Goal: Information Seeking & Learning: Learn about a topic

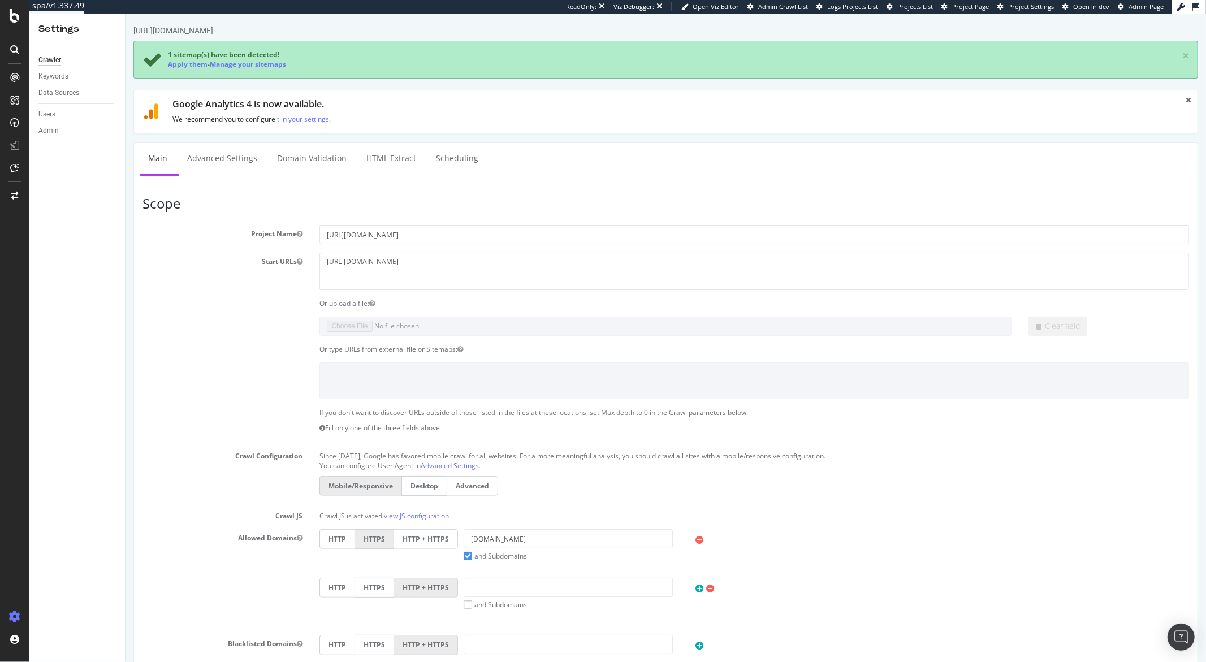
scroll to position [379, 0]
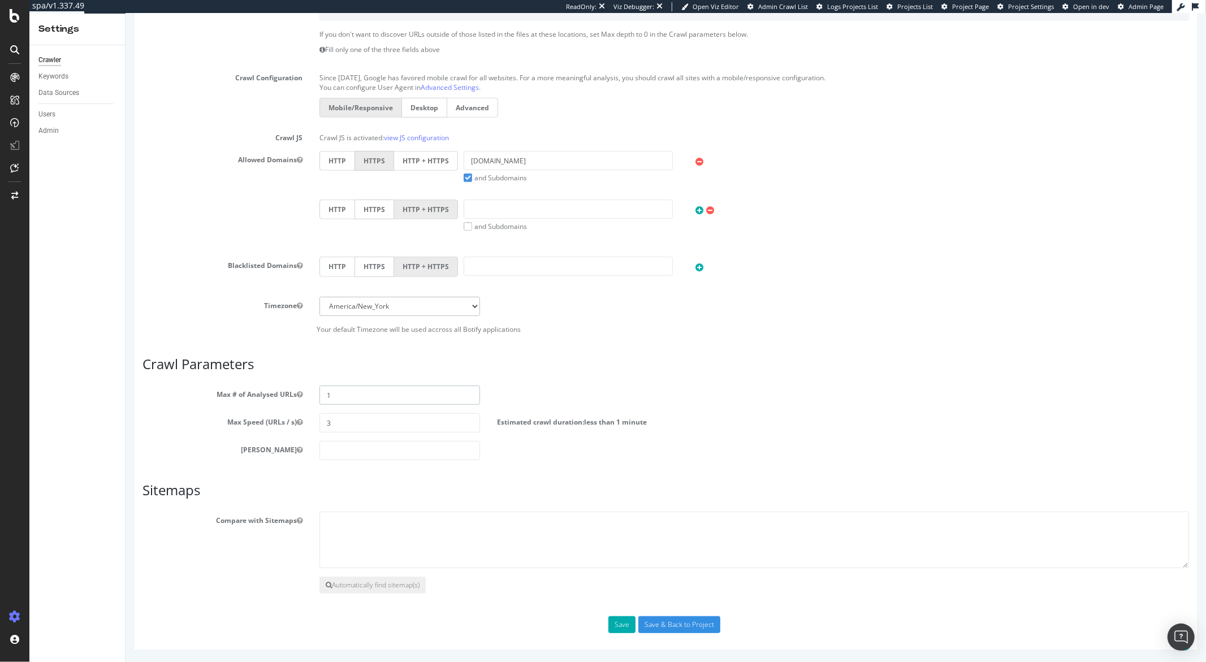
click at [330, 387] on input "1" at bounding box center [399, 395] width 160 height 19
click at [338, 392] on input "1" at bounding box center [399, 395] width 160 height 19
type input "10000"
click at [352, 529] on textarea at bounding box center [754, 540] width 870 height 57
paste textarea "https://demellierlondon.com/sitemap.xml"
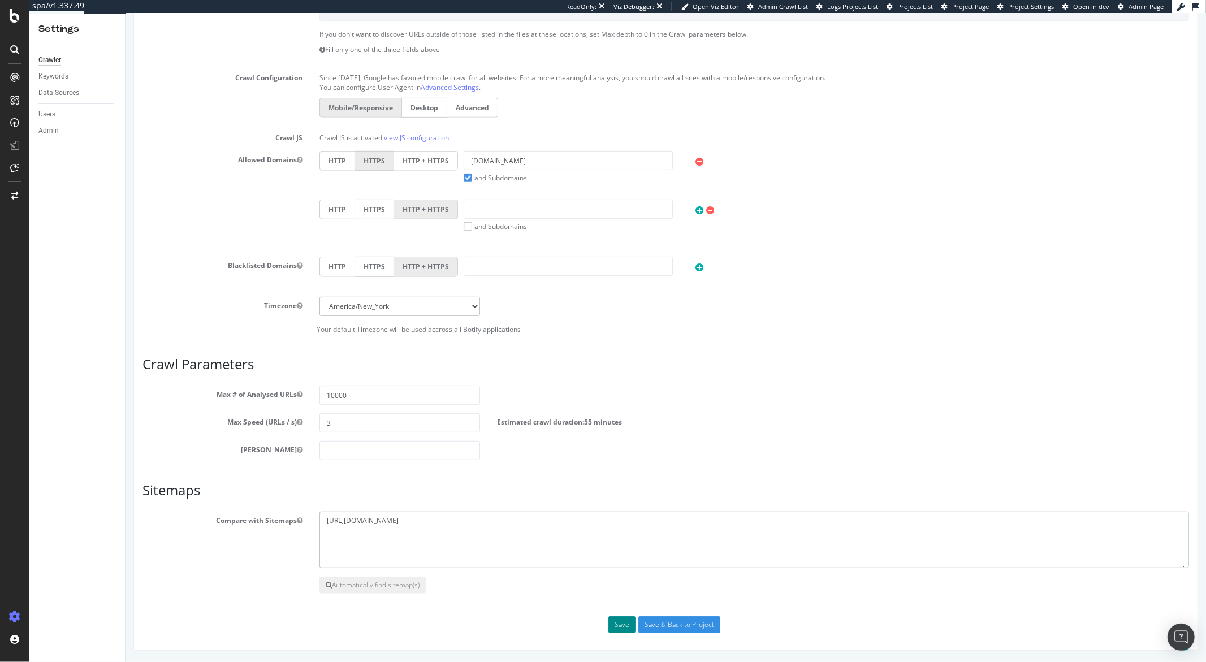
type textarea "https://demellierlondon.com/sitemap.xml"
click at [621, 620] on button "Save" at bounding box center [621, 624] width 27 height 17
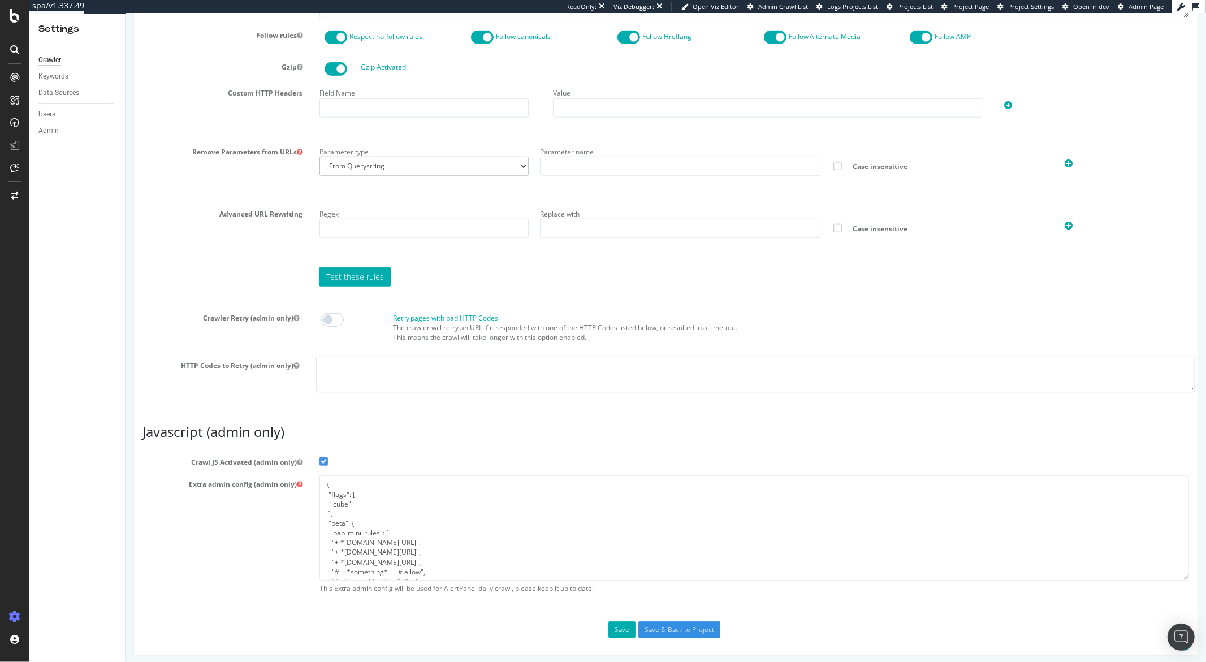
scroll to position [704, 0]
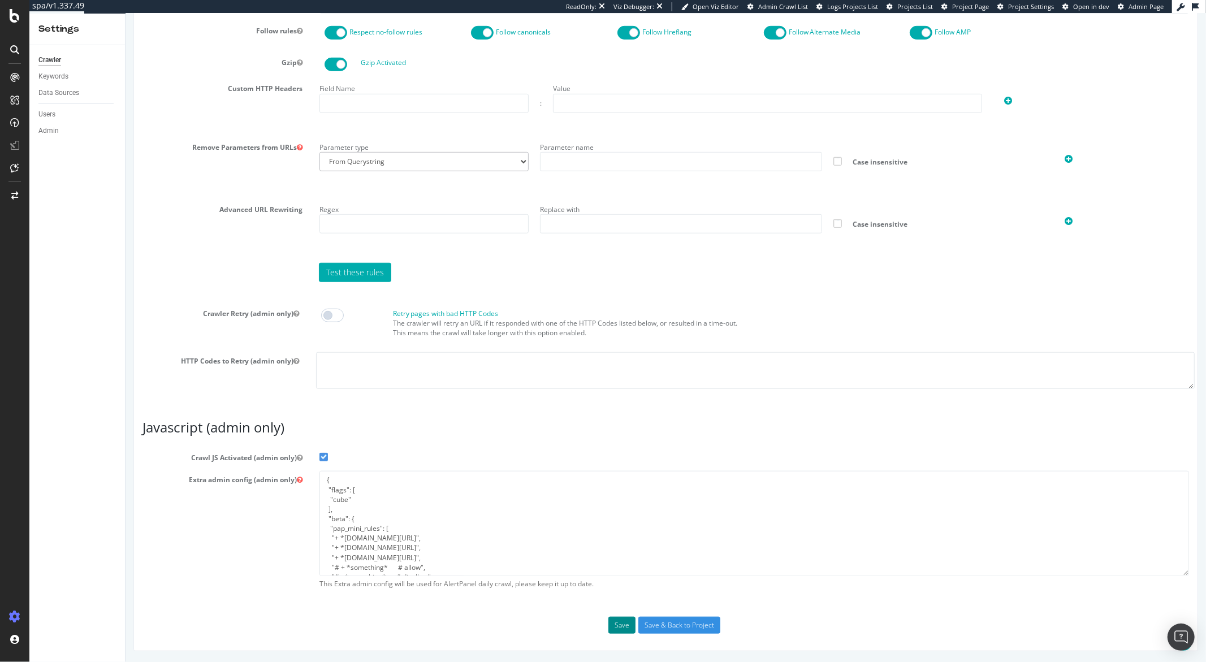
click at [613, 627] on button "Save" at bounding box center [621, 625] width 27 height 17
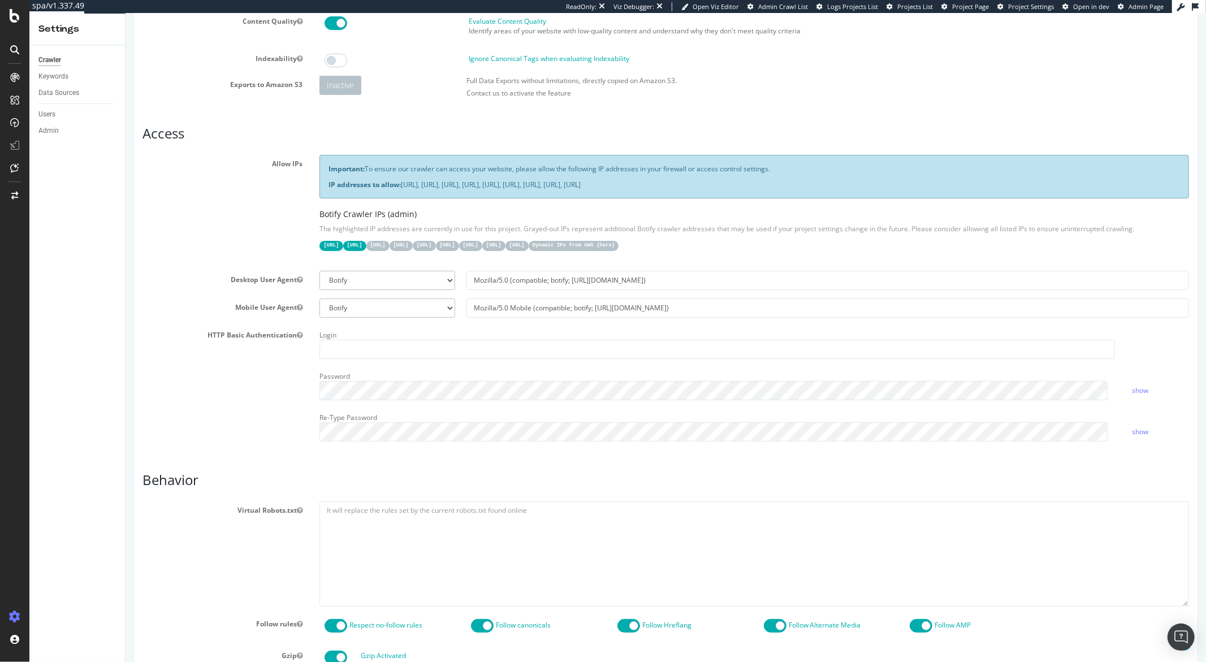
scroll to position [0, 0]
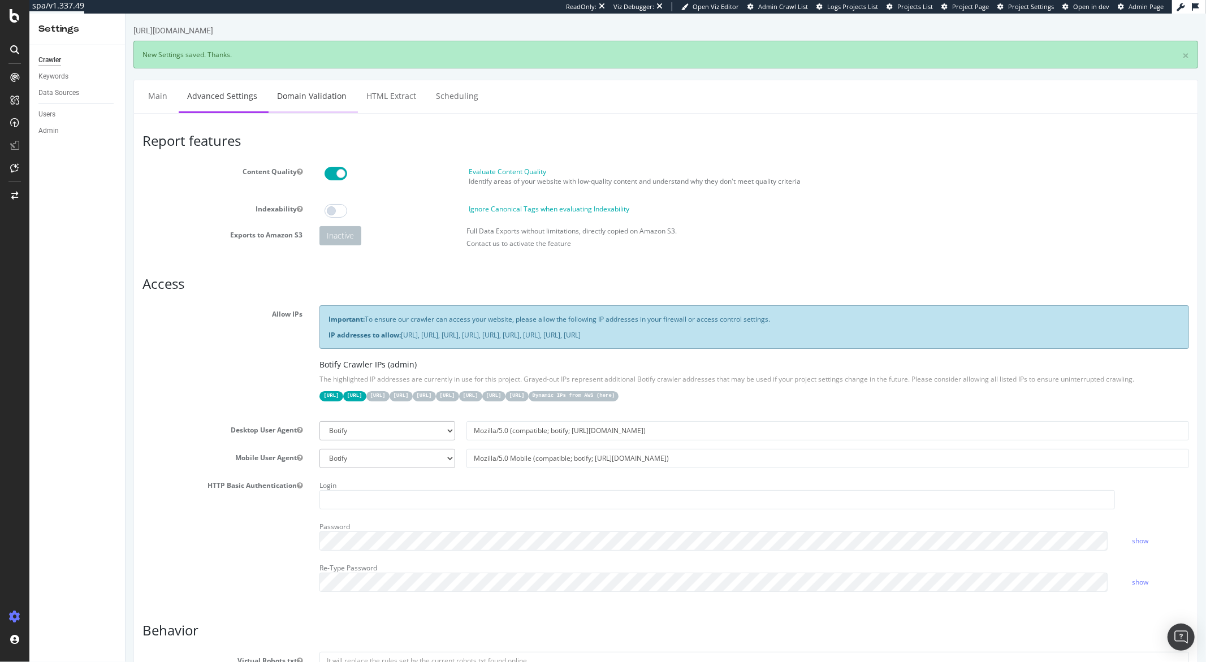
click at [314, 92] on link "Domain Validation" at bounding box center [311, 95] width 87 height 31
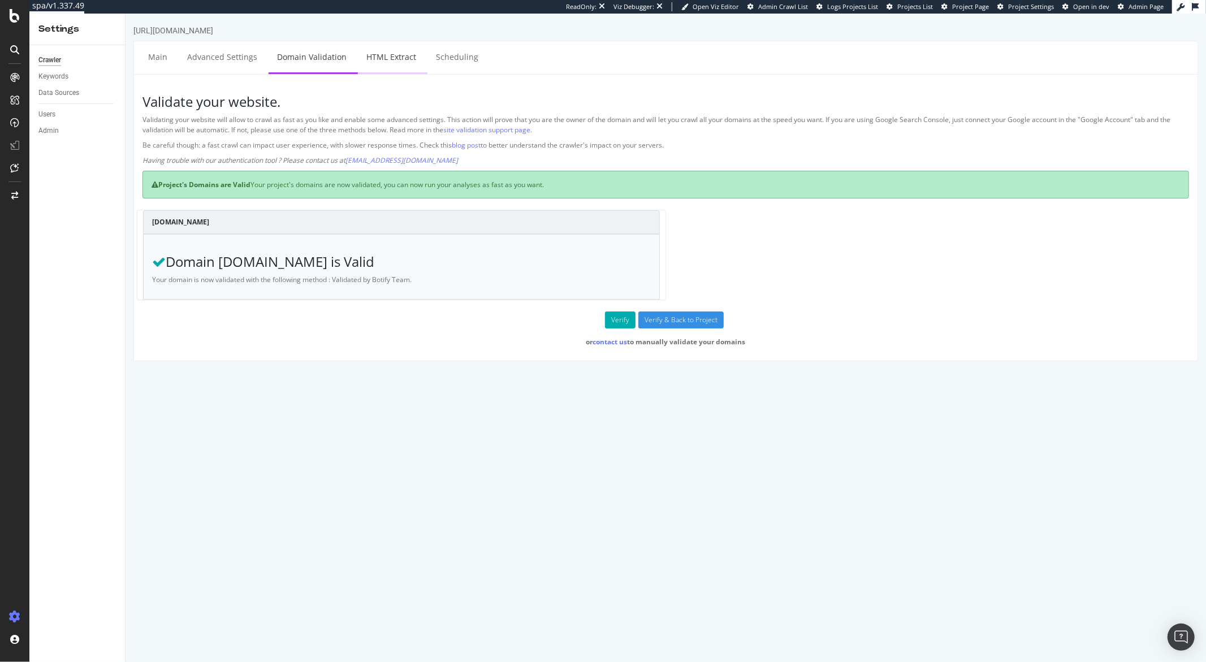
click at [396, 58] on link "HTML Extract" at bounding box center [390, 56] width 67 height 31
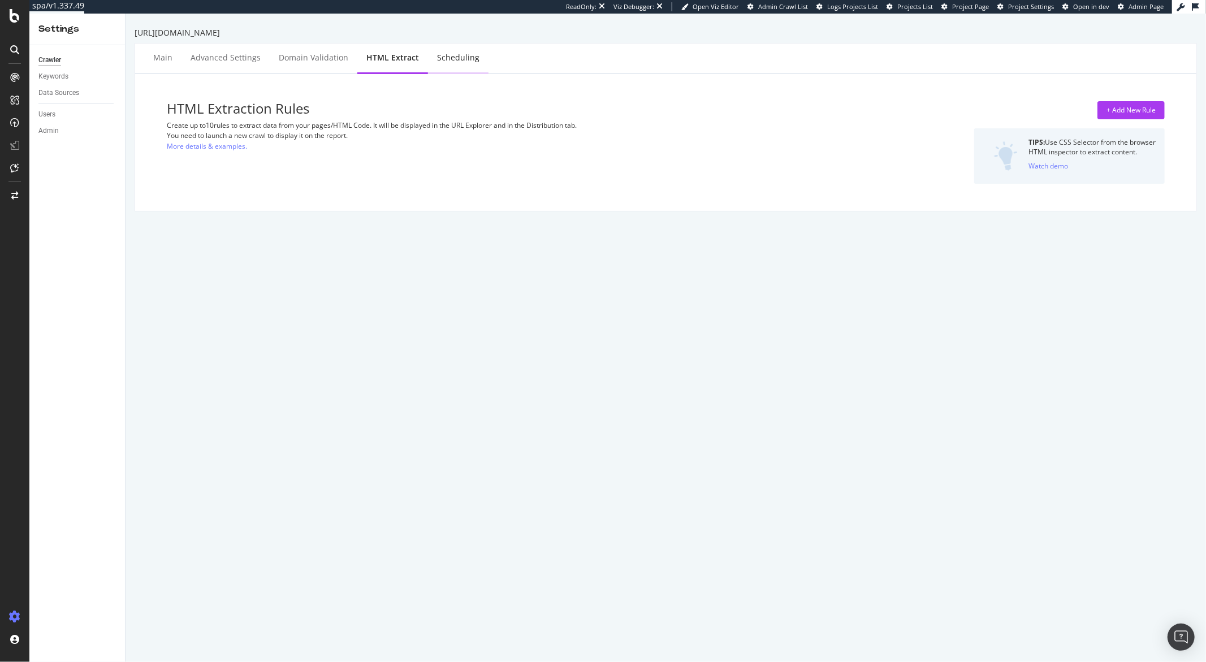
click at [446, 60] on div "Scheduling" at bounding box center [458, 57] width 42 height 11
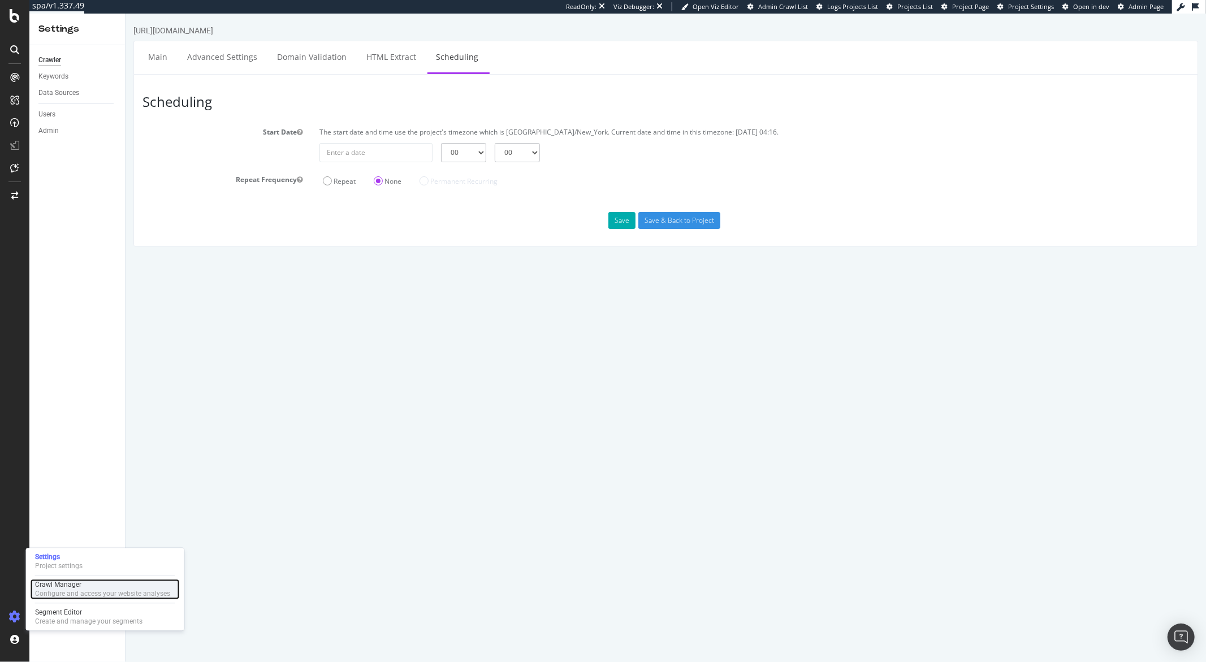
click at [61, 594] on div "Configure and access your website analyses" at bounding box center [102, 593] width 135 height 9
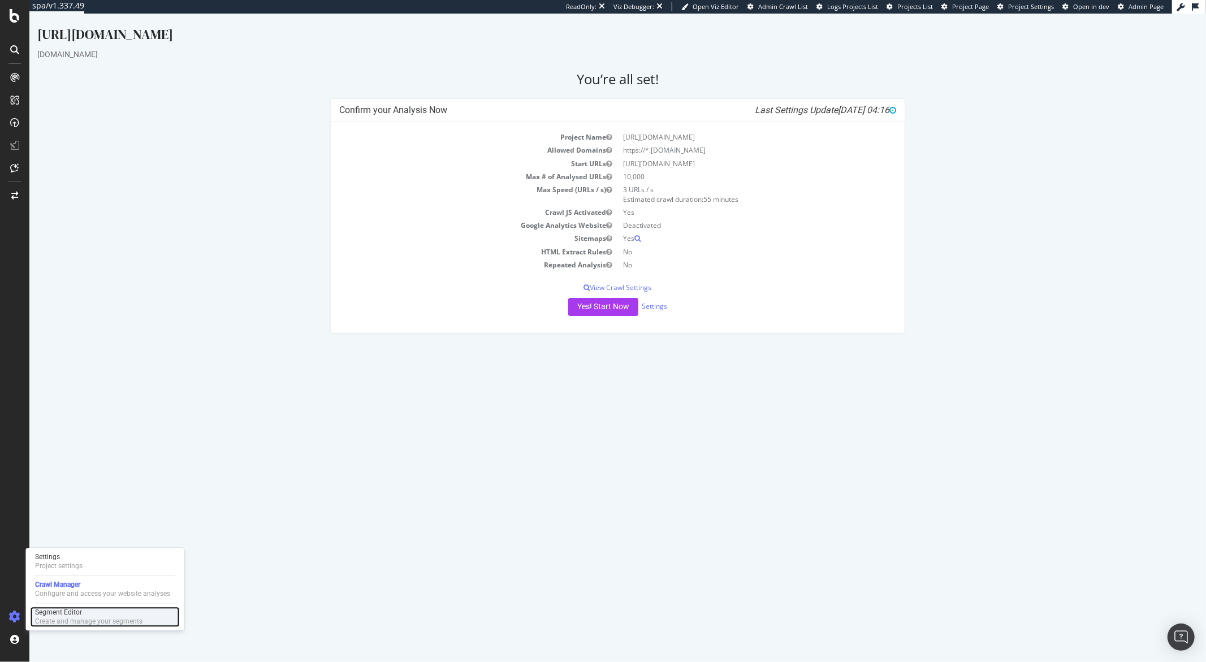
click at [50, 617] on div "Create and manage your segments" at bounding box center [88, 621] width 107 height 9
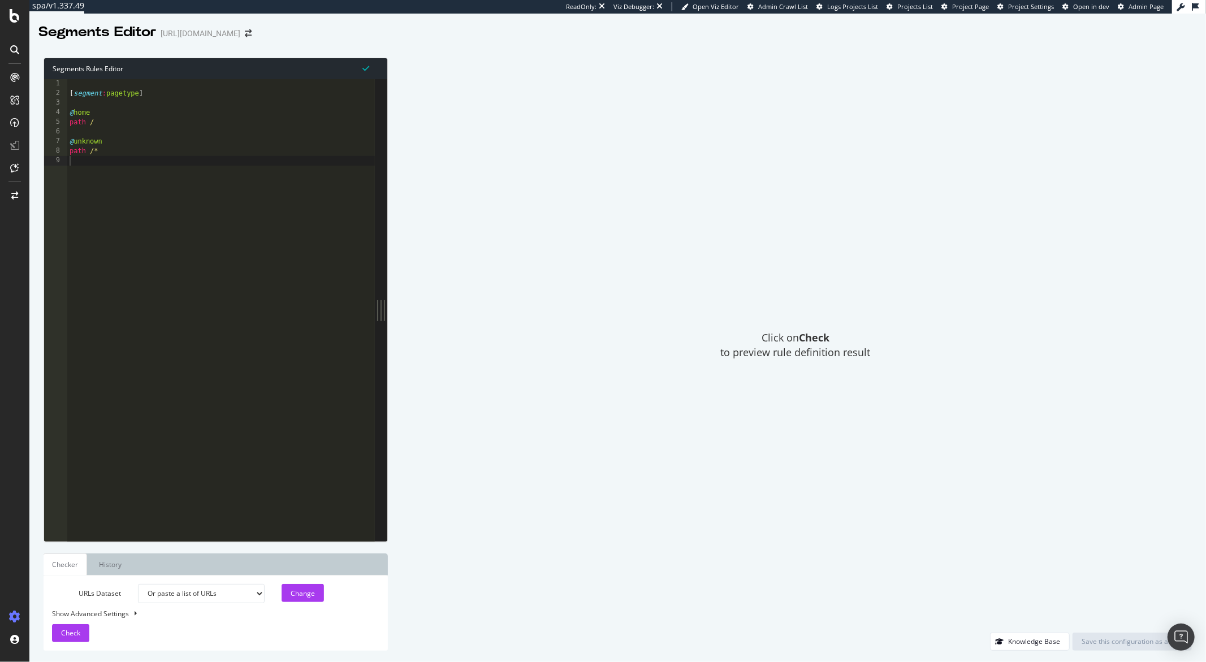
click at [206, 301] on div "[ segment : pagetype ] @ home path / @ unknown path /*" at bounding box center [221, 319] width 308 height 481
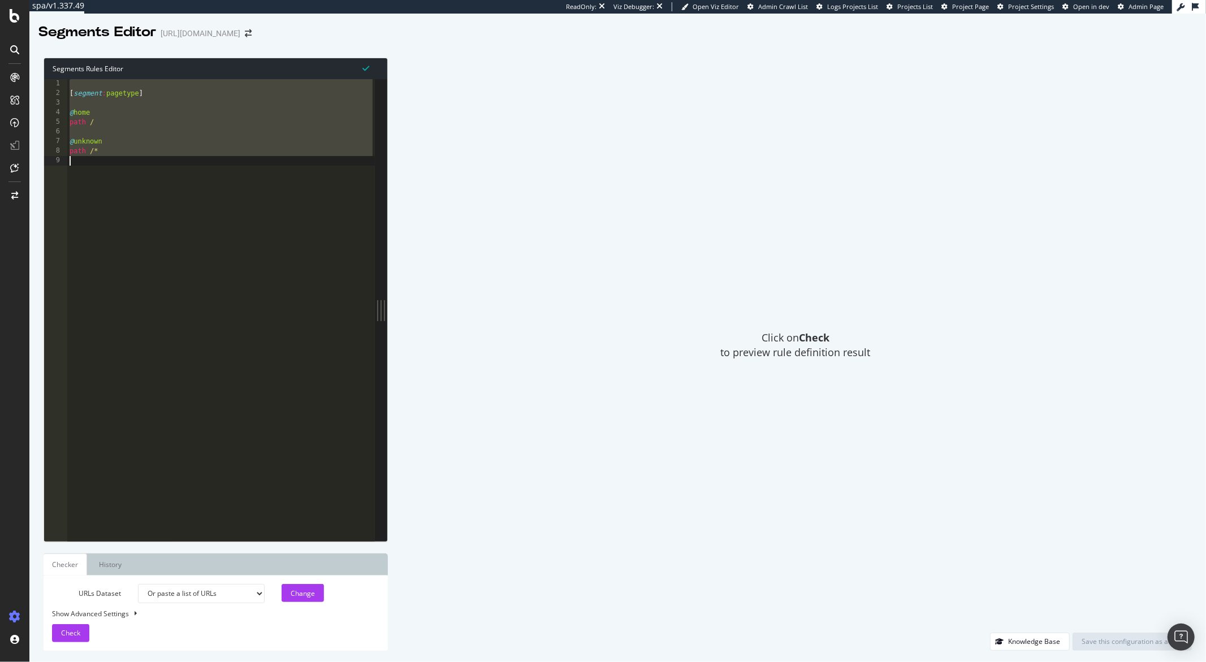
paste textarea "Cursor at row 9"
type textarea "path /*"
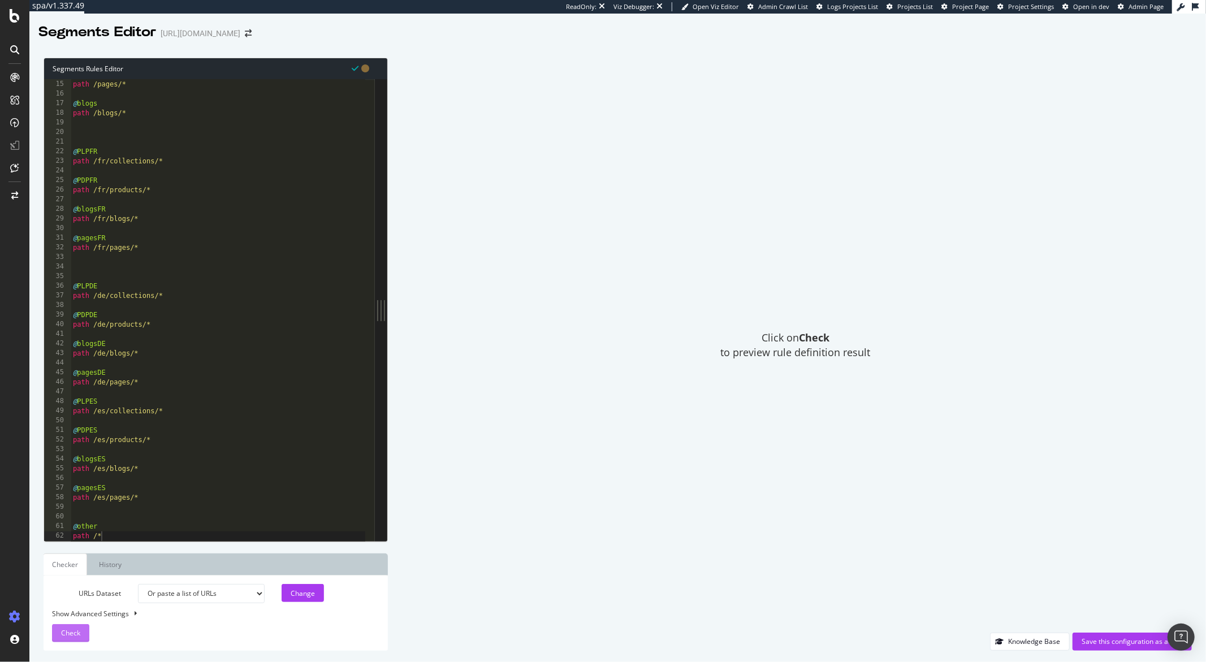
click at [77, 629] on span "Check" at bounding box center [70, 633] width 19 height 10
click at [1106, 638] on div "Save this configuration as active" at bounding box center [1132, 642] width 101 height 10
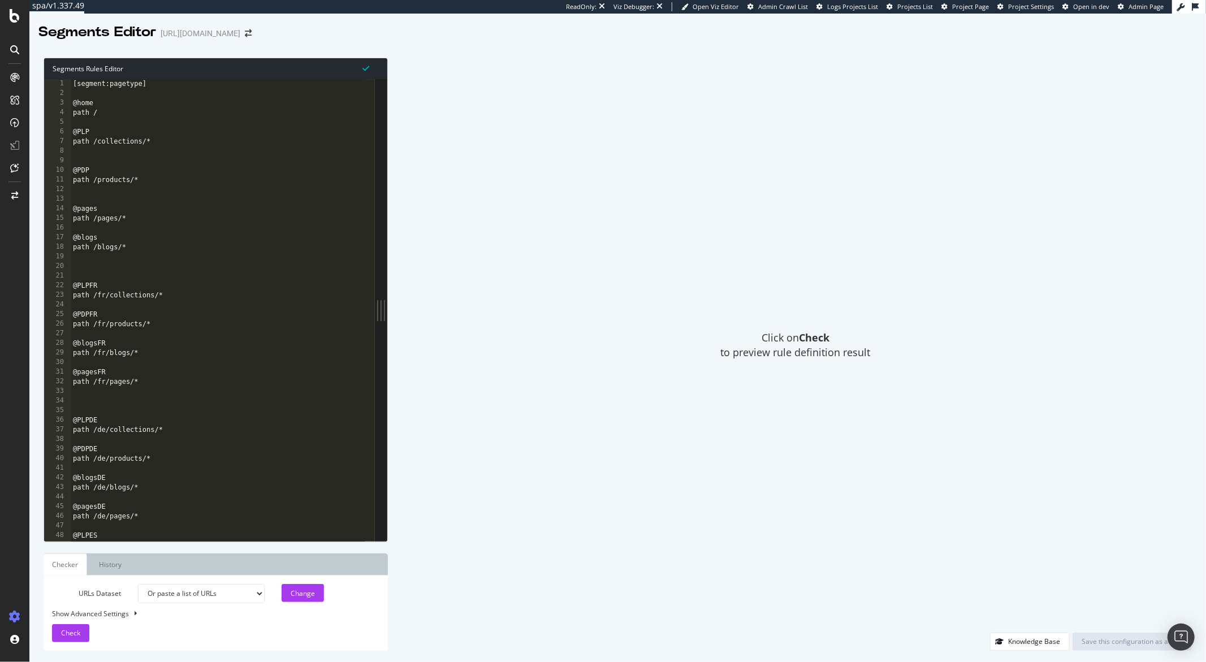
click at [460, 478] on div "Click on Check to preview rule definition result" at bounding box center [795, 345] width 793 height 575
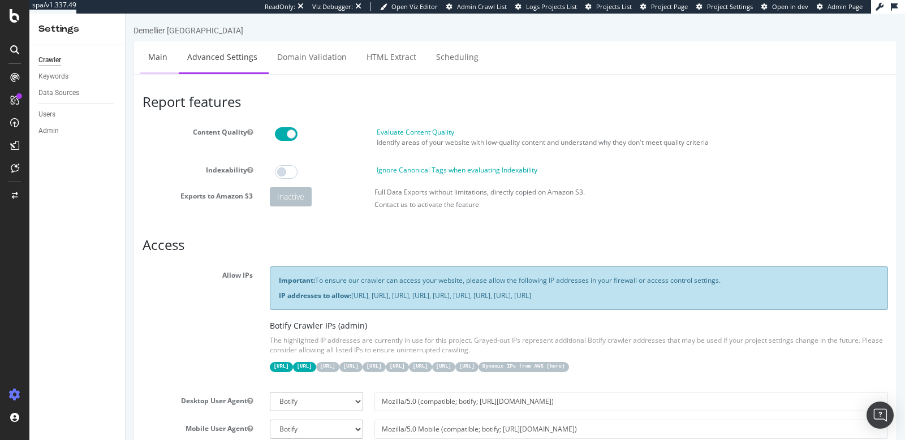
click at [151, 56] on link "Main" at bounding box center [158, 56] width 36 height 31
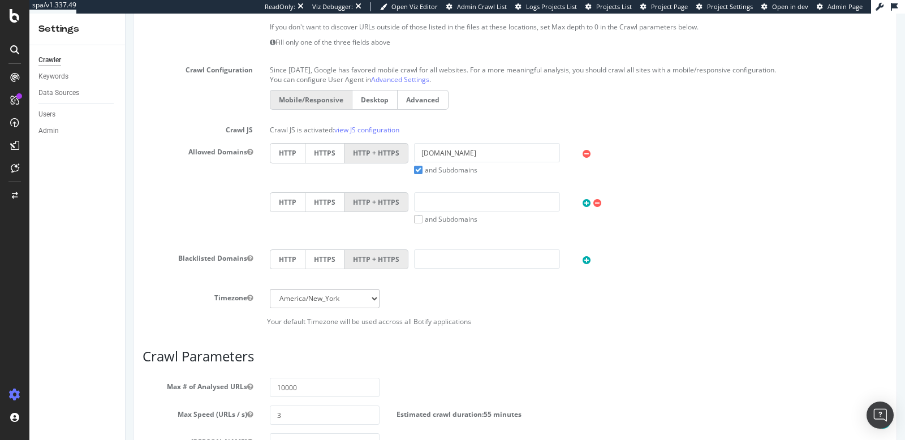
scroll to position [494, 0]
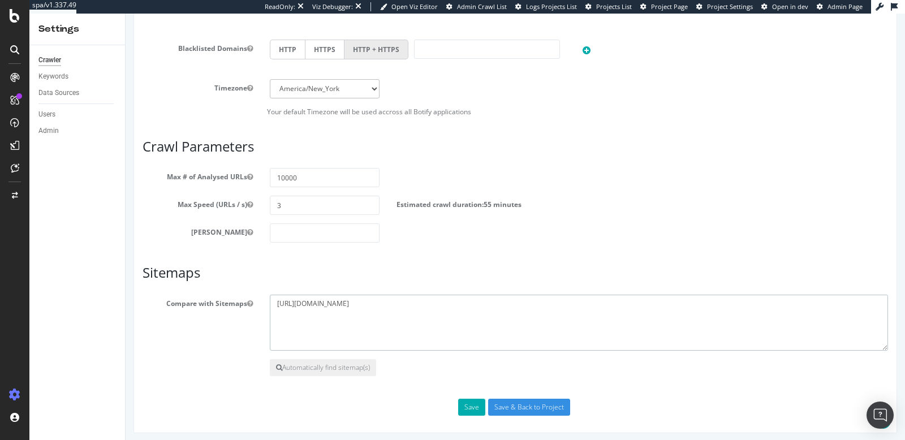
click at [330, 297] on textarea "https://demellierlondon.com/sitemap.xml" at bounding box center [579, 323] width 618 height 57
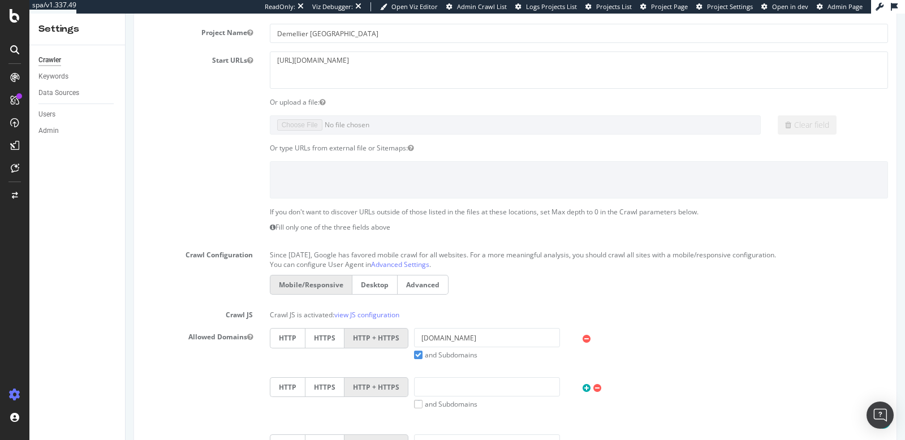
scroll to position [0, 0]
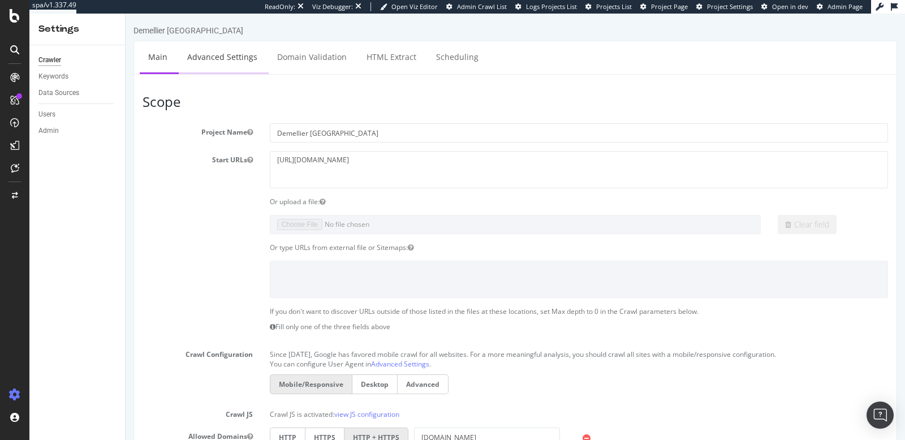
click at [227, 59] on link "Advanced Settings" at bounding box center [222, 56] width 87 height 31
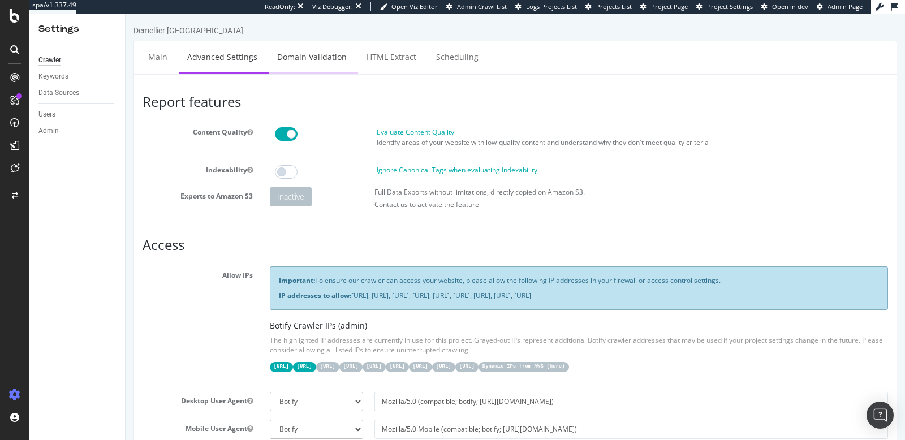
click at [317, 60] on link "Domain Validation" at bounding box center [312, 56] width 87 height 31
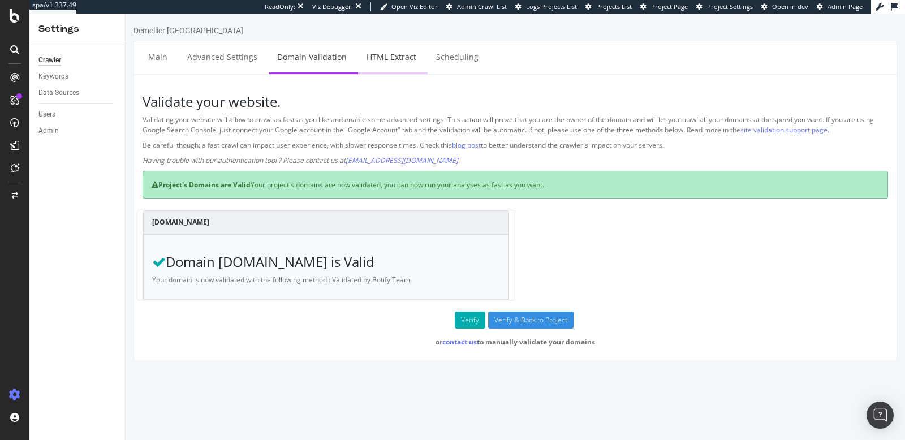
click at [376, 61] on link "HTML Extract" at bounding box center [391, 56] width 67 height 31
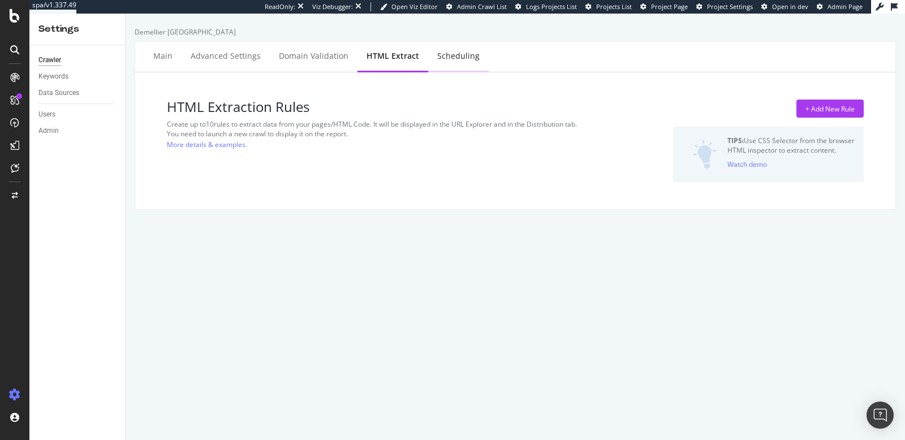
click at [459, 60] on div "Scheduling" at bounding box center [458, 55] width 42 height 11
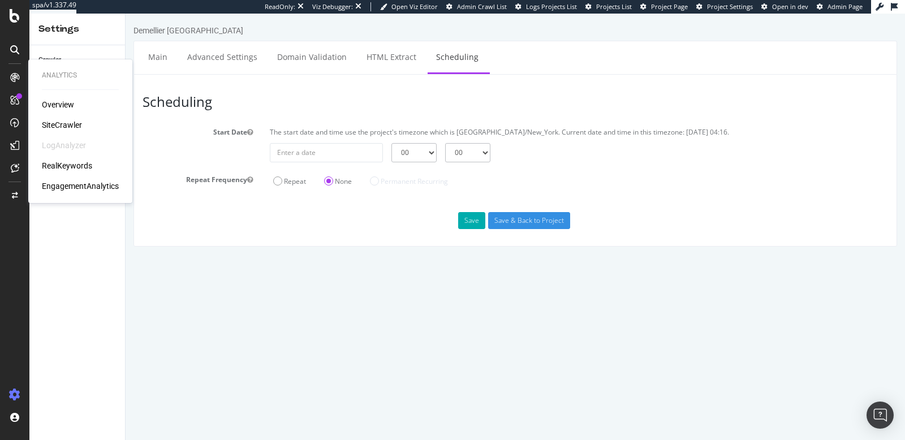
click at [55, 122] on div "SiteCrawler" at bounding box center [62, 124] width 40 height 11
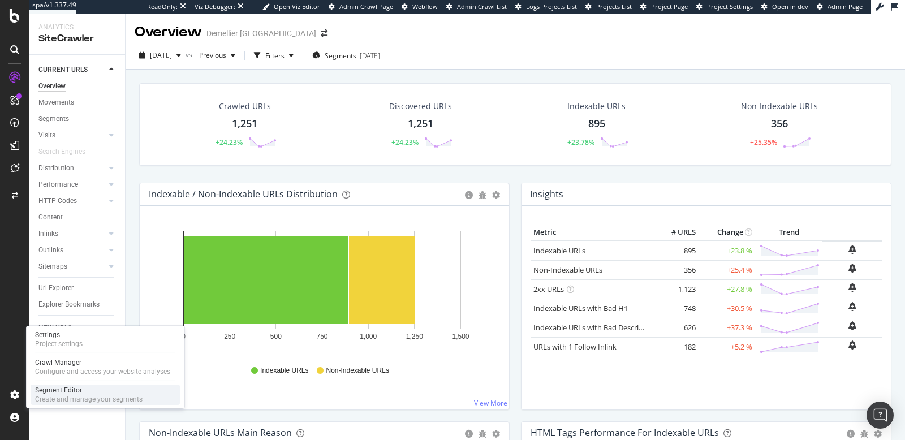
click at [41, 398] on div "Create and manage your segments" at bounding box center [88, 399] width 107 height 9
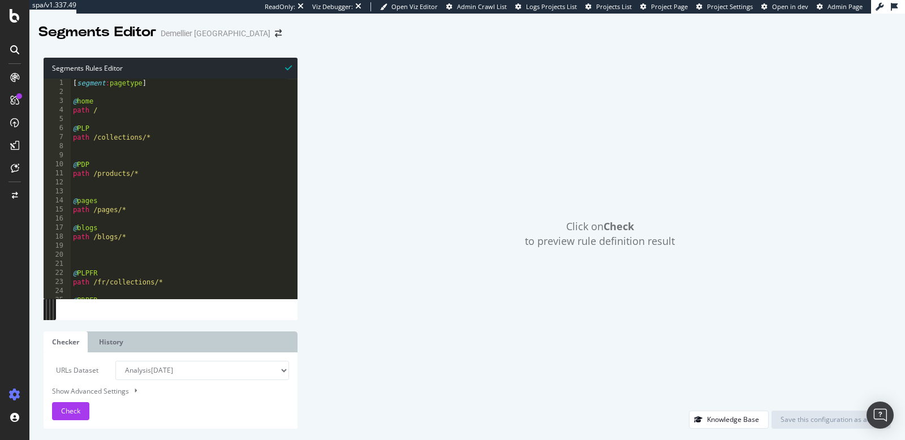
click at [239, 261] on div "[ segment : pagetype ] @ home path / @ PLP path /collections/* @ PDP path /prod…" at bounding box center [179, 198] width 217 height 238
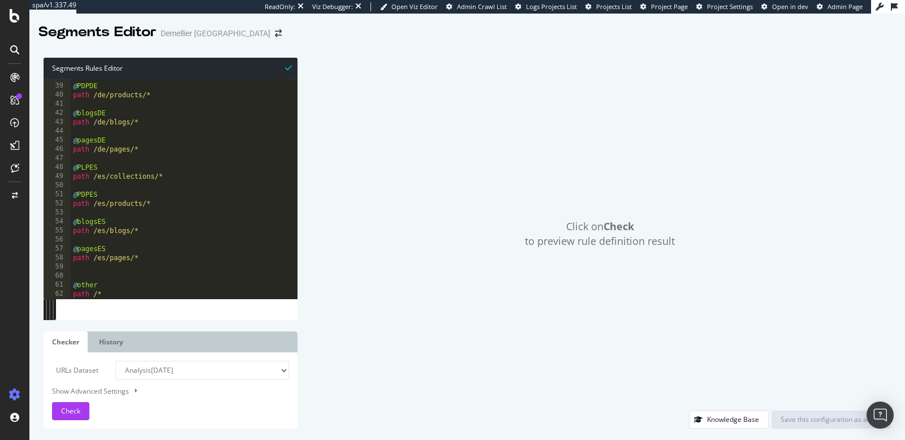
scroll to position [340, 0]
click at [194, 230] on div "@ PDPDE path /de/products/* @ blogsDE path /de/blogs/* @ pagesDE path /de/pages…" at bounding box center [179, 191] width 217 height 238
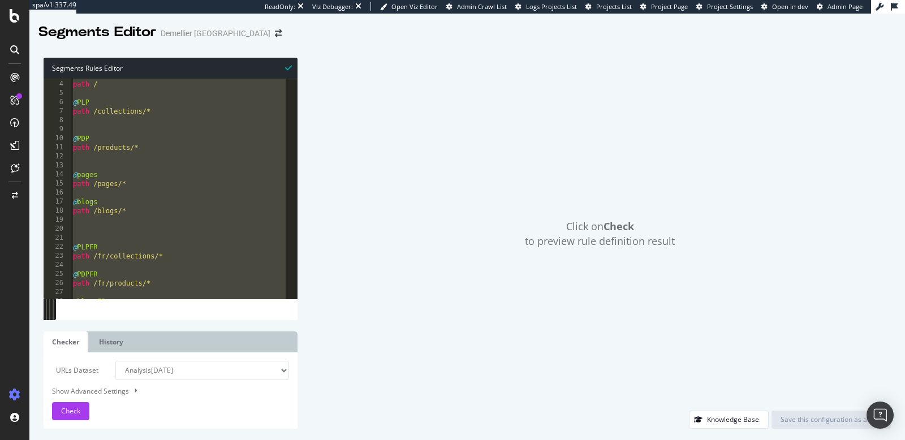
scroll to position [0, 0]
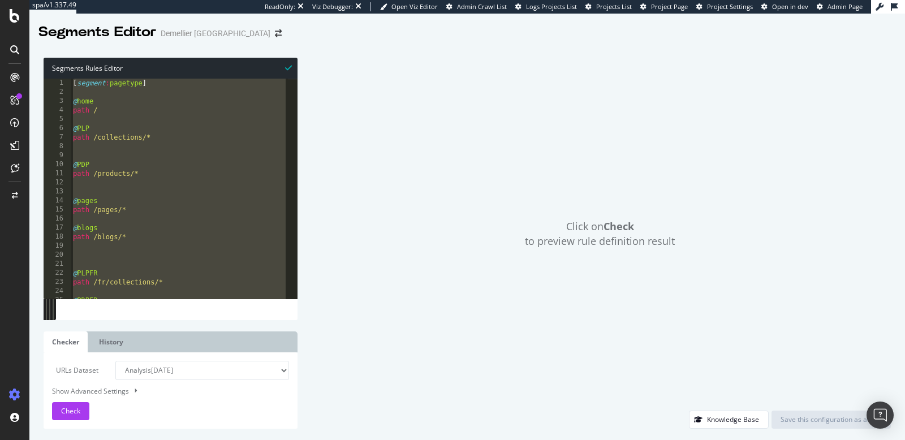
click at [375, 196] on div "Click on Check to preview rule definition result" at bounding box center [600, 234] width 582 height 353
click at [186, 128] on div "[ segment : pagetype ] @ home path / @ PLP path /collections/* @ PDP path /prod…" at bounding box center [179, 198] width 217 height 238
type textarea "@PLP"
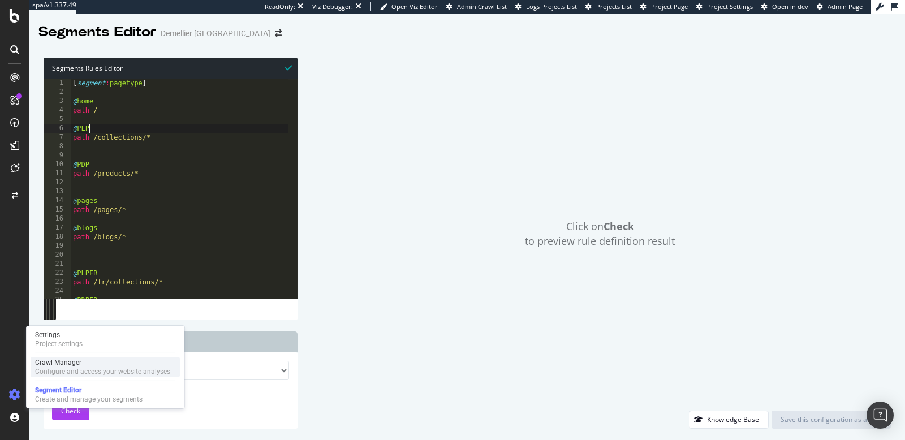
click at [51, 364] on div "Crawl Manager" at bounding box center [102, 362] width 135 height 9
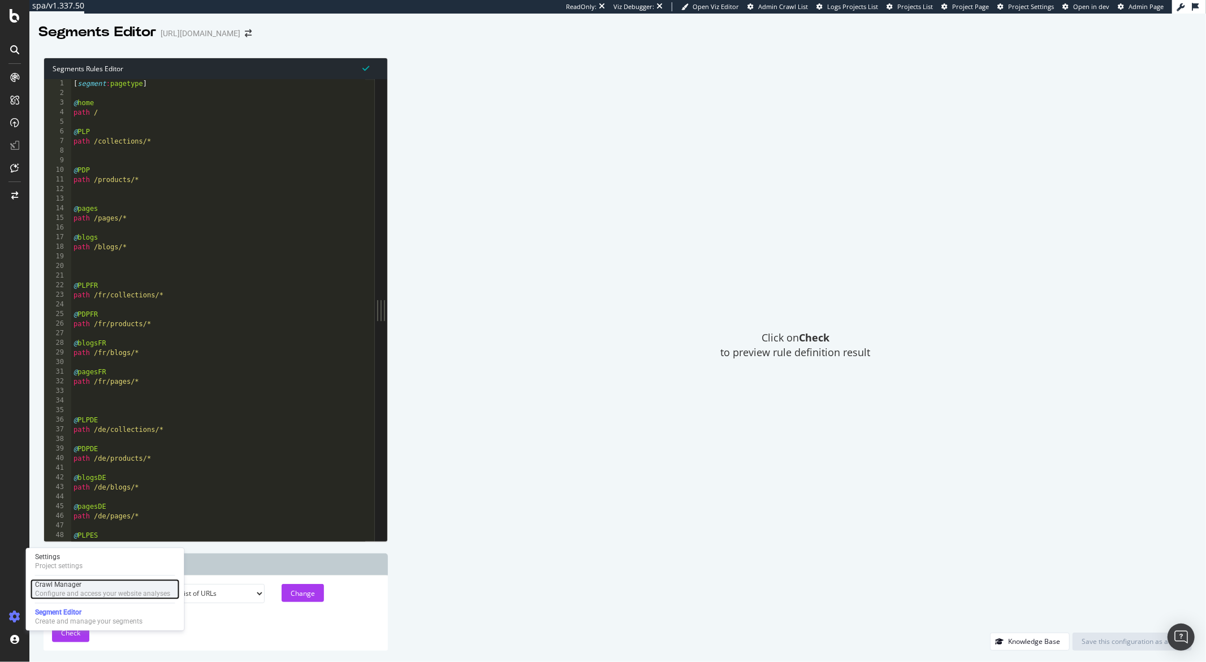
click at [53, 583] on div "Crawl Manager" at bounding box center [102, 584] width 135 height 9
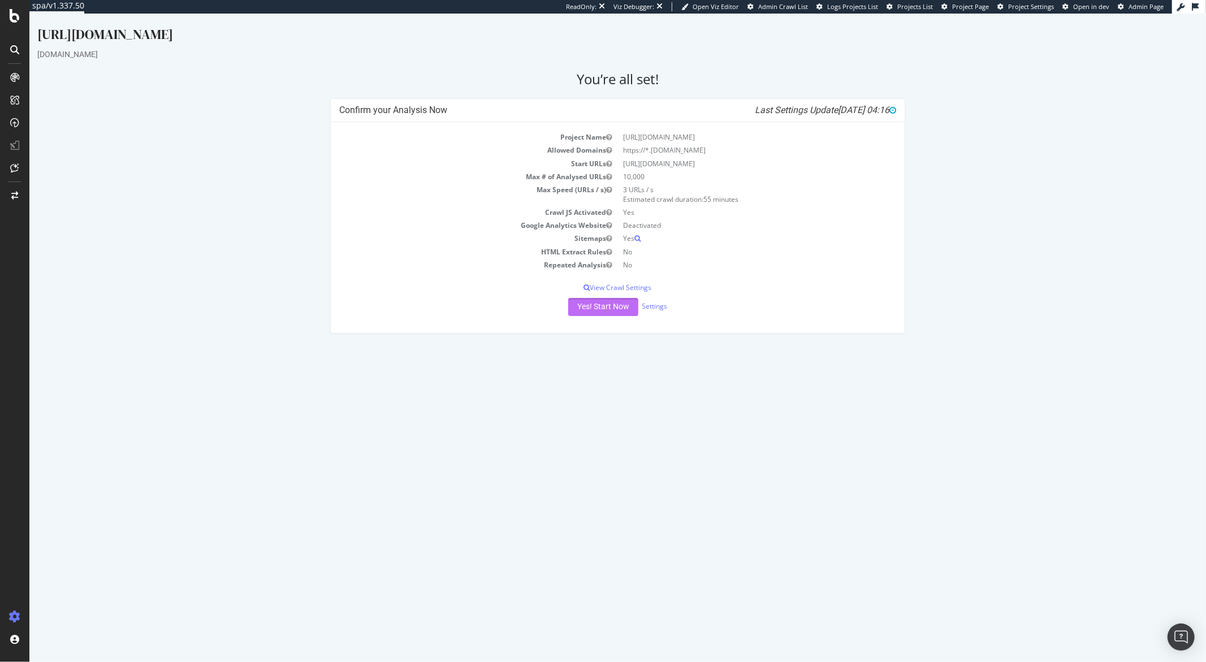
click at [578, 306] on button "Yes! Start Now" at bounding box center [603, 307] width 70 height 18
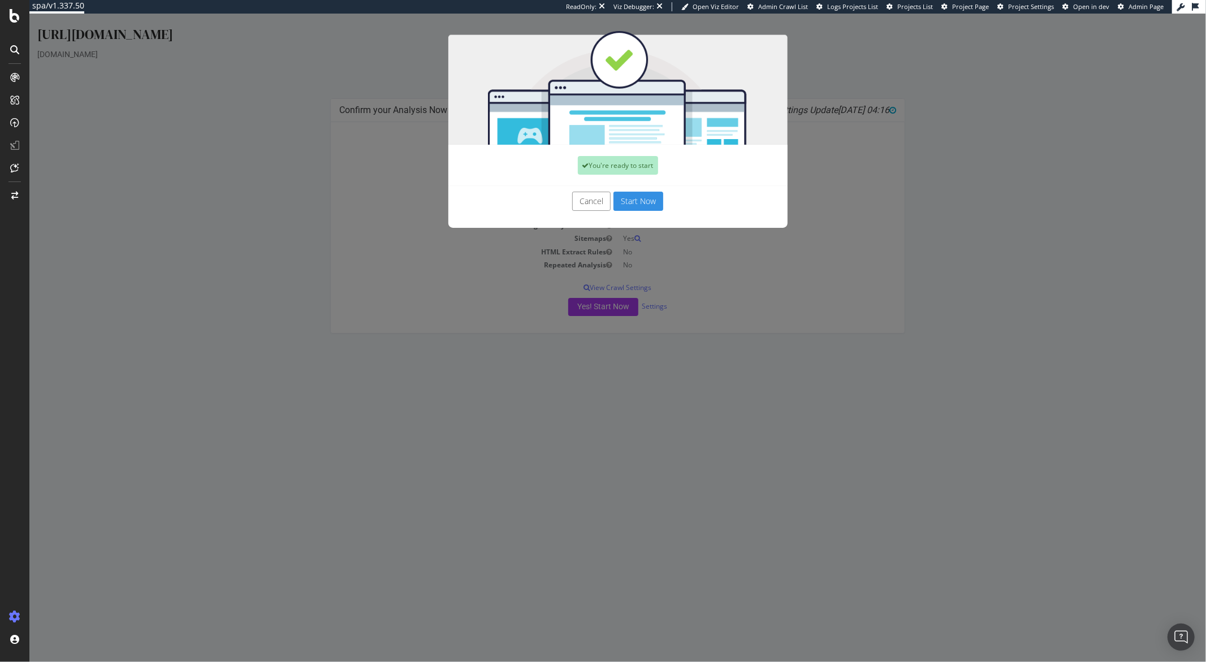
drag, startPoint x: 641, startPoint y: 198, endPoint x: 210, endPoint y: 278, distance: 437.6
click at [638, 198] on button "Start Now" at bounding box center [638, 201] width 50 height 19
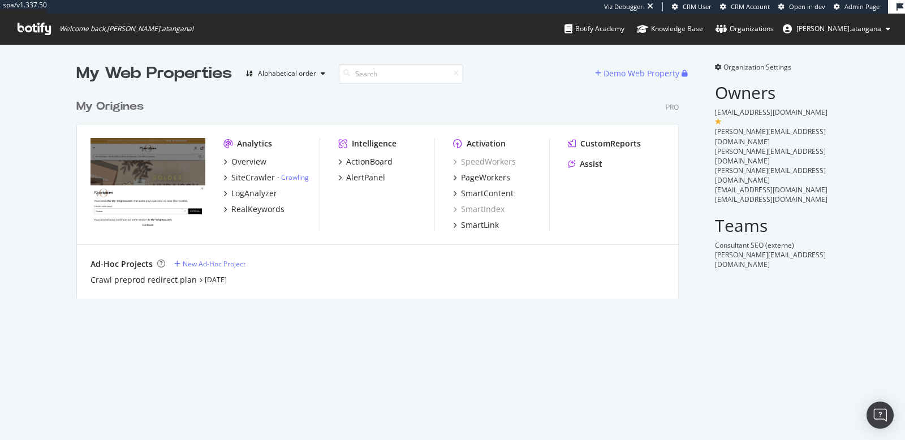
scroll to position [204, 602]
click at [461, 192] on div "SmartContent" at bounding box center [487, 193] width 53 height 11
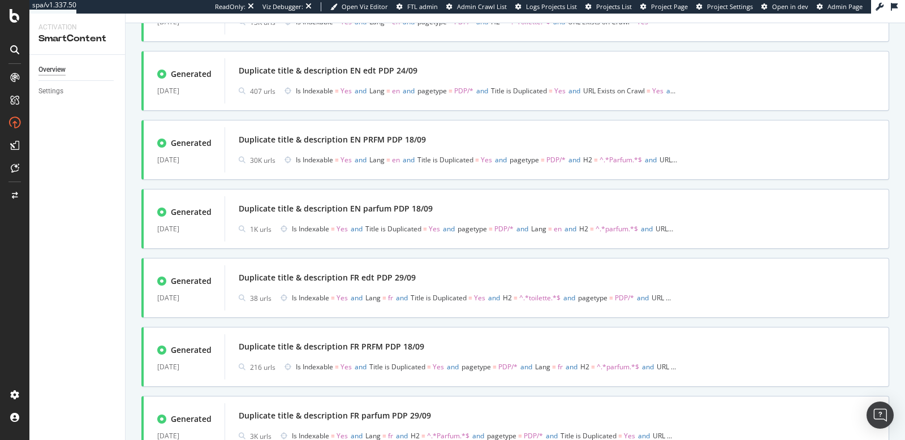
scroll to position [246, 0]
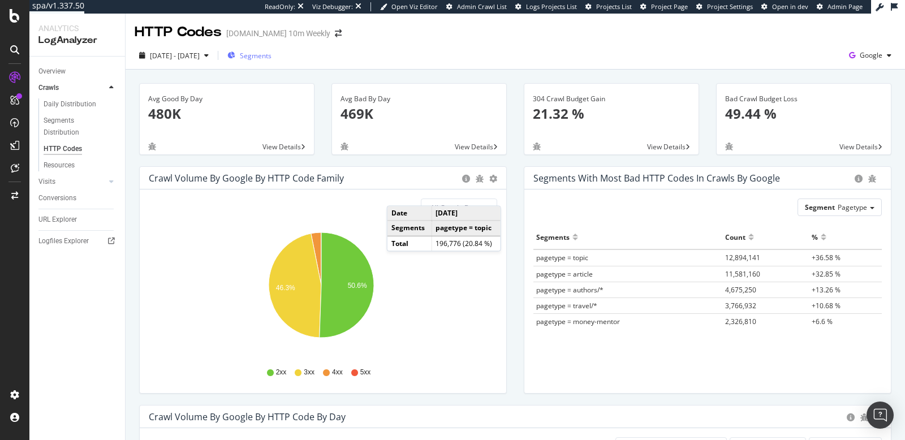
click at [267, 59] on span "Segments" at bounding box center [256, 56] width 32 height 10
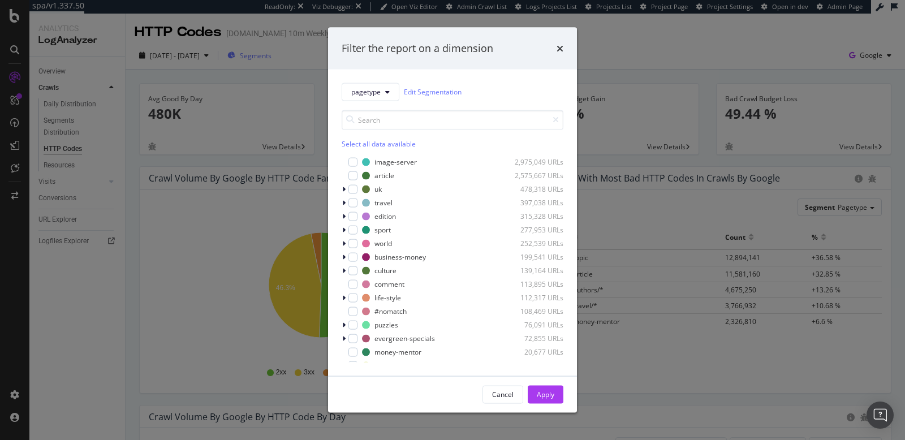
click at [267, 59] on div "Filter the report on a dimension pagetype Edit Segmentation Select all data ava…" at bounding box center [452, 220] width 905 height 440
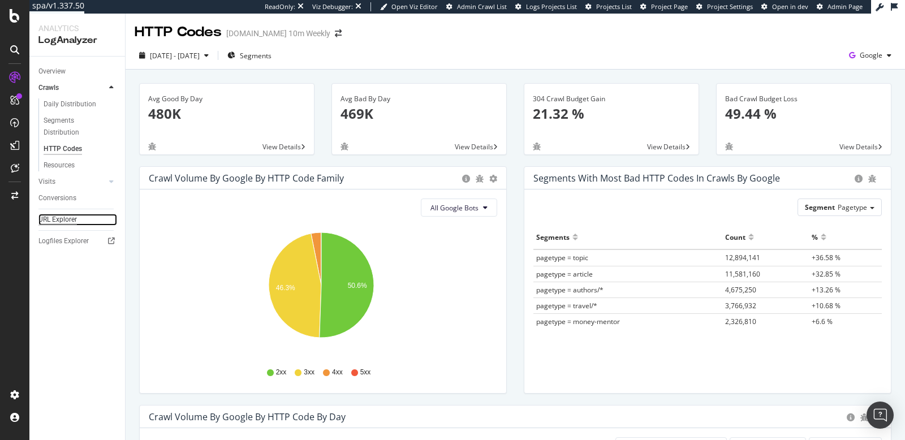
click at [59, 222] on div "URL Explorer" at bounding box center [57, 220] width 38 height 12
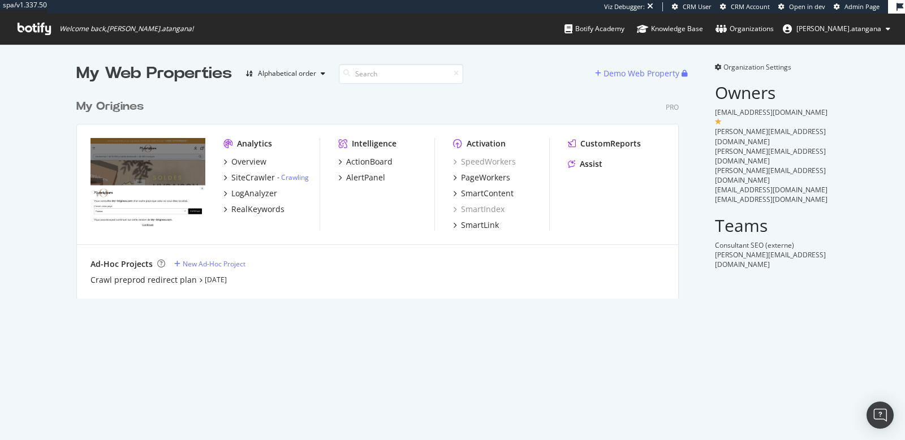
scroll to position [204, 602]
click at [244, 179] on div "SiteCrawler" at bounding box center [253, 177] width 44 height 11
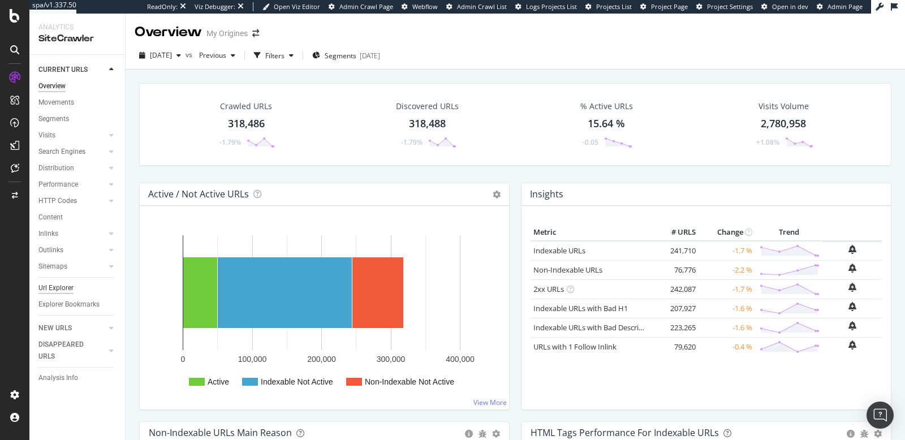
click at [54, 291] on div "Url Explorer" at bounding box center [55, 288] width 35 height 12
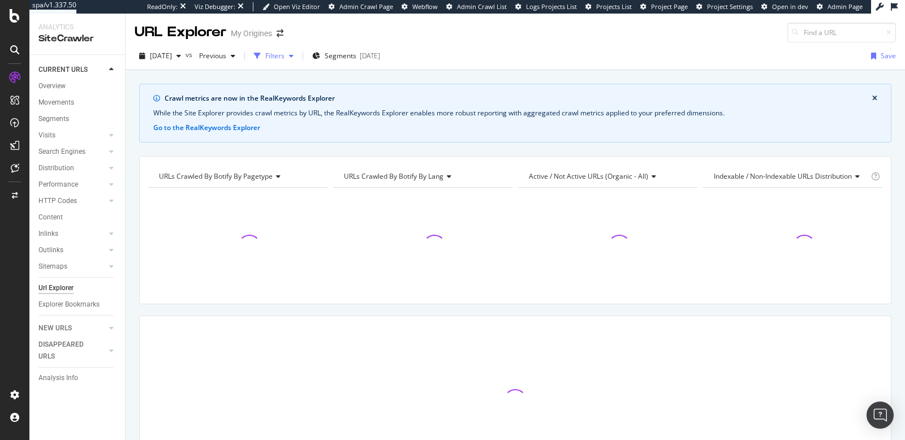
click at [298, 53] on div "button" at bounding box center [291, 56] width 14 height 7
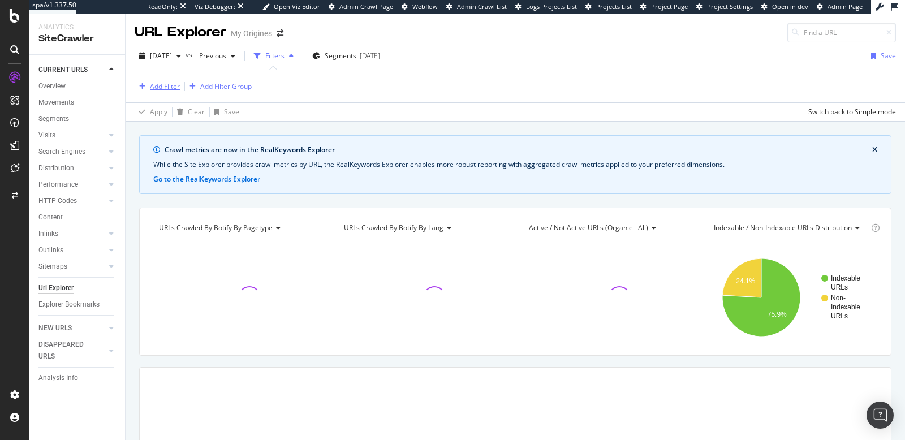
click at [168, 82] on div "Add Filter" at bounding box center [165, 86] width 30 height 10
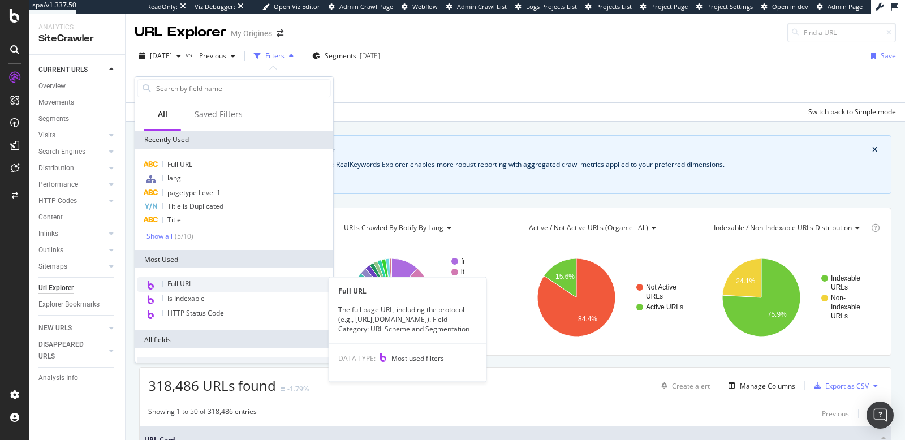
click at [190, 285] on span "Full URL" at bounding box center [179, 284] width 25 height 10
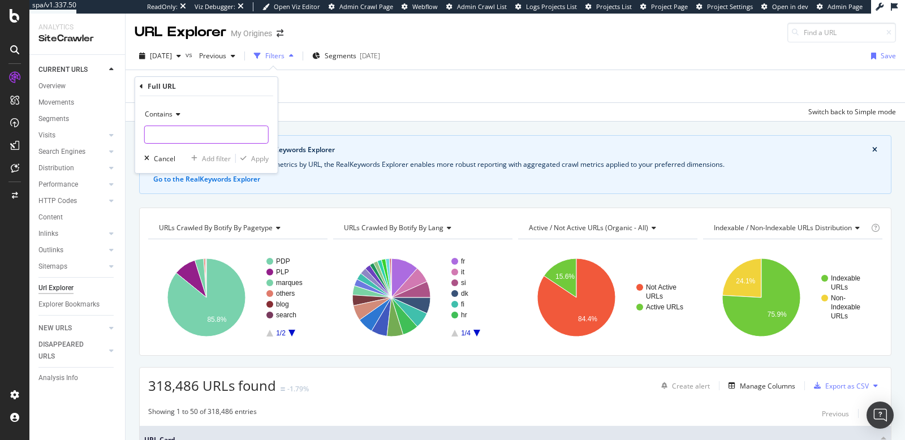
click at [183, 127] on input "text" at bounding box center [206, 135] width 123 height 18
click at [179, 112] on icon at bounding box center [176, 114] width 8 height 7
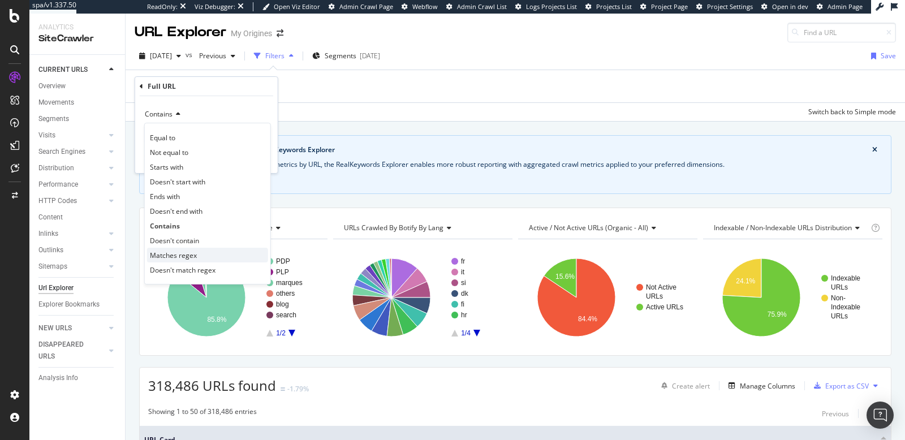
click at [182, 256] on span "Matches regex" at bounding box center [173, 255] width 47 height 10
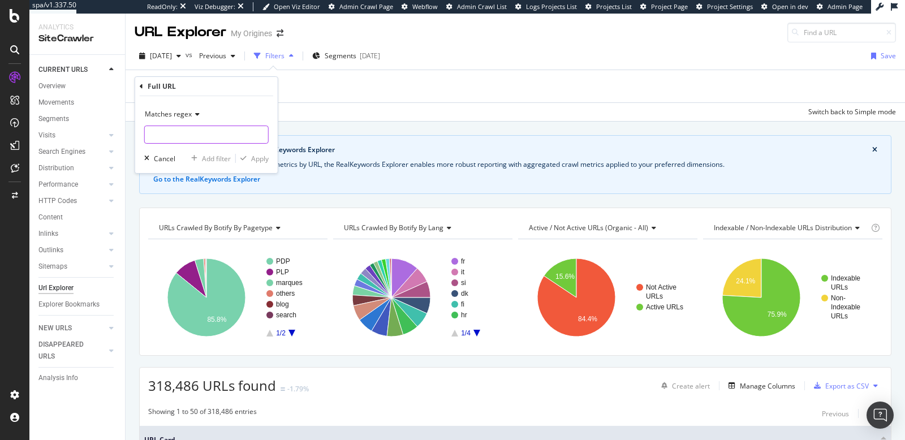
click at [179, 126] on input "text" at bounding box center [206, 135] width 123 height 18
paste input "https:\/\/www\.my-origines\.com\/(ch|be|fr|si|es|pt|hr|cz|et|pl|sk|sv|fi|nl|no|…"
type input "https:\/\/www\.my-origines\.com\/(ch|be|fr|si|es|pt|hr|cz|et|pl|sk|sv|fi|nl|no|…"
click at [246, 157] on icon "button" at bounding box center [243, 158] width 6 height 7
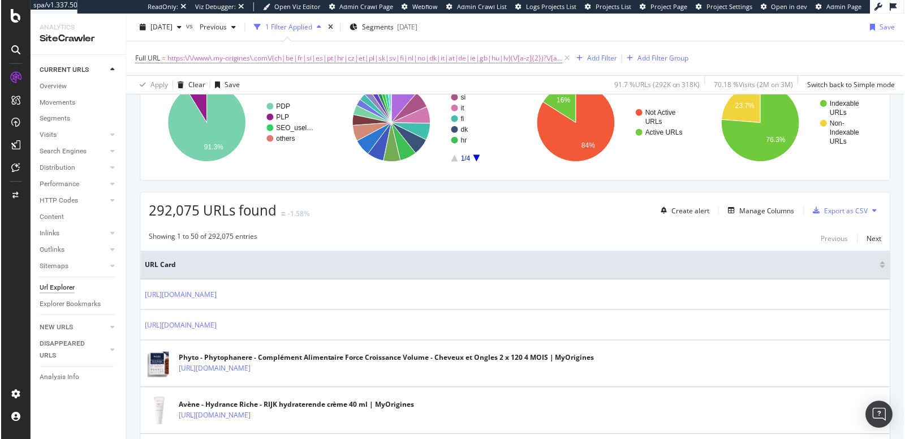
scroll to position [269, 0]
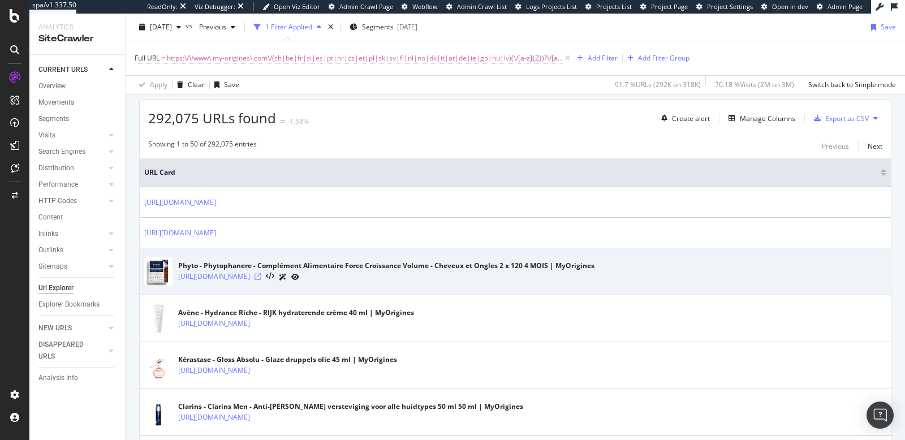
click at [261, 273] on icon at bounding box center [257, 276] width 7 height 7
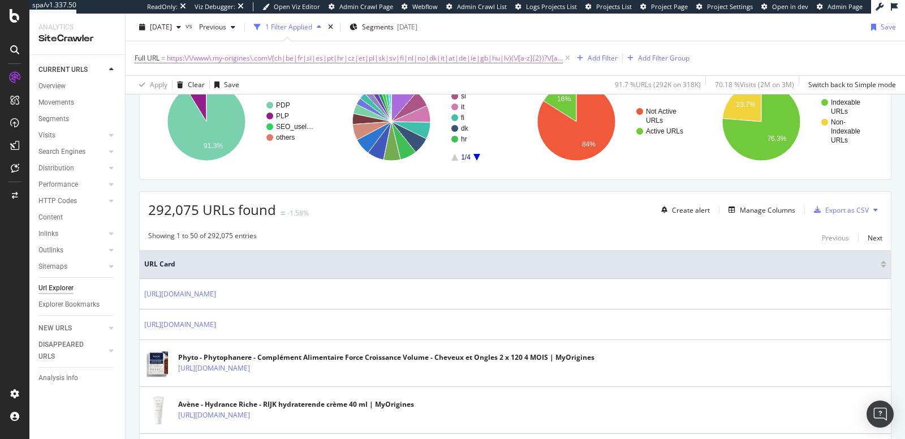
scroll to position [178, 0]
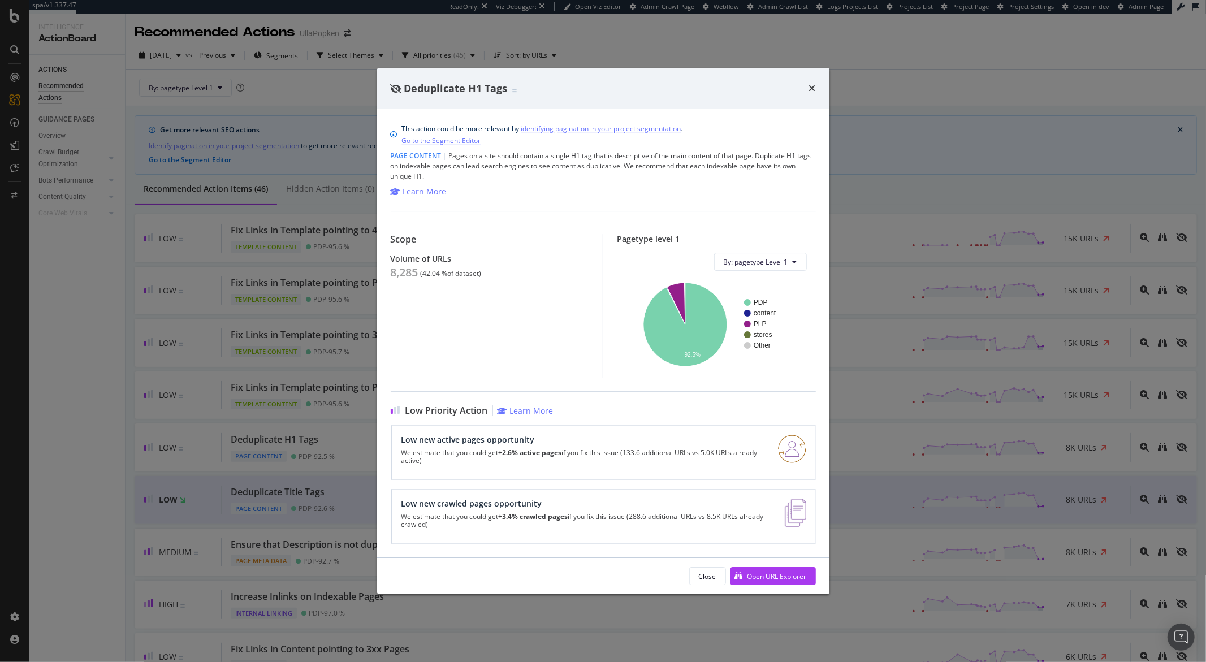
scroll to position [97, 0]
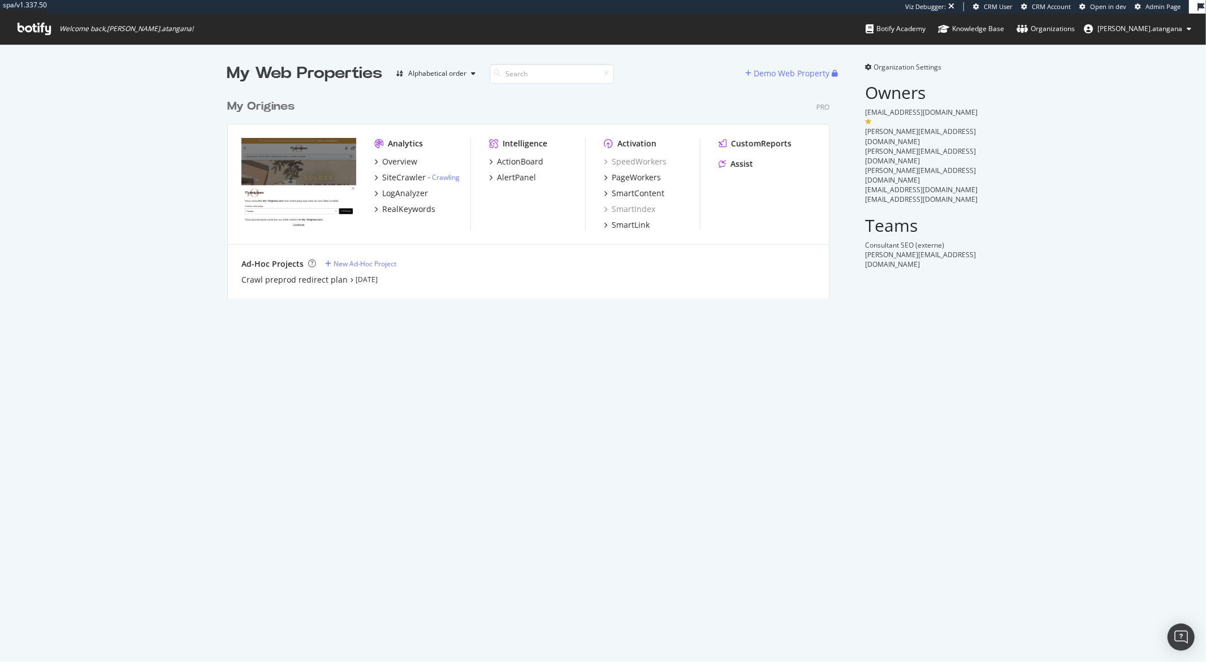
scroll to position [204, 602]
click at [612, 180] on div "PageWorkers" at bounding box center [636, 177] width 49 height 11
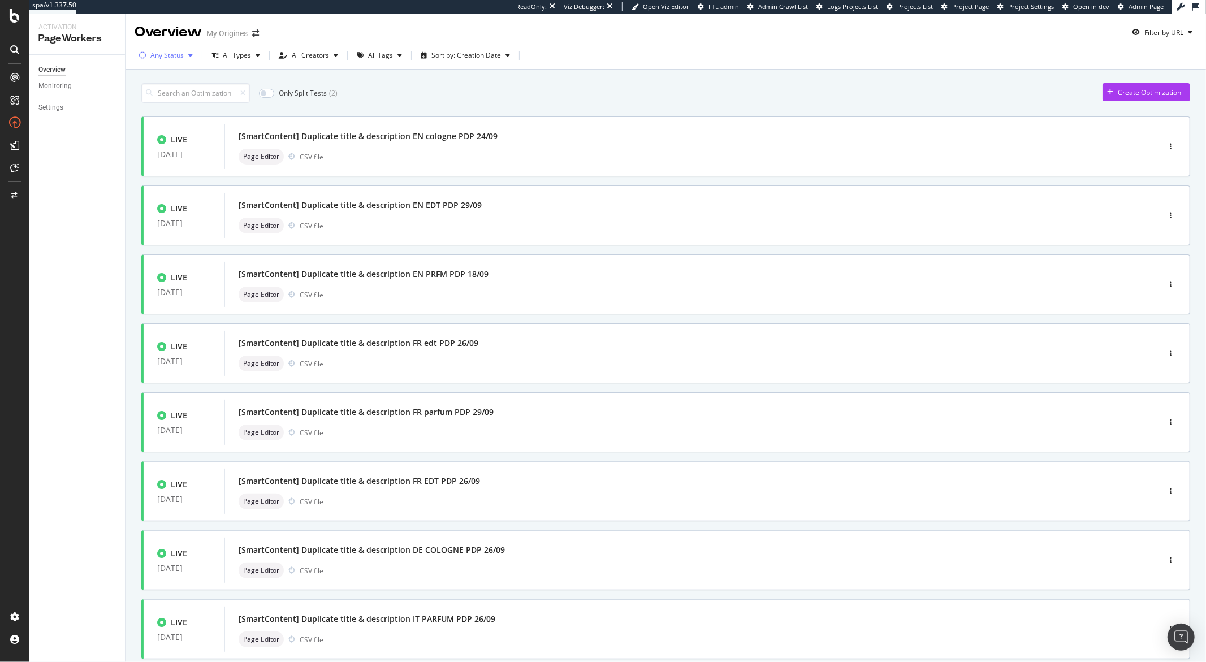
click at [177, 56] on div "Any Status" at bounding box center [166, 55] width 33 height 7
click at [129, 197] on div "Only Split Tests ( 2 ) Create Optimization LIVE [DATE] [SmartContent] Duplicate…" at bounding box center [666, 470] width 1080 height 801
click at [184, 57] on div "button" at bounding box center [191, 55] width 14 height 7
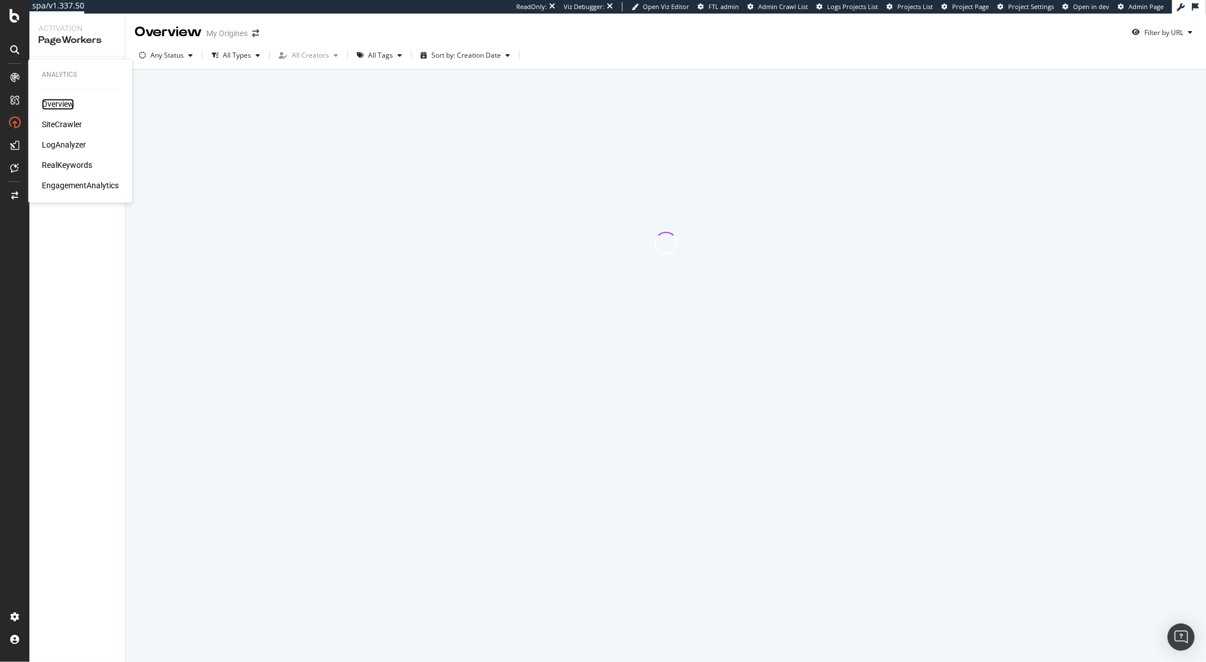
click at [47, 100] on div "Overview" at bounding box center [58, 104] width 32 height 11
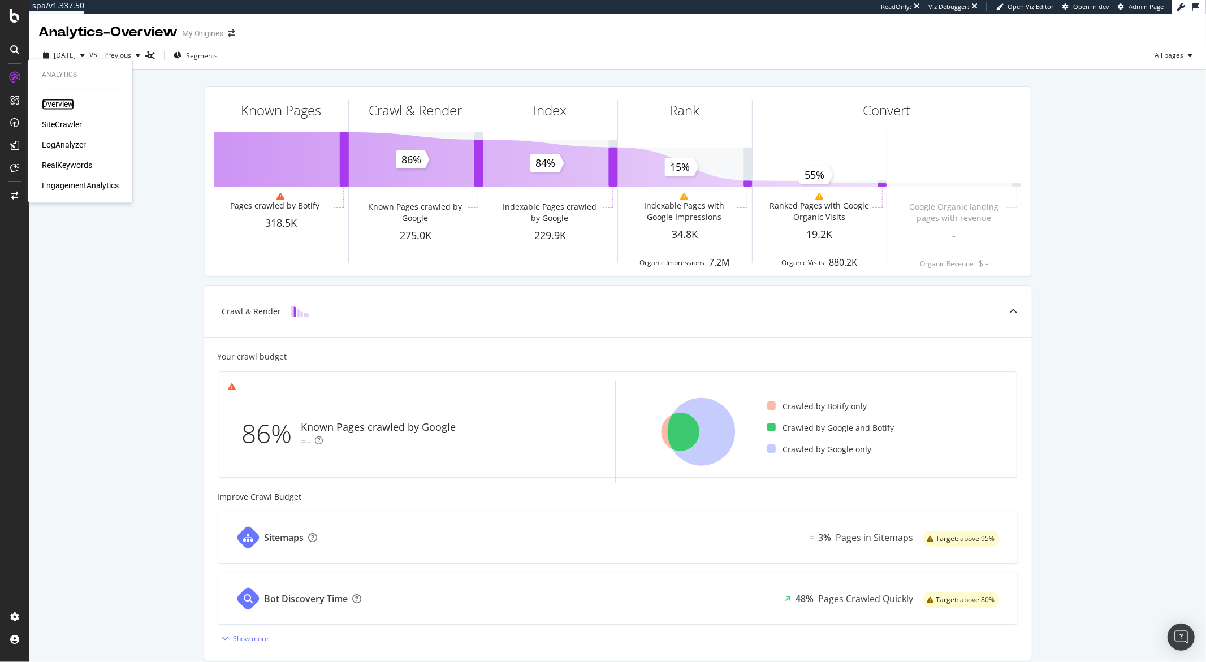
click at [45, 103] on div "Overview" at bounding box center [58, 104] width 32 height 11
click at [60, 125] on div "SiteCrawler" at bounding box center [62, 124] width 40 height 11
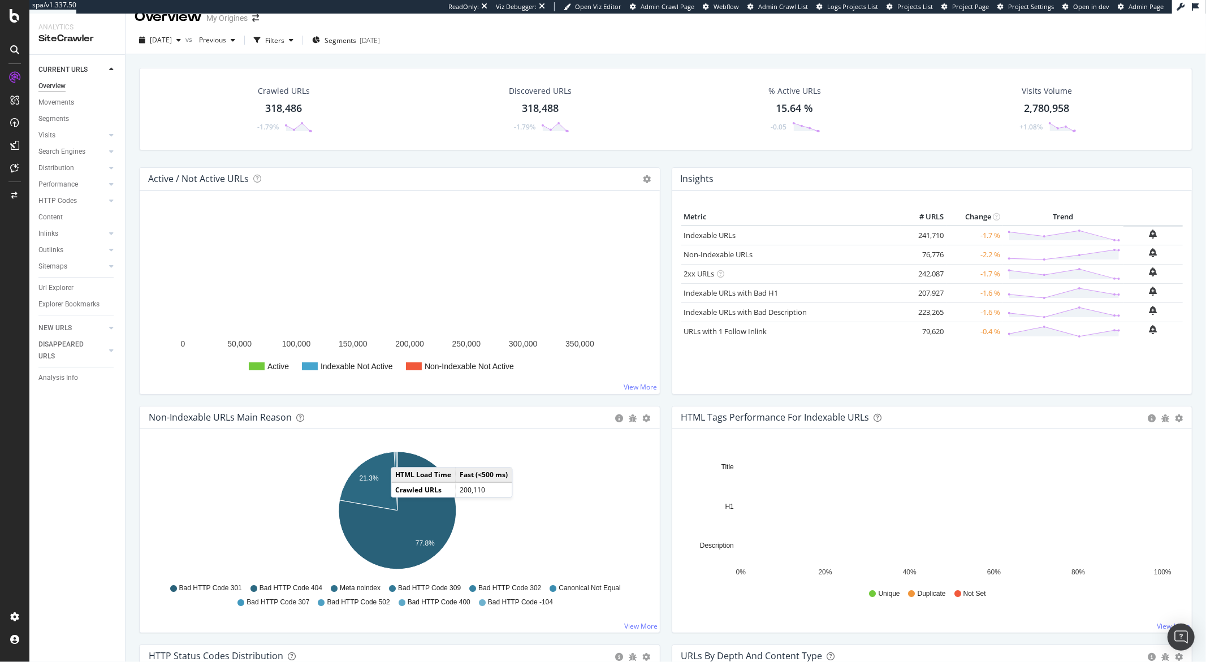
scroll to position [15, 0]
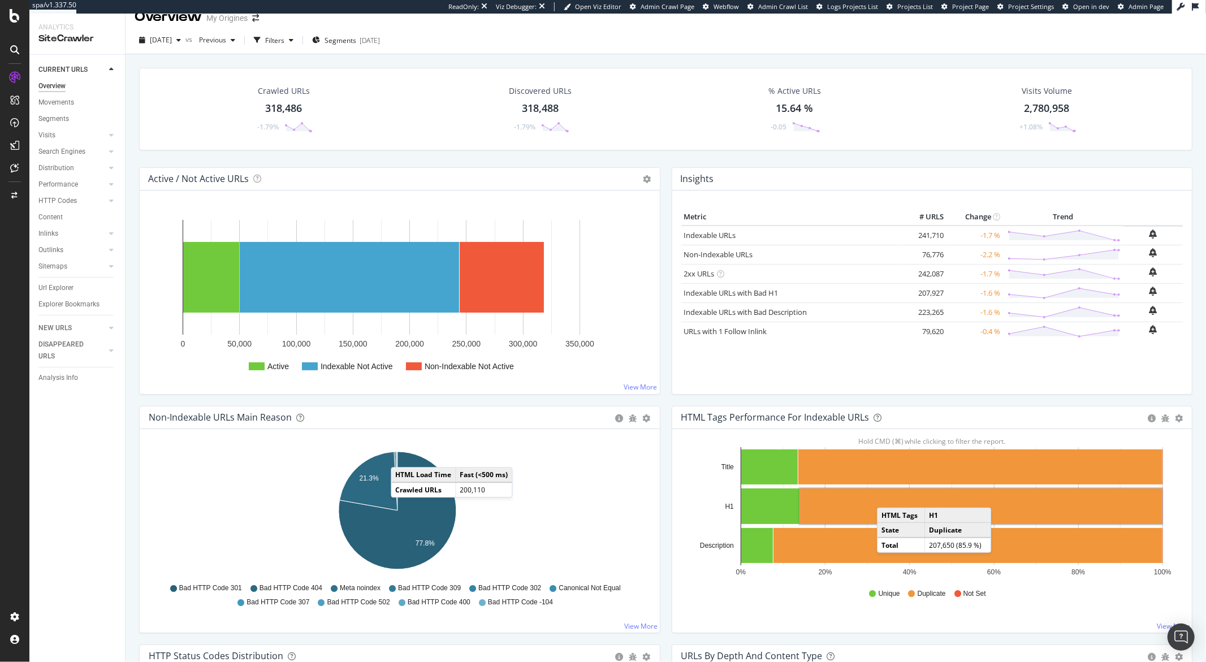
click at [884, 496] on rect "A chart." at bounding box center [981, 506] width 362 height 36
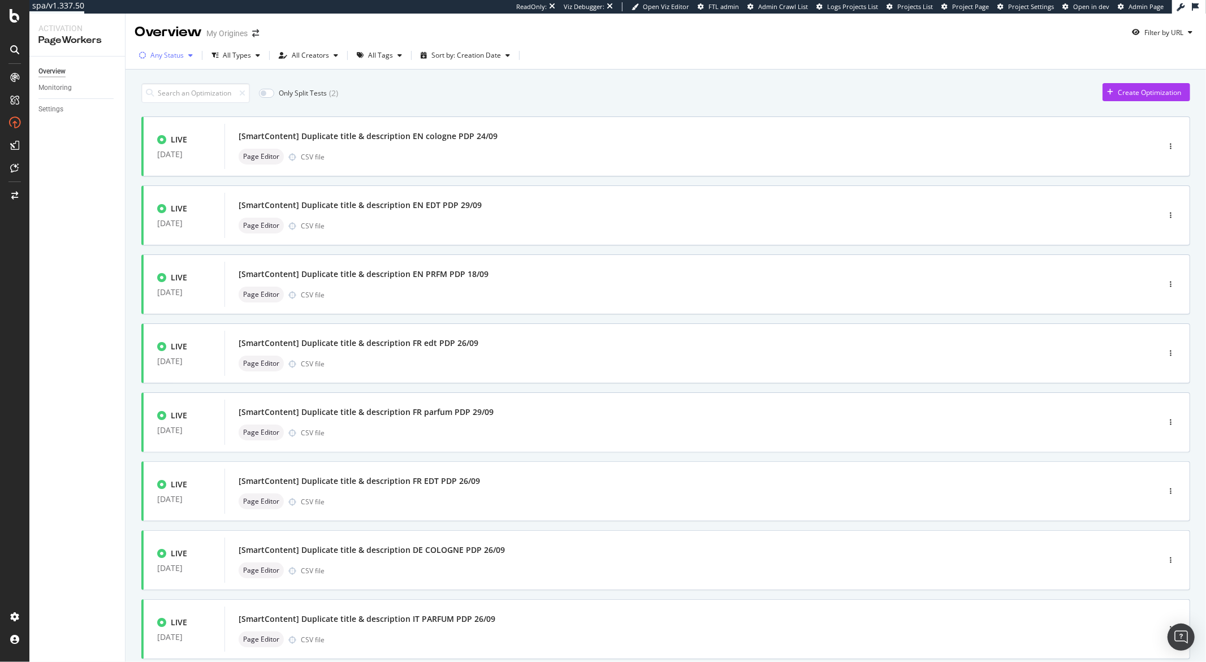
click at [191, 55] on icon "button" at bounding box center [190, 55] width 5 height 7
click at [183, 96] on input at bounding box center [195, 93] width 109 height 20
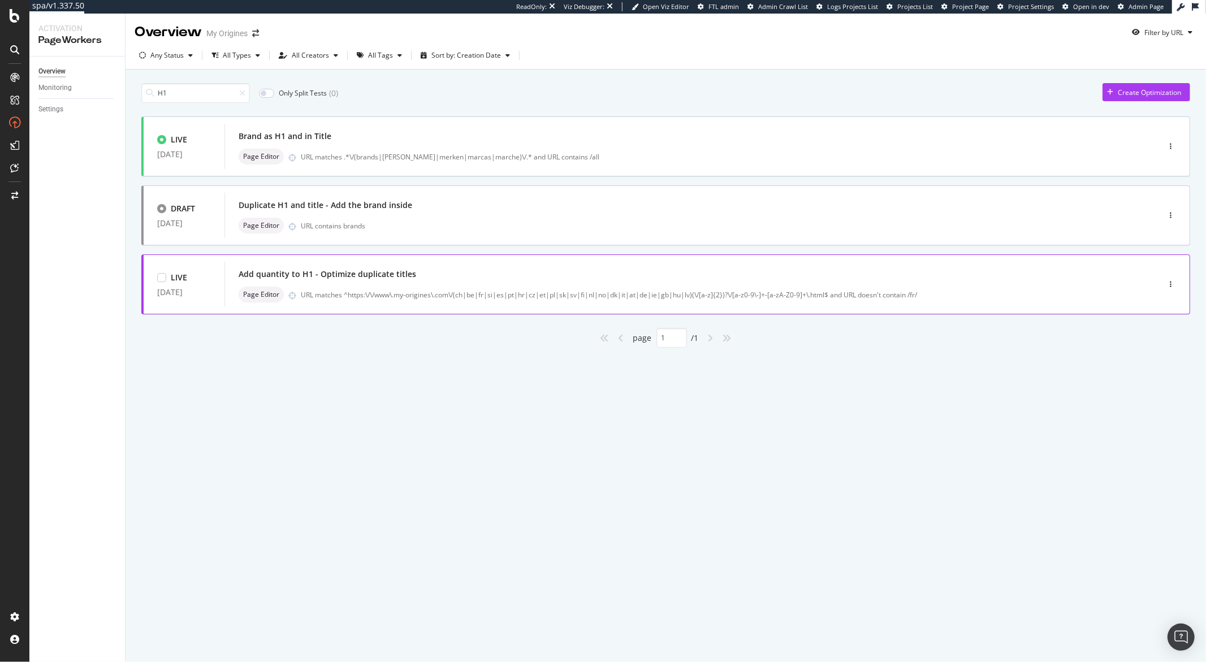
click at [609, 269] on div "Add quantity to H1 - Optimize duplicate titles" at bounding box center [675, 274] width 872 height 16
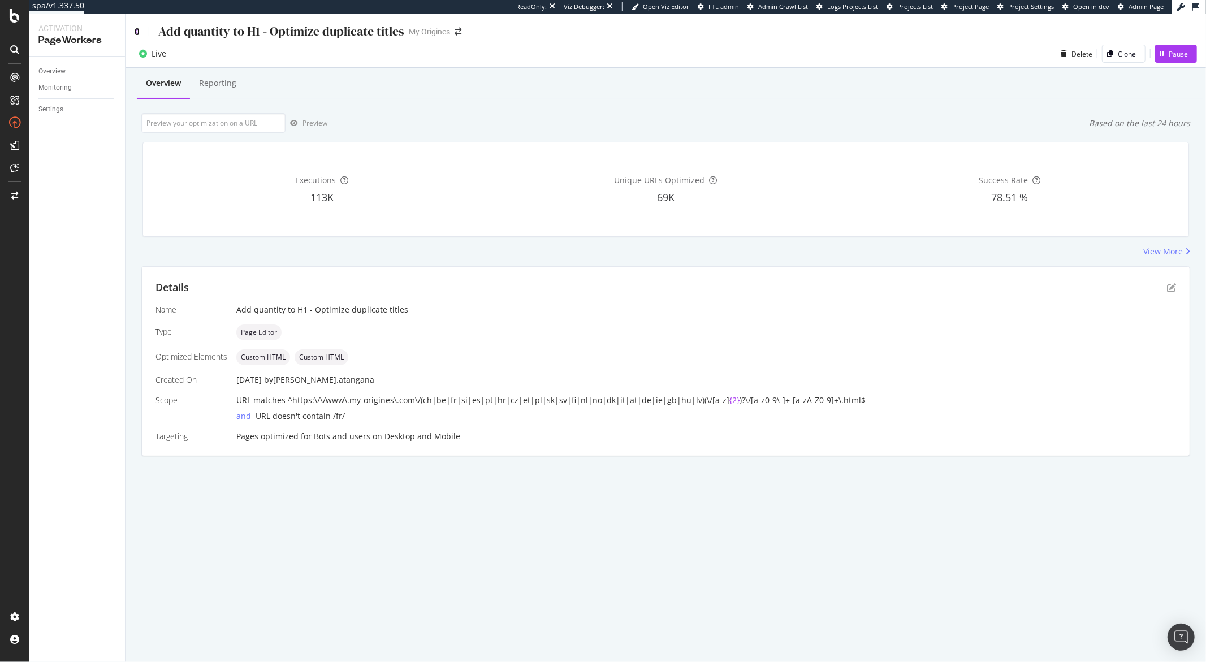
click at [139, 28] on icon at bounding box center [137, 32] width 5 height 8
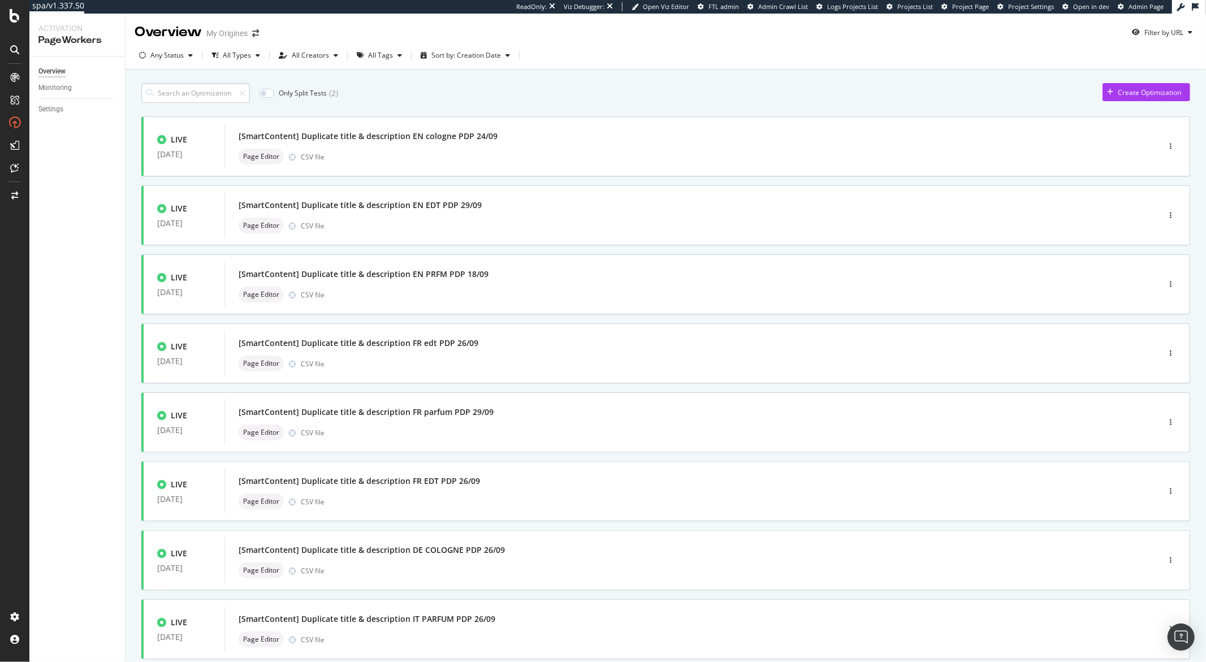
click at [183, 91] on input at bounding box center [195, 93] width 109 height 20
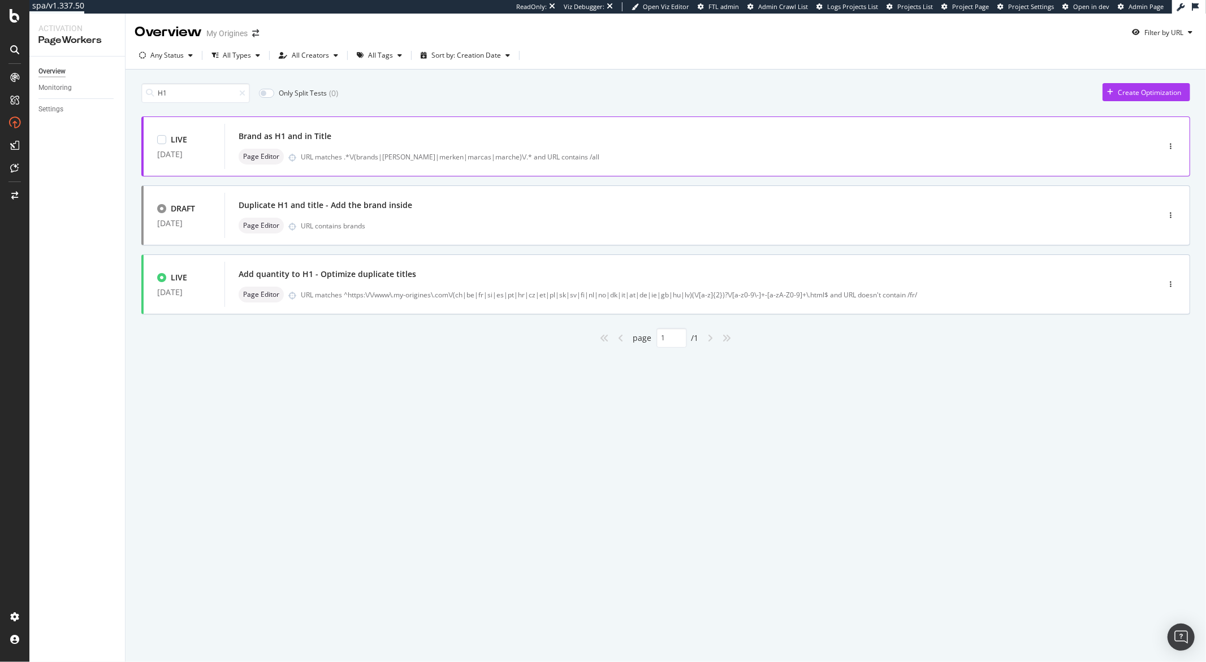
click at [343, 145] on div "Brand as H1 and in Title Page Editor URL matches .*\/(brands|[PERSON_NAME]|merk…" at bounding box center [675, 146] width 872 height 36
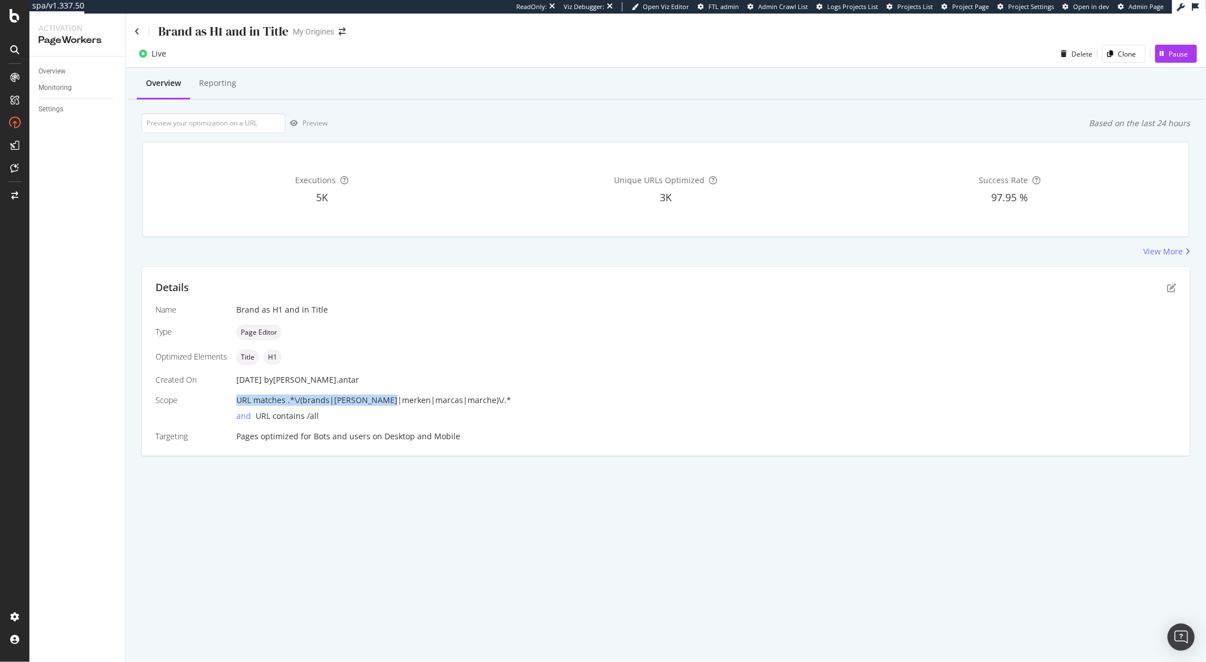
drag, startPoint x: 477, startPoint y: 395, endPoint x: 414, endPoint y: 403, distance: 63.3
click at [393, 403] on div "URL matches .*\/(brands|[PERSON_NAME]|merken|marcas|marche)\/.*" at bounding box center [706, 400] width 940 height 11
click at [479, 404] on div "URL matches .*\/(brands|[PERSON_NAME]|merken|marcas|marche)\/.*" at bounding box center [706, 400] width 940 height 11
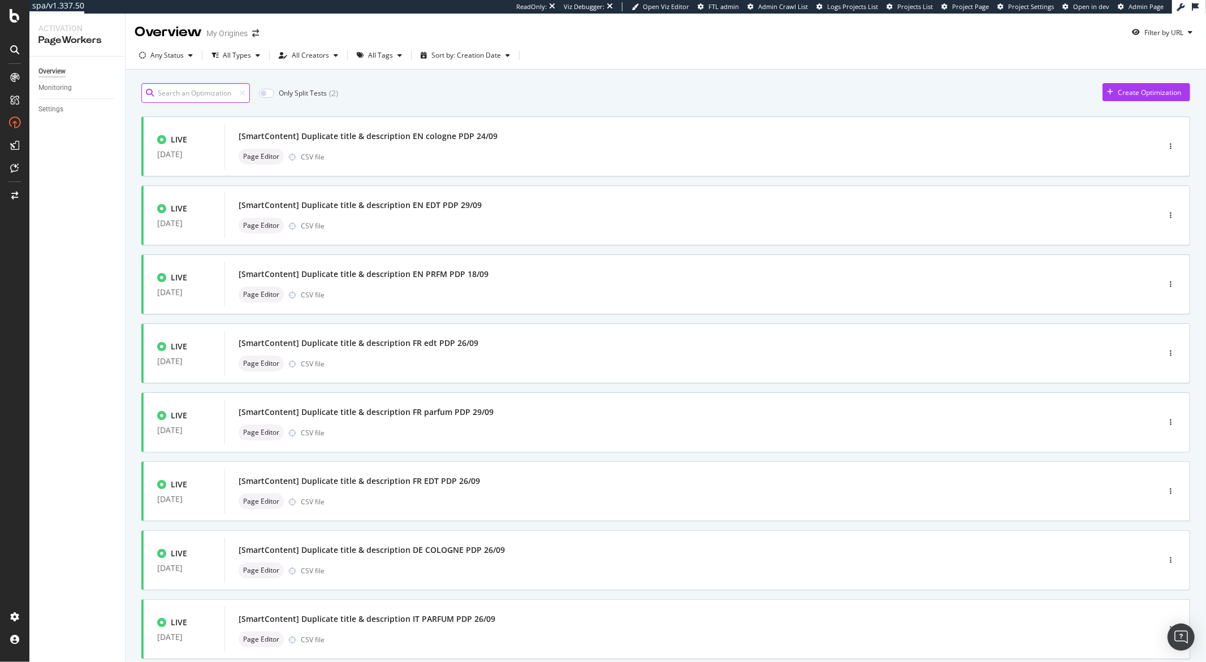
click at [185, 92] on input at bounding box center [195, 93] width 109 height 20
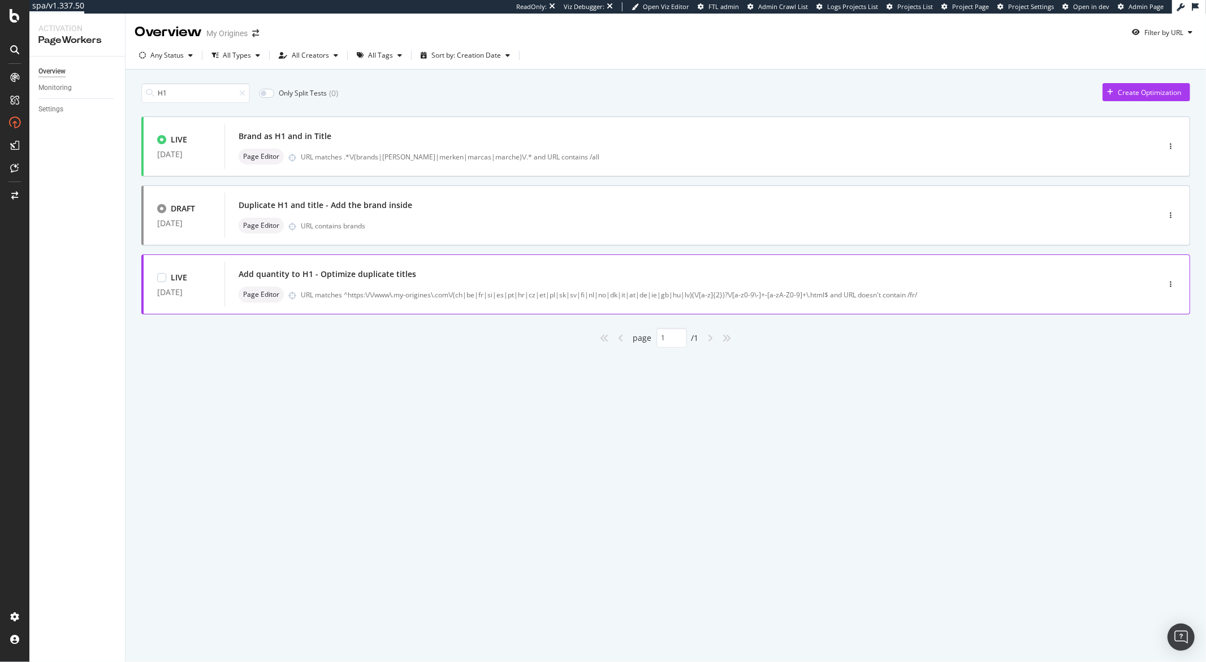
click at [487, 300] on div "Page Editor URL matches ^https:\/\/www\.my-origines\.com\/(ch|be|fr|si|es|pt|hr…" at bounding box center [675, 295] width 872 height 16
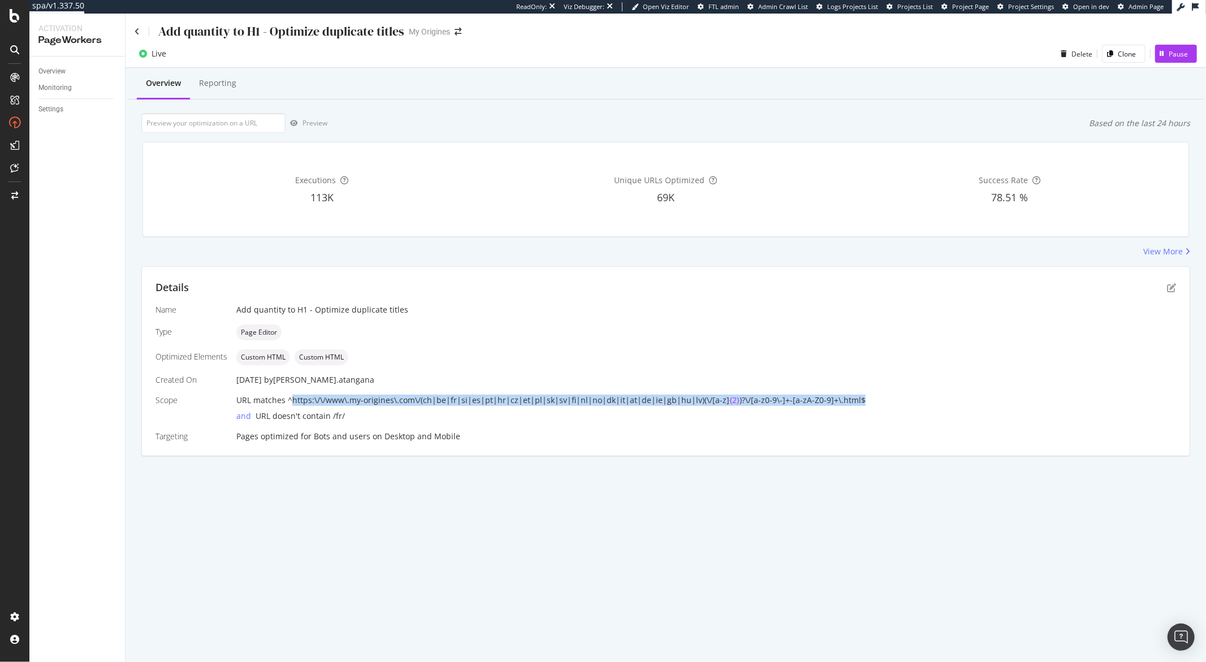
drag, startPoint x: 291, startPoint y: 401, endPoint x: 847, endPoint y: 400, distance: 556.3
click at [847, 400] on div "URL matches ^https:\/\/www\.my-origines\.com\/(ch|be|fr|si|es|pt|hr|cz|et|pl|sk…" at bounding box center [706, 400] width 940 height 11
copy div "https:\/\/www\.my-origines\.com\/(ch|be|fr|si|es|pt|hr|cz|et|pl|sk|sv|fi|nl|no|…"
click at [1167, 288] on icon "pen-to-square" at bounding box center [1171, 287] width 9 height 9
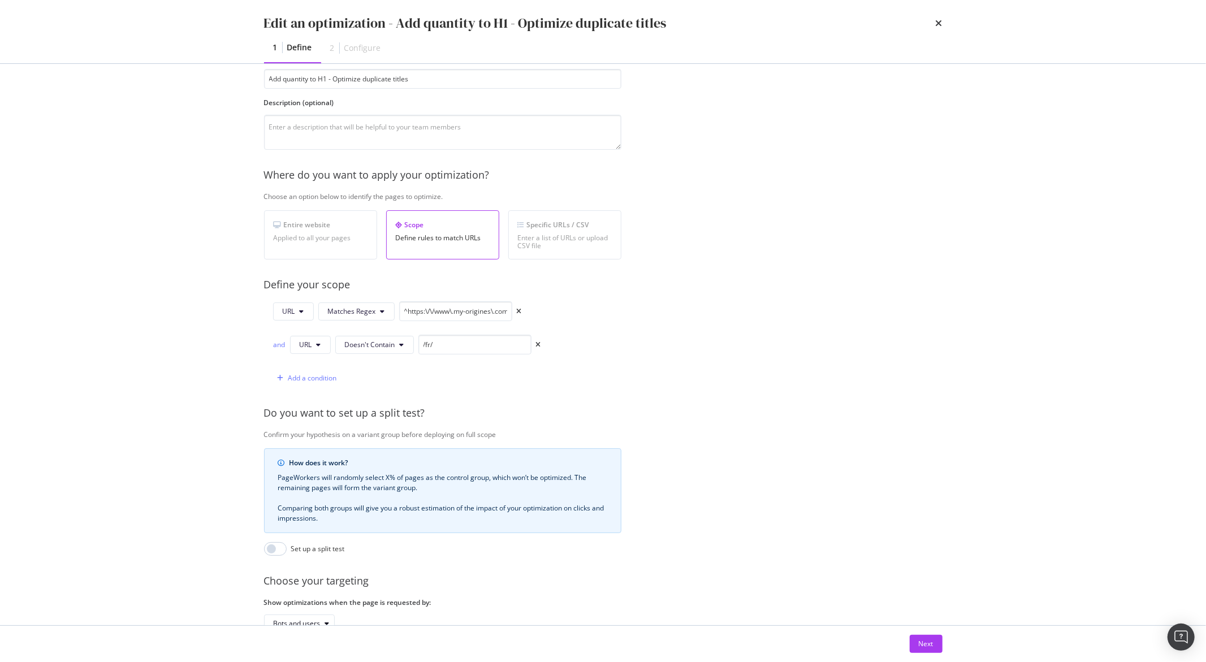
scroll to position [155, 0]
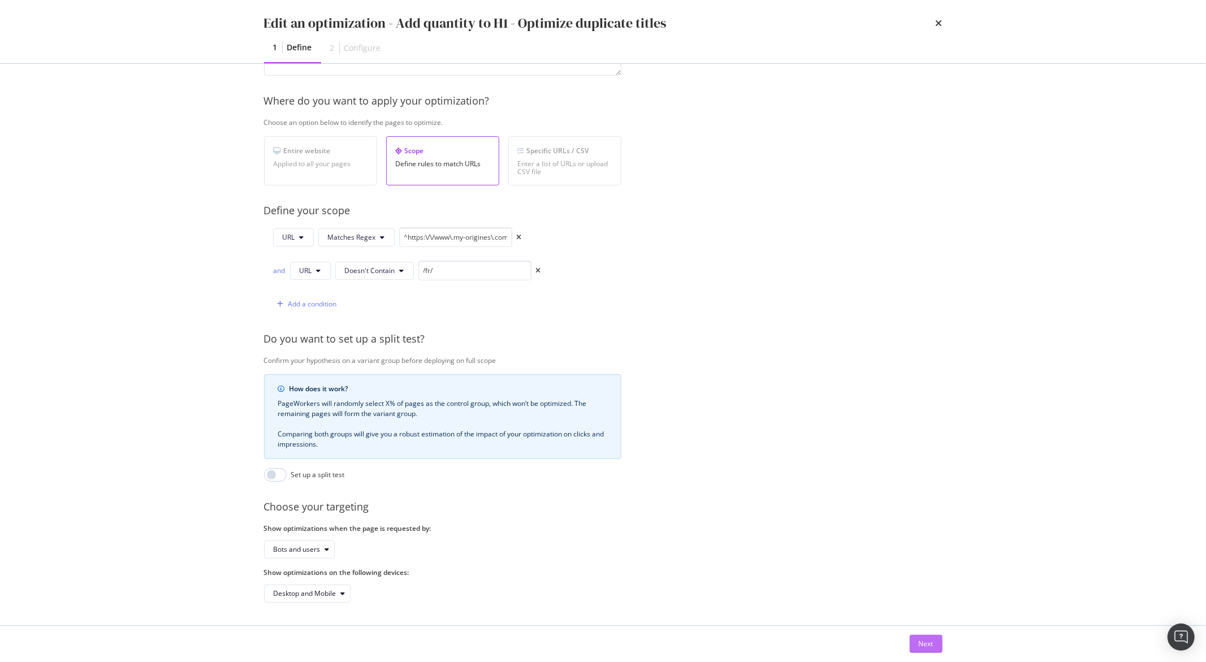
click at [919, 640] on div "Next" at bounding box center [926, 644] width 15 height 10
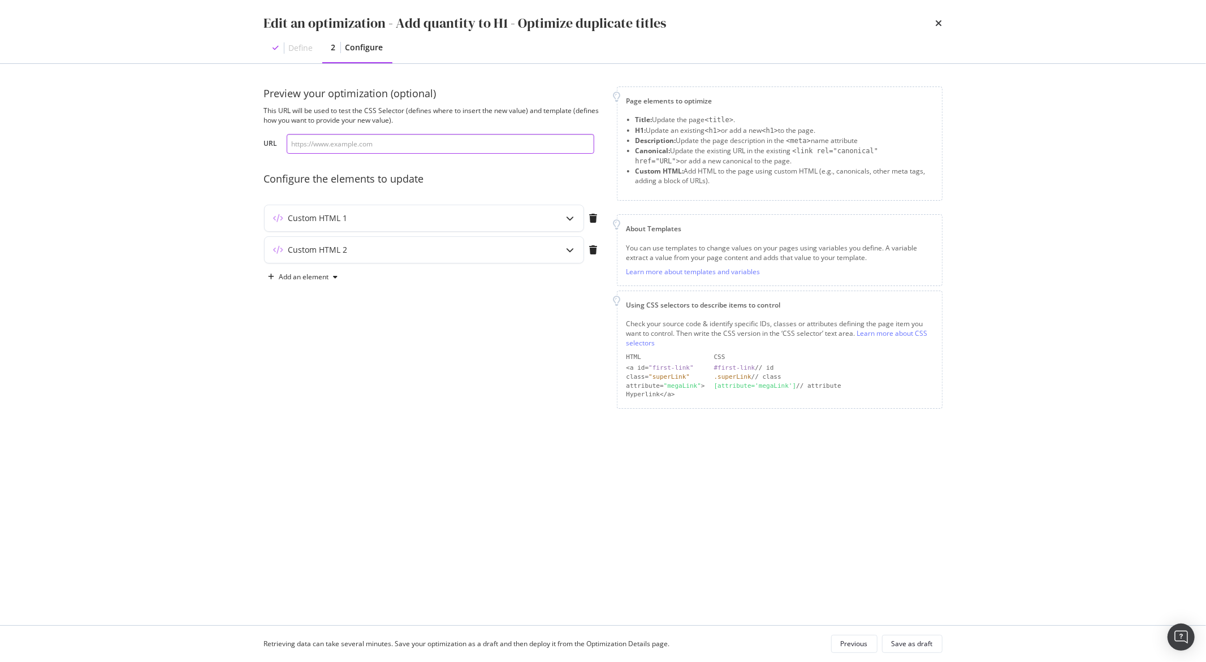
click at [520, 142] on input "modal" at bounding box center [441, 144] width 308 height 20
paste input "[URL][DOMAIN_NAME]"
type input "[URL][DOMAIN_NAME]"
click at [941, 23] on icon "times" at bounding box center [939, 23] width 7 height 9
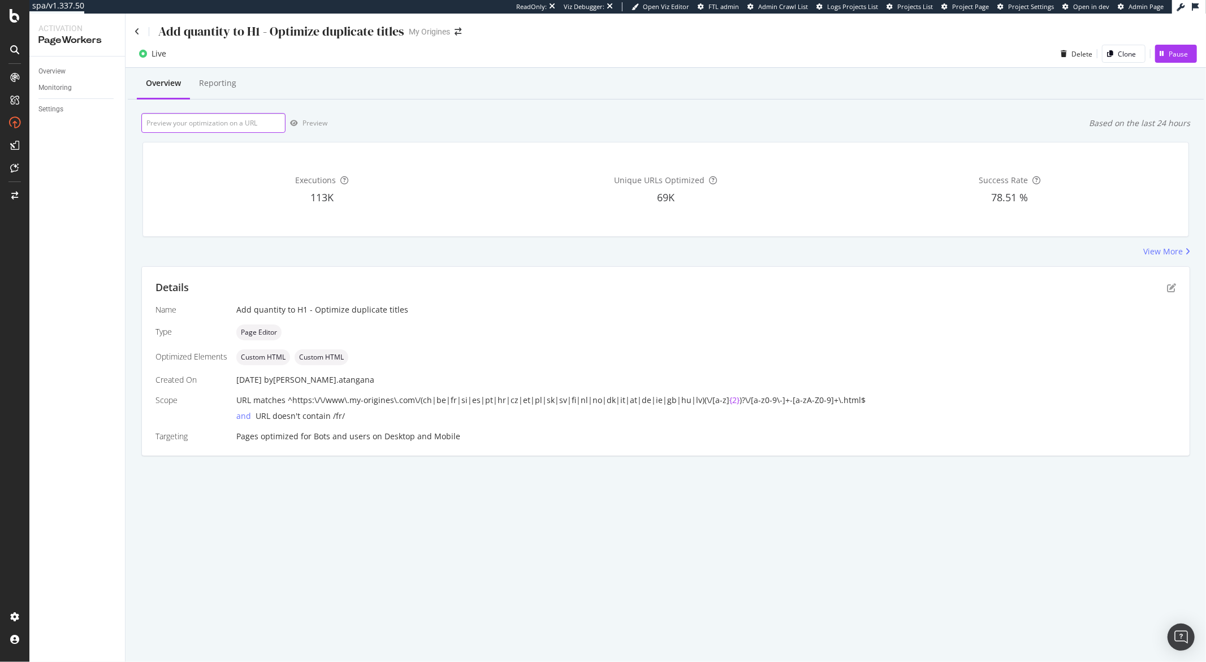
click at [247, 118] on input "url" at bounding box center [213, 123] width 144 height 20
paste input "[URL][DOMAIN_NAME]"
click at [318, 128] on div "Preview" at bounding box center [307, 123] width 42 height 17
click at [237, 118] on input "https://www.my-origines.com/be/nl/le-beau-le-parfum-39717712.html" at bounding box center [213, 123] width 144 height 20
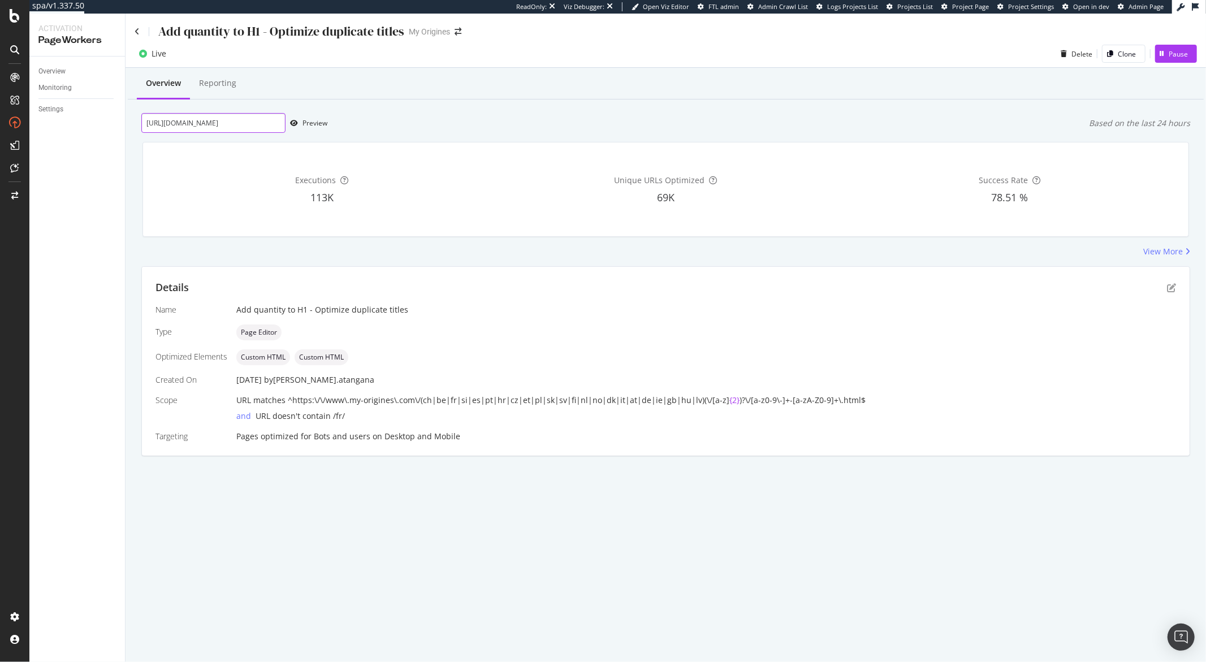
click at [237, 118] on input "https://www.my-origines.com/be/nl/le-beau-le-parfum-39717712.html" at bounding box center [213, 123] width 144 height 20
paste input "es/melt-plump-juicy-lip-plumper-Q4442008"
type input "https://www.my-origines.com/es/melt-plump-juicy-lip-plumper-Q4442008.html"
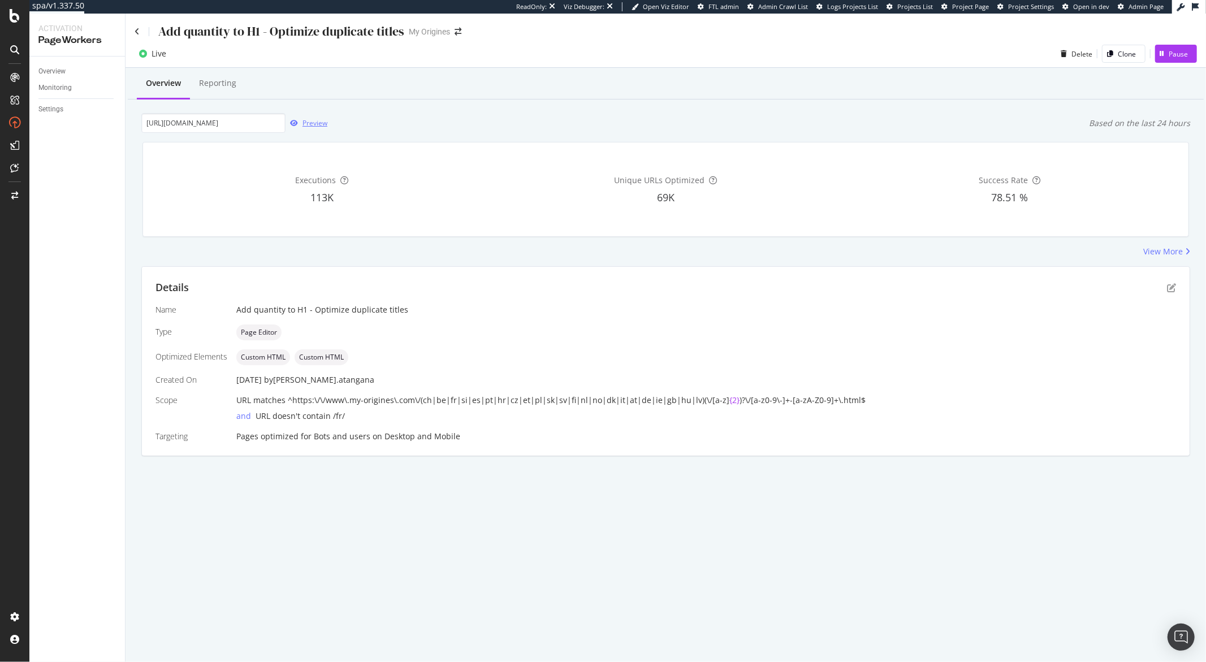
click at [309, 128] on div "Preview" at bounding box center [307, 123] width 42 height 17
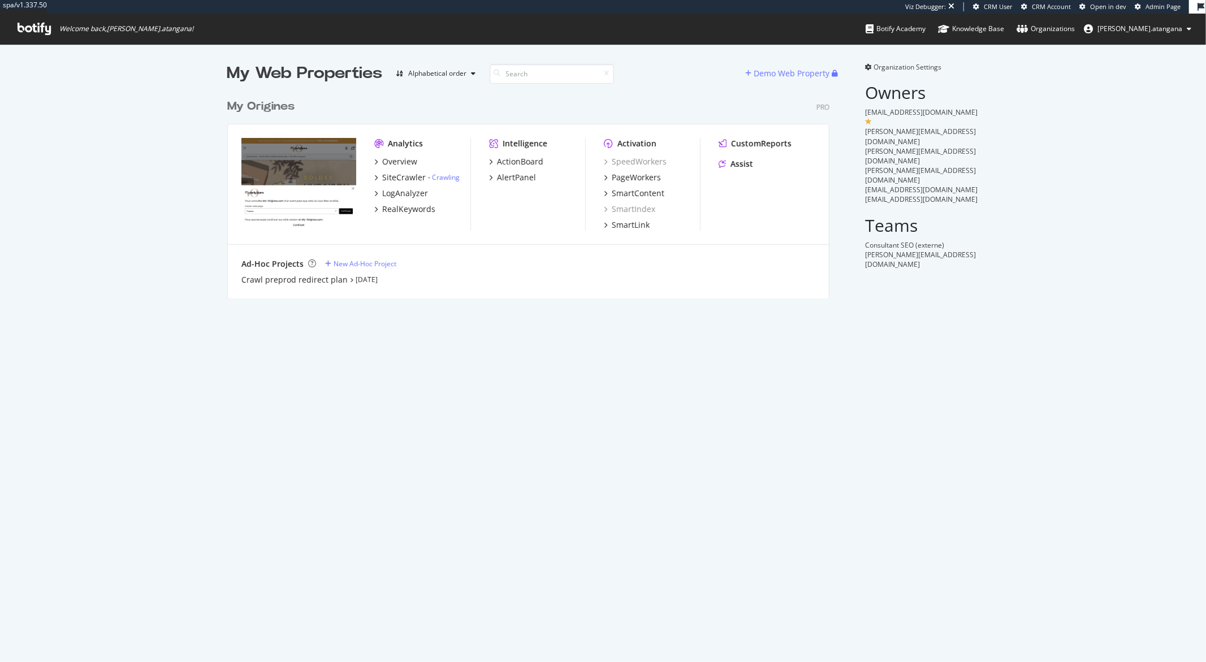
scroll to position [204, 602]
click at [524, 163] on div "ActionBoard" at bounding box center [520, 161] width 46 height 11
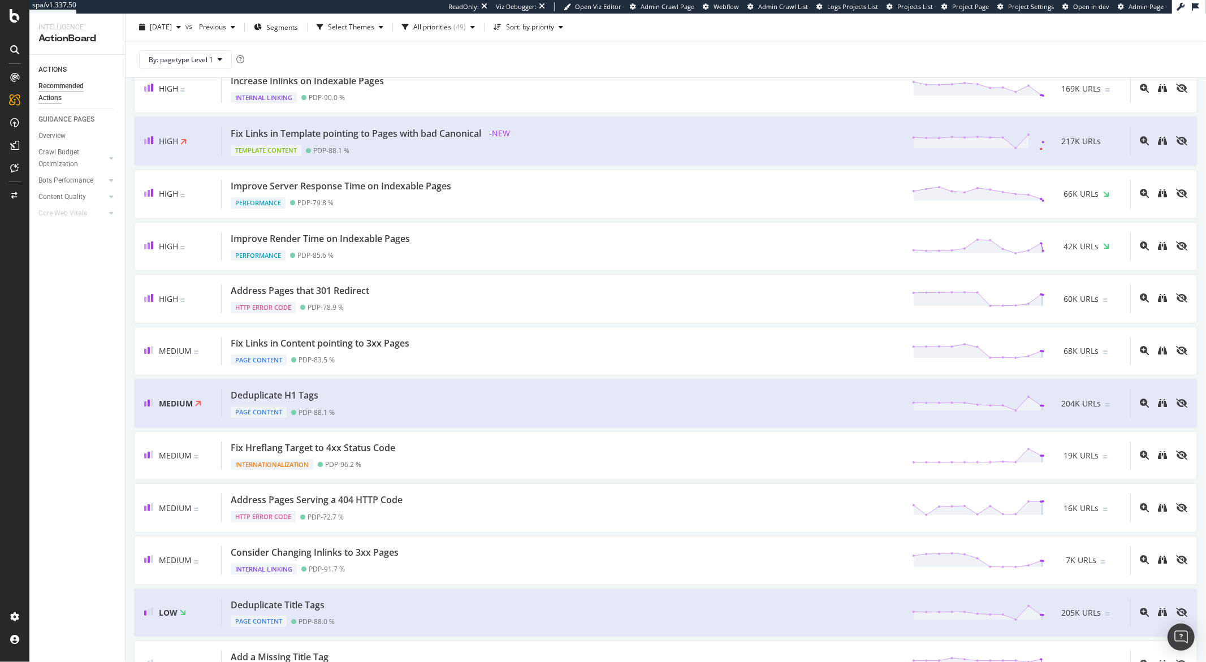
scroll to position [338, 0]
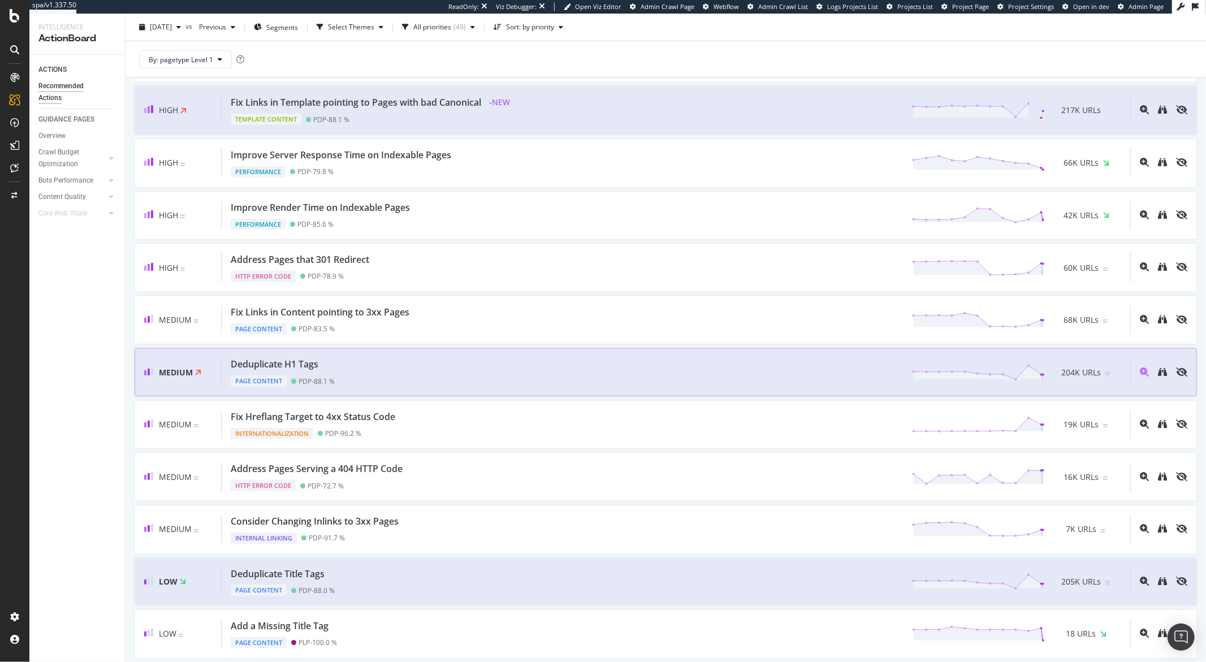
click at [383, 364] on div "Deduplicate H1 Tags Page Content PDP - 88.1 % 204K URLs" at bounding box center [676, 372] width 909 height 29
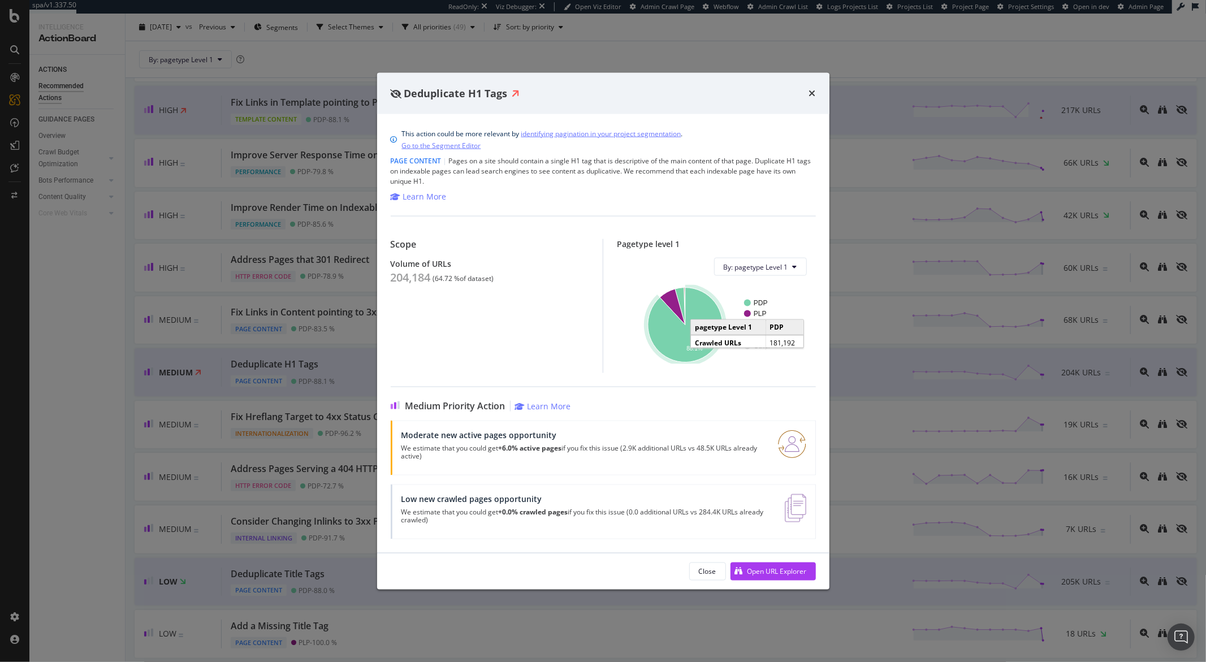
click at [680, 342] on icon "A chart." at bounding box center [685, 325] width 75 height 75
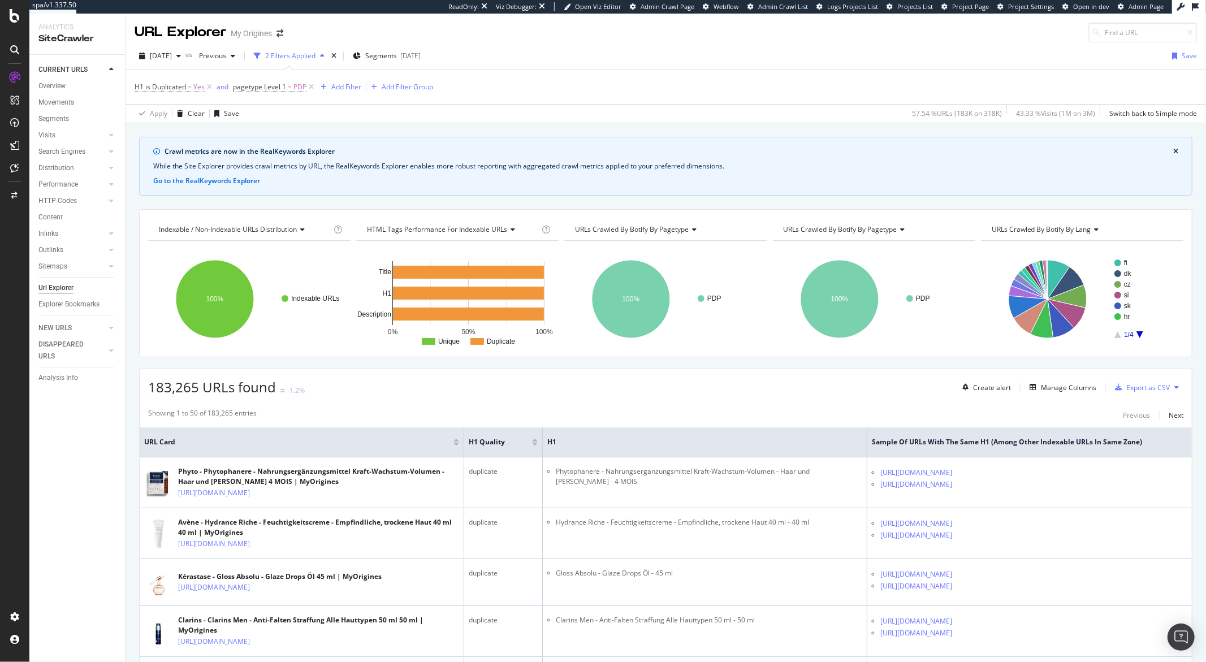
click at [368, 380] on div "183,265 URLs found -1.2% Create alert Manage Columns Export as CSV" at bounding box center [666, 383] width 1052 height 28
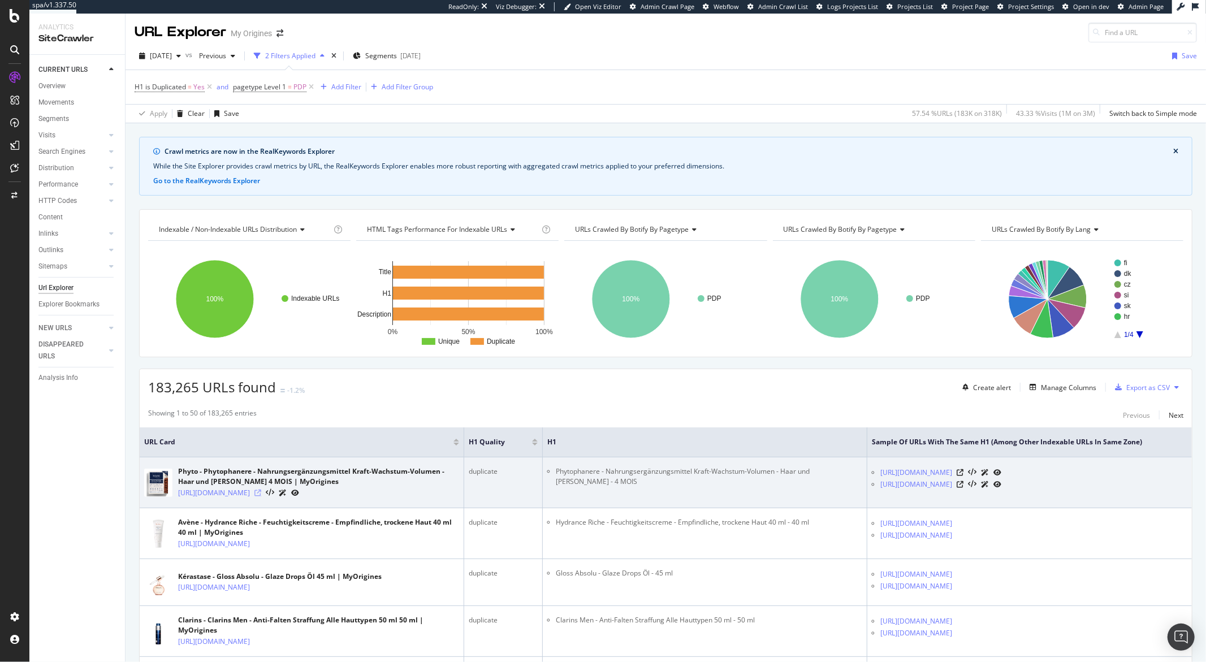
click at [261, 493] on icon at bounding box center [257, 493] width 7 height 7
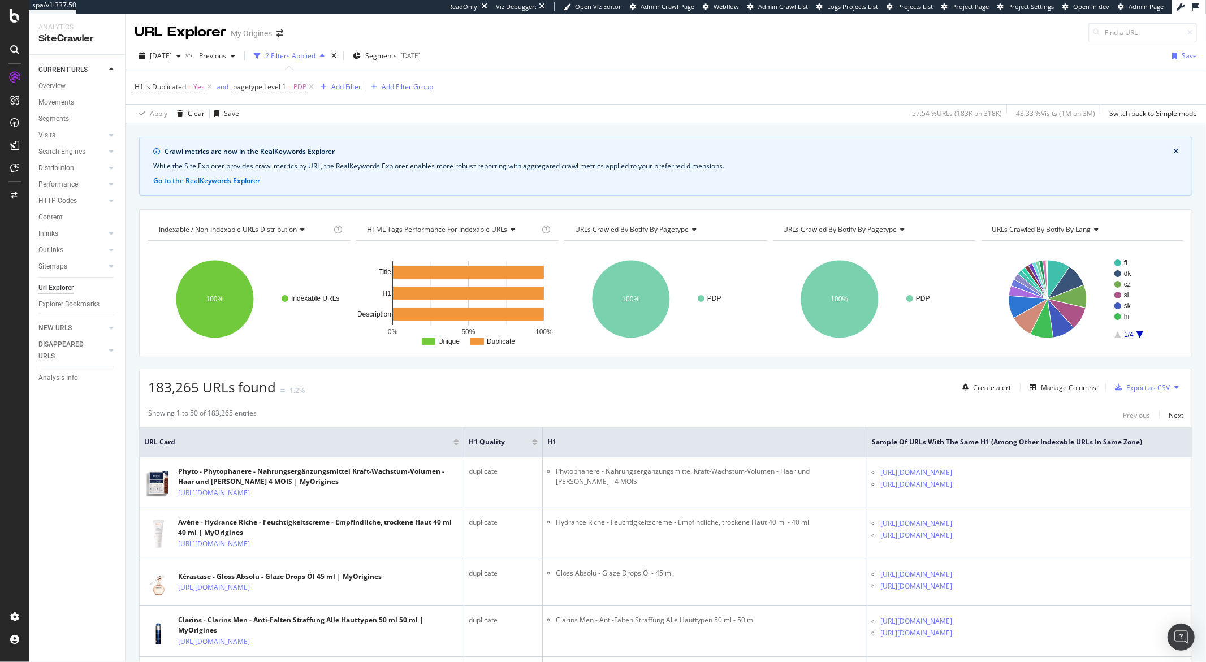
click at [346, 92] on div "Add Filter" at bounding box center [346, 87] width 30 height 10
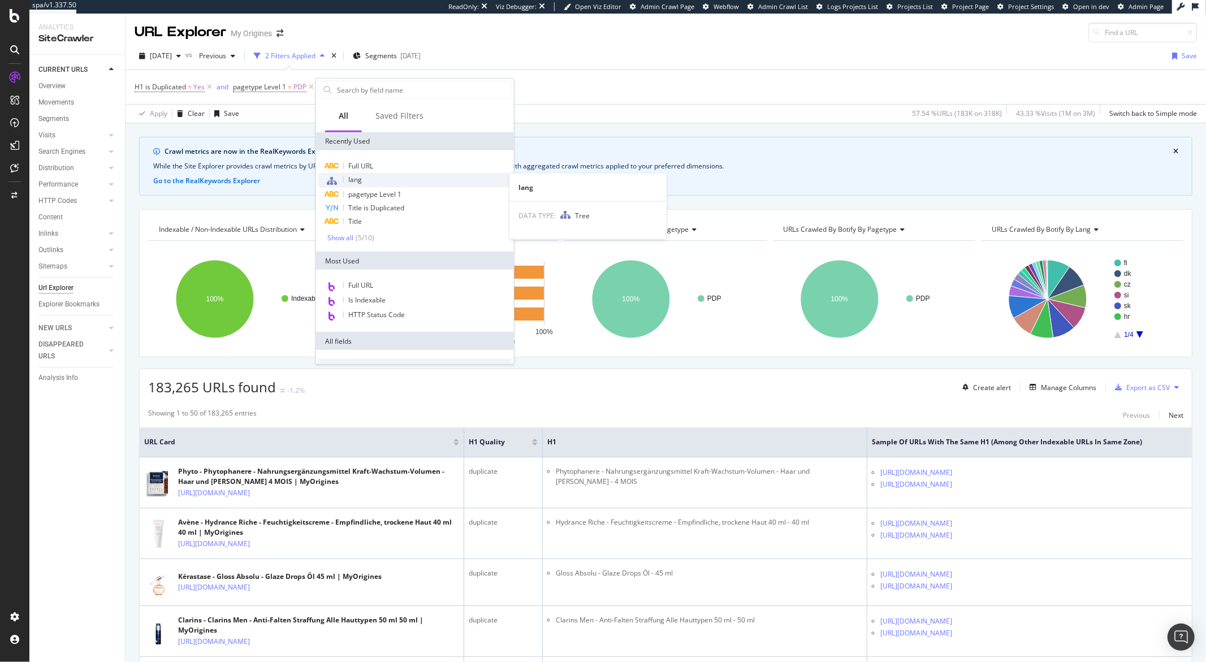
click at [388, 182] on div "lang" at bounding box center [414, 180] width 193 height 15
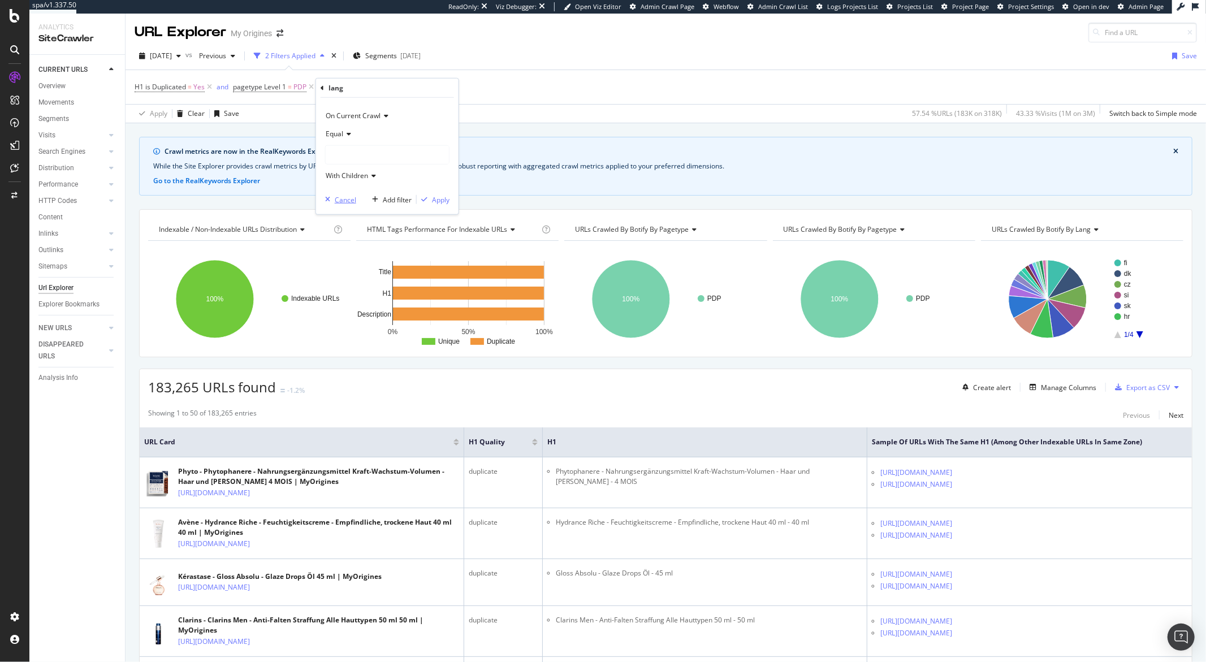
click at [348, 199] on div "Cancel" at bounding box center [345, 199] width 21 height 10
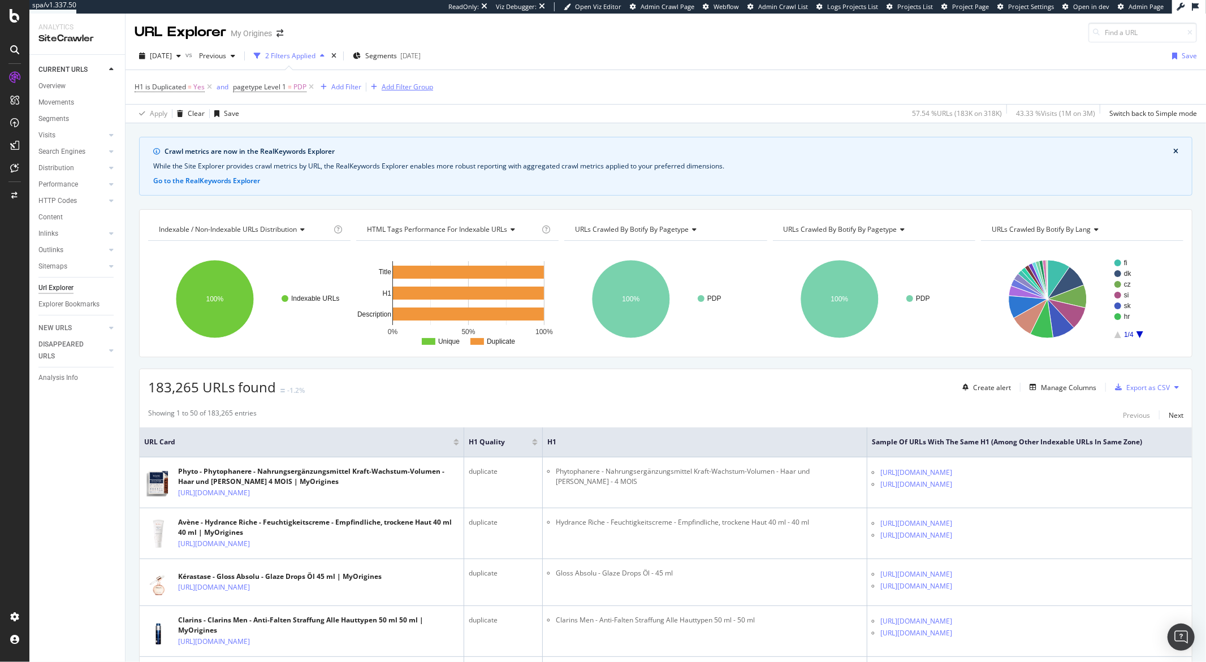
click at [395, 90] on div "Add Filter Group" at bounding box center [407, 87] width 51 height 10
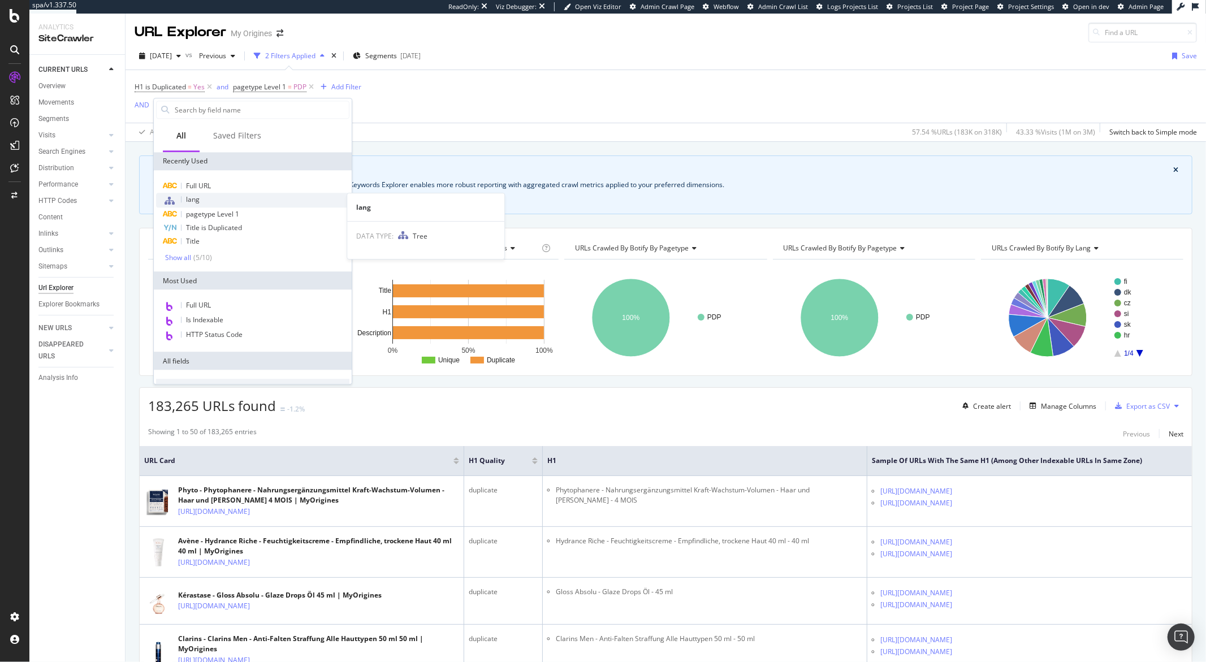
click at [220, 199] on div "lang" at bounding box center [252, 200] width 193 height 15
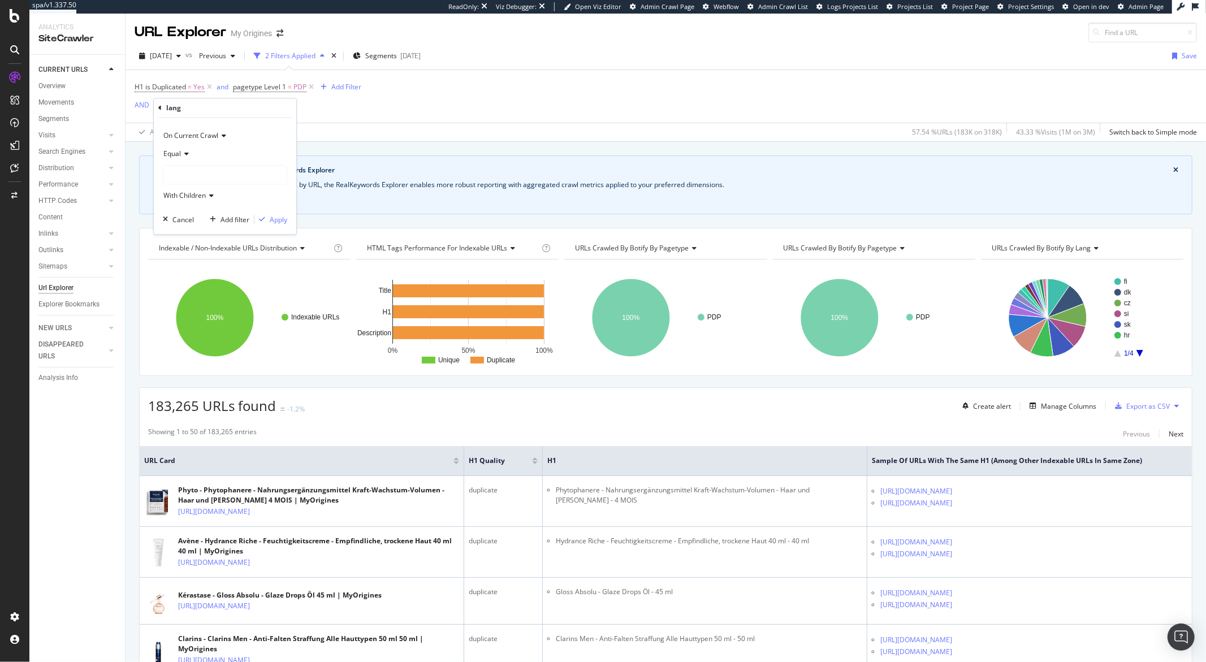
click at [221, 176] on div at bounding box center [224, 175] width 123 height 18
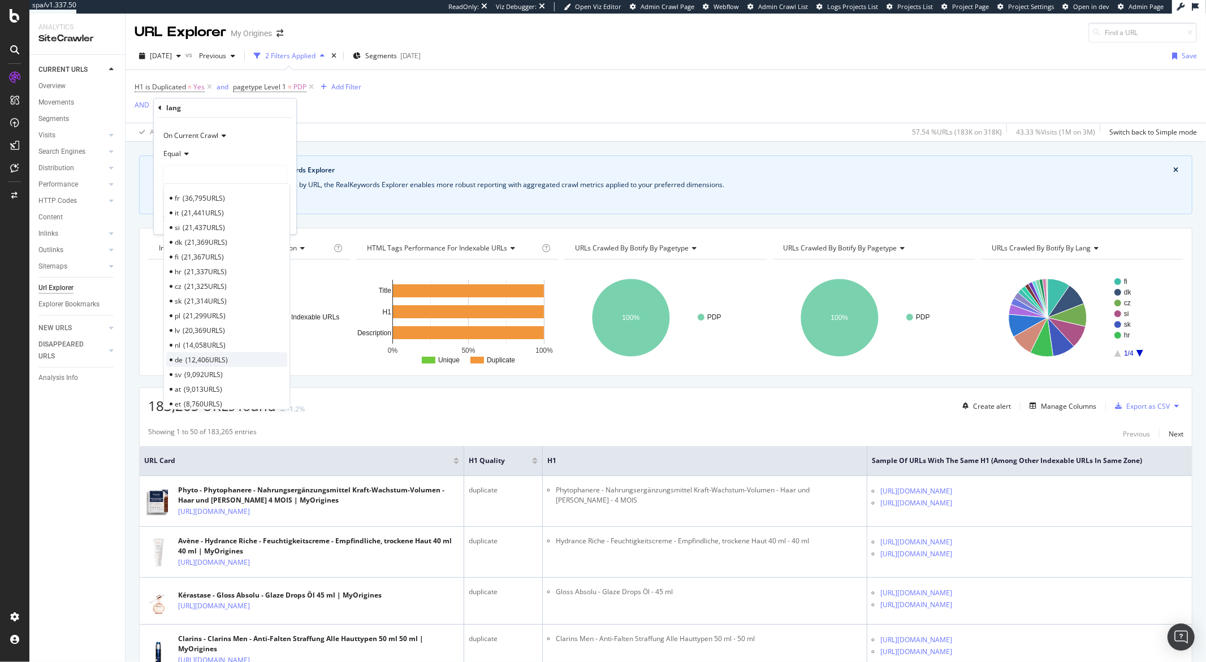
click at [210, 356] on span "12,406 URLS" at bounding box center [206, 360] width 42 height 10
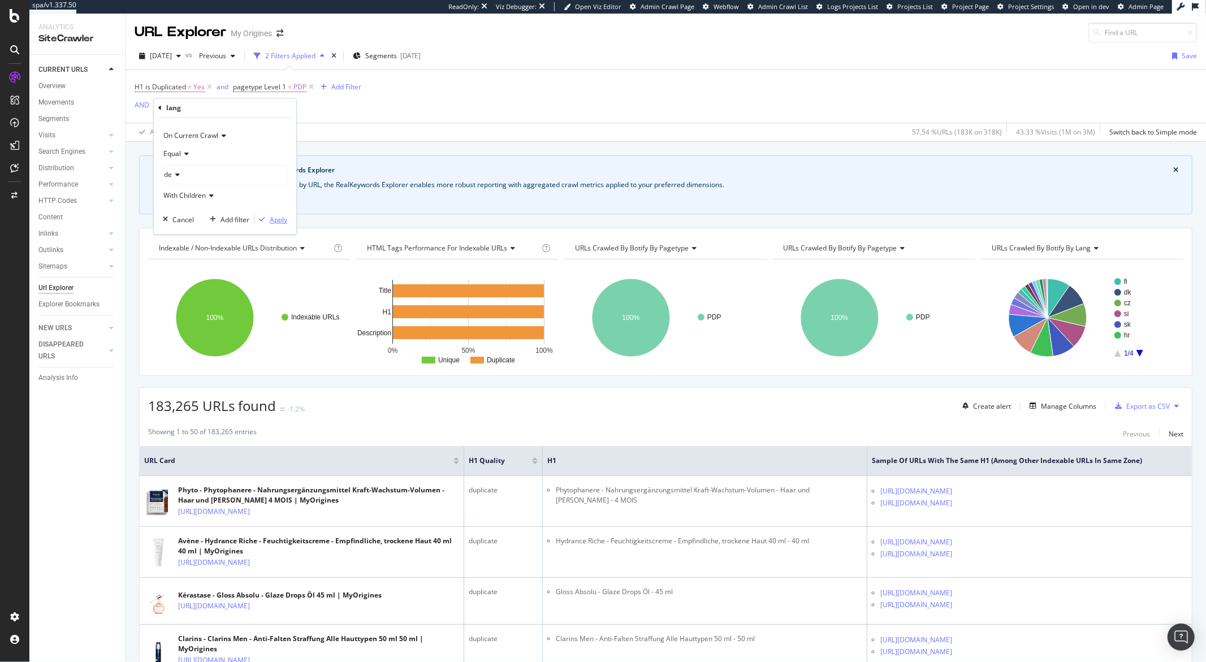
click at [273, 223] on div "Apply" at bounding box center [279, 220] width 18 height 10
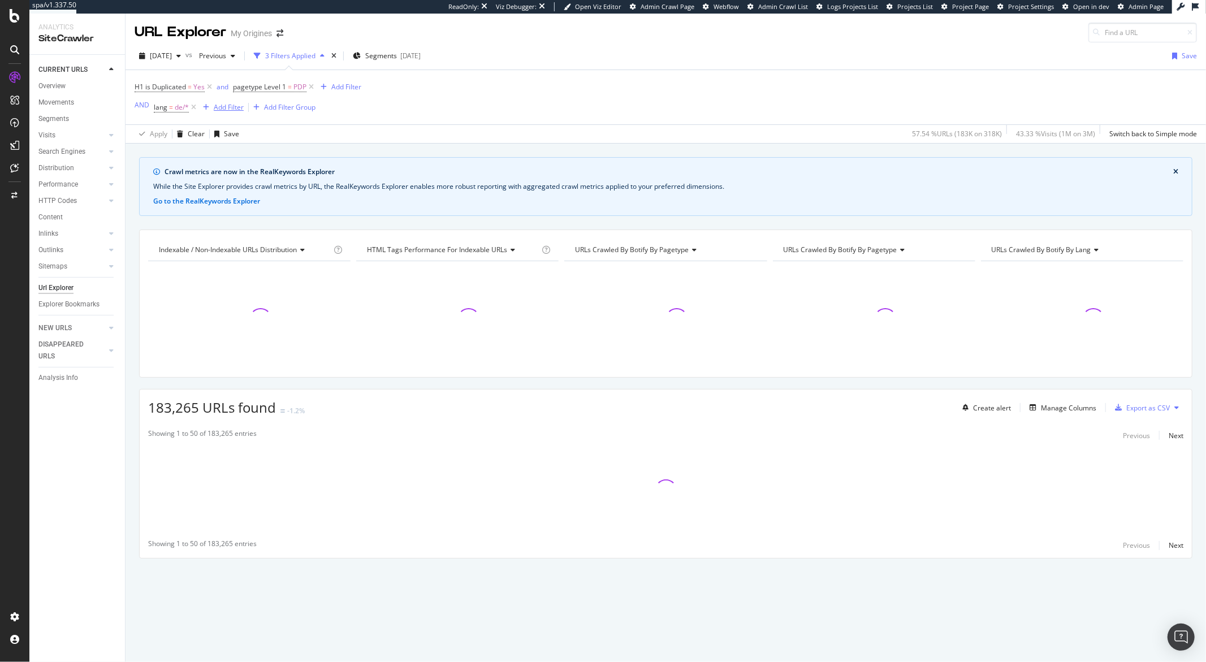
click at [228, 110] on div "Add Filter" at bounding box center [229, 107] width 30 height 10
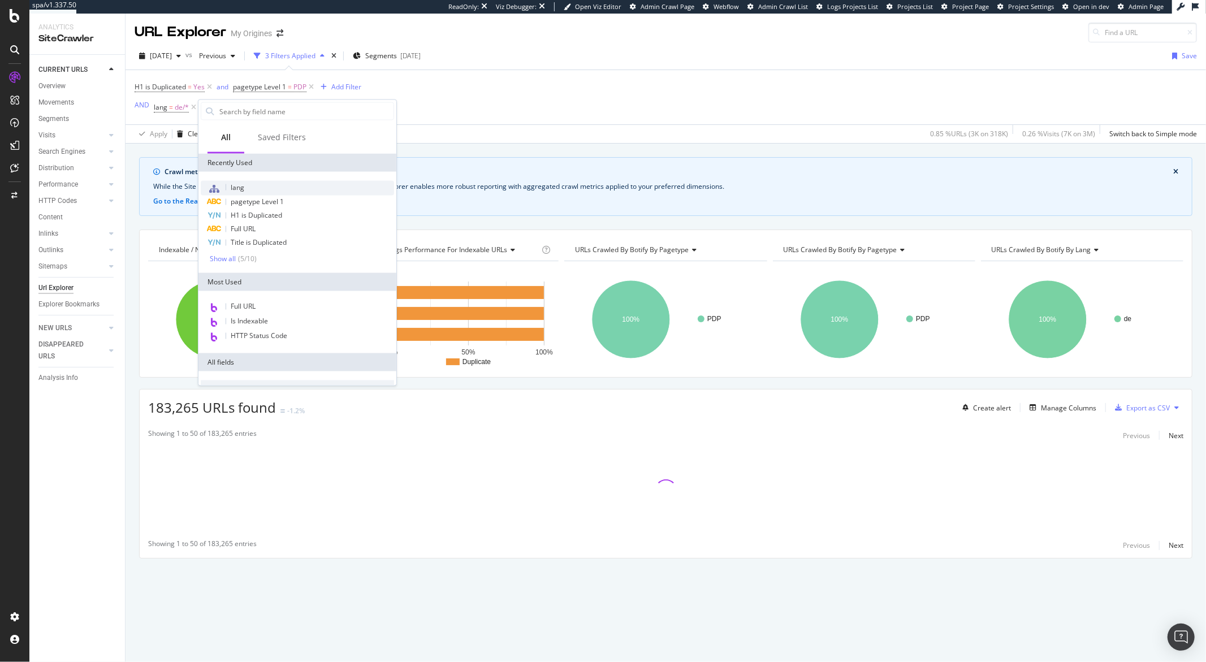
click at [236, 189] on span "lang" at bounding box center [238, 188] width 14 height 10
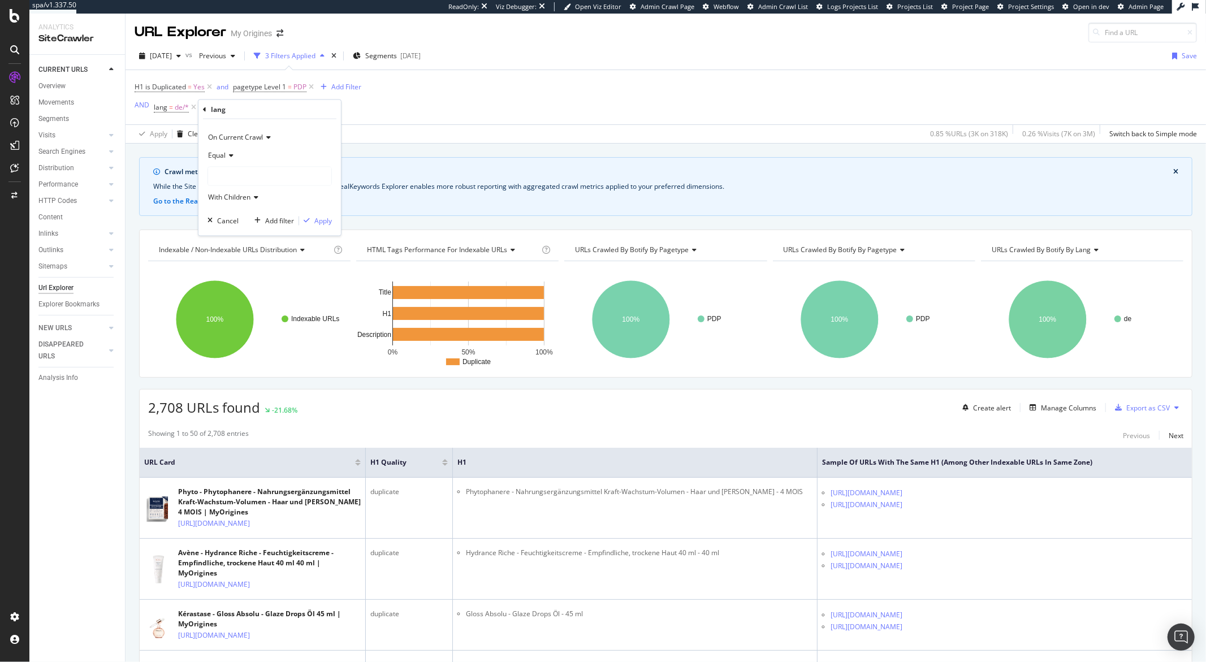
click at [229, 178] on div at bounding box center [269, 176] width 123 height 18
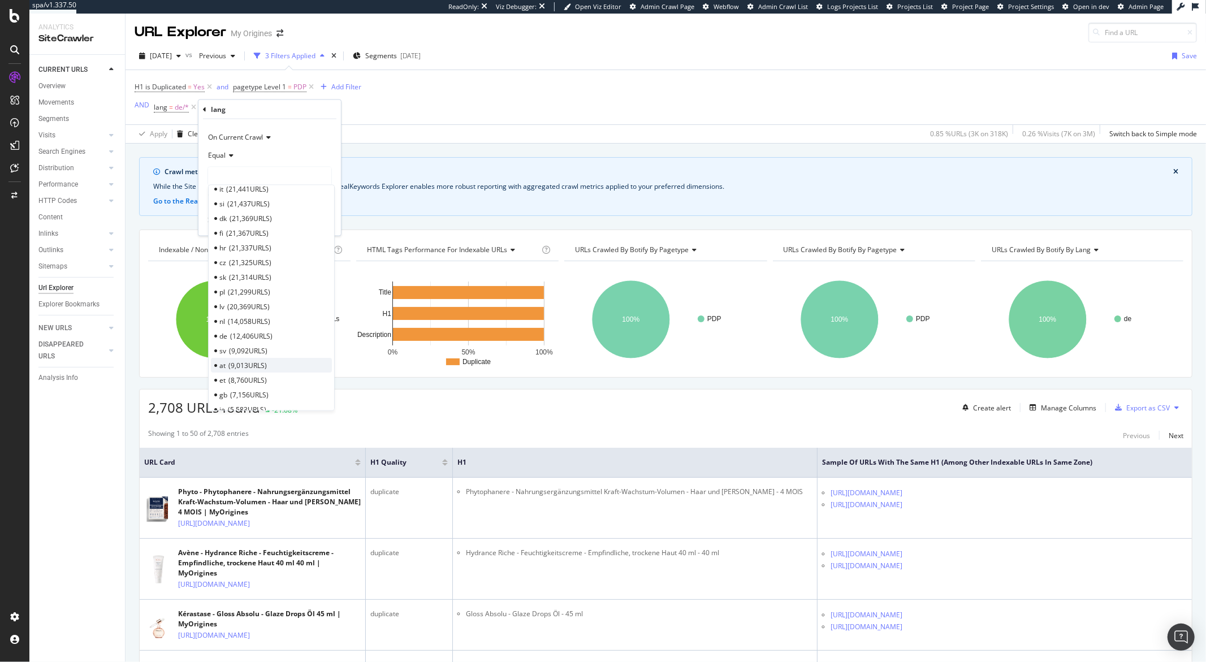
scroll to position [127, 0]
click at [237, 260] on span "9,013 URLS" at bounding box center [247, 264] width 38 height 10
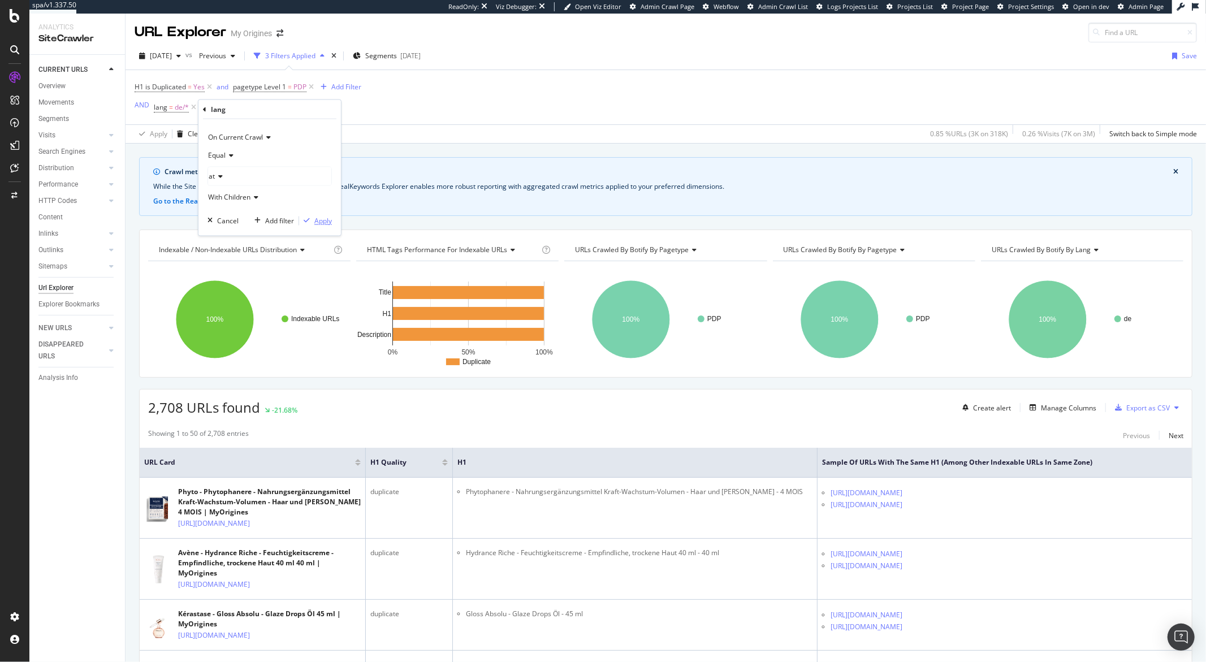
click at [315, 222] on div "Apply" at bounding box center [323, 221] width 18 height 10
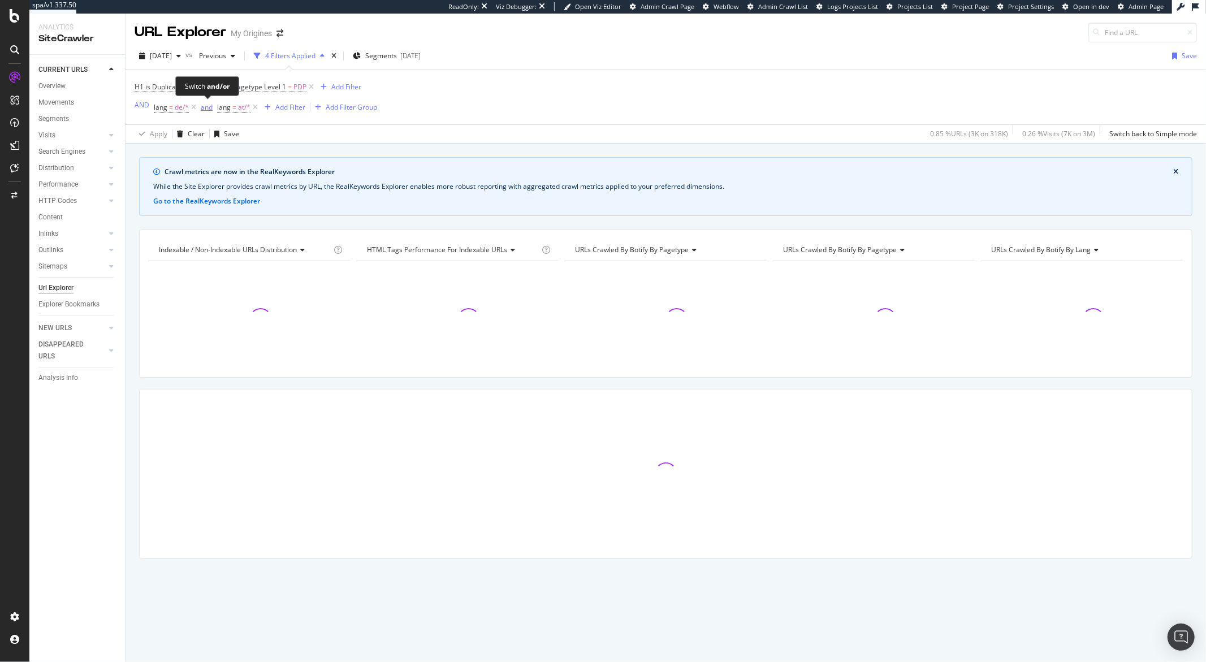
click at [205, 109] on div "and" at bounding box center [207, 107] width 12 height 10
click at [230, 110] on span "=" at bounding box center [229, 107] width 4 height 10
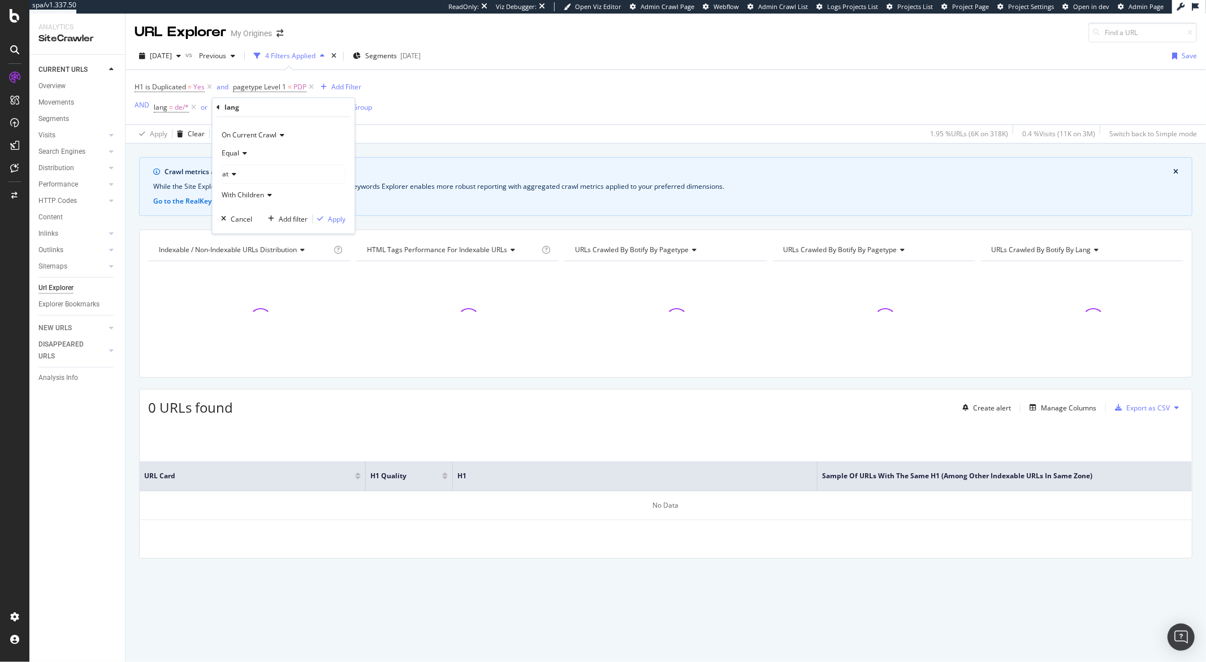
click at [245, 152] on icon at bounding box center [243, 153] width 8 height 7
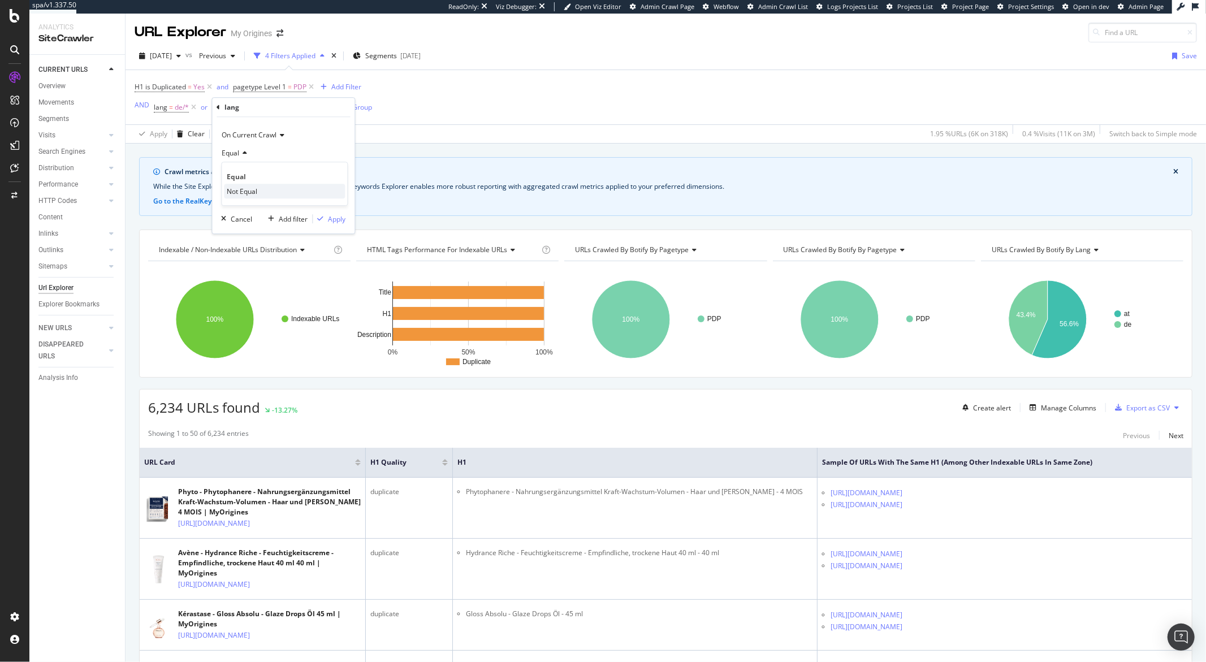
click at [249, 192] on span "Not Equal" at bounding box center [242, 192] width 31 height 10
click at [334, 220] on div "Apply" at bounding box center [337, 219] width 18 height 10
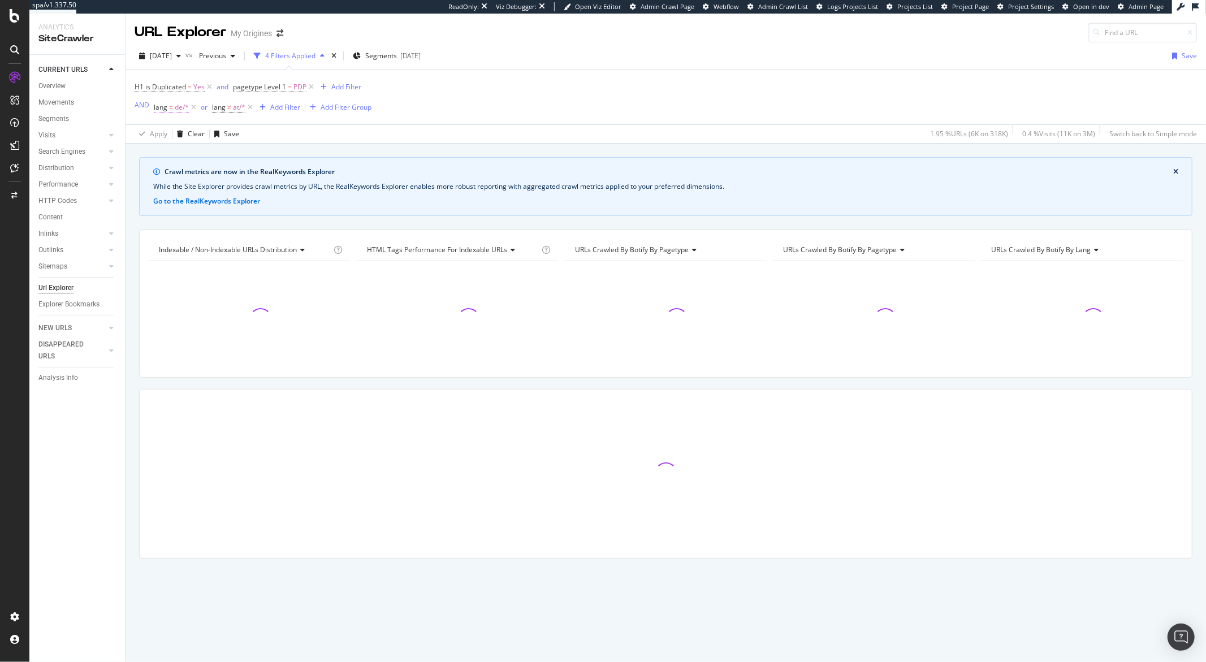
click at [170, 111] on span "=" at bounding box center [171, 107] width 4 height 10
click at [183, 152] on icon at bounding box center [185, 153] width 8 height 7
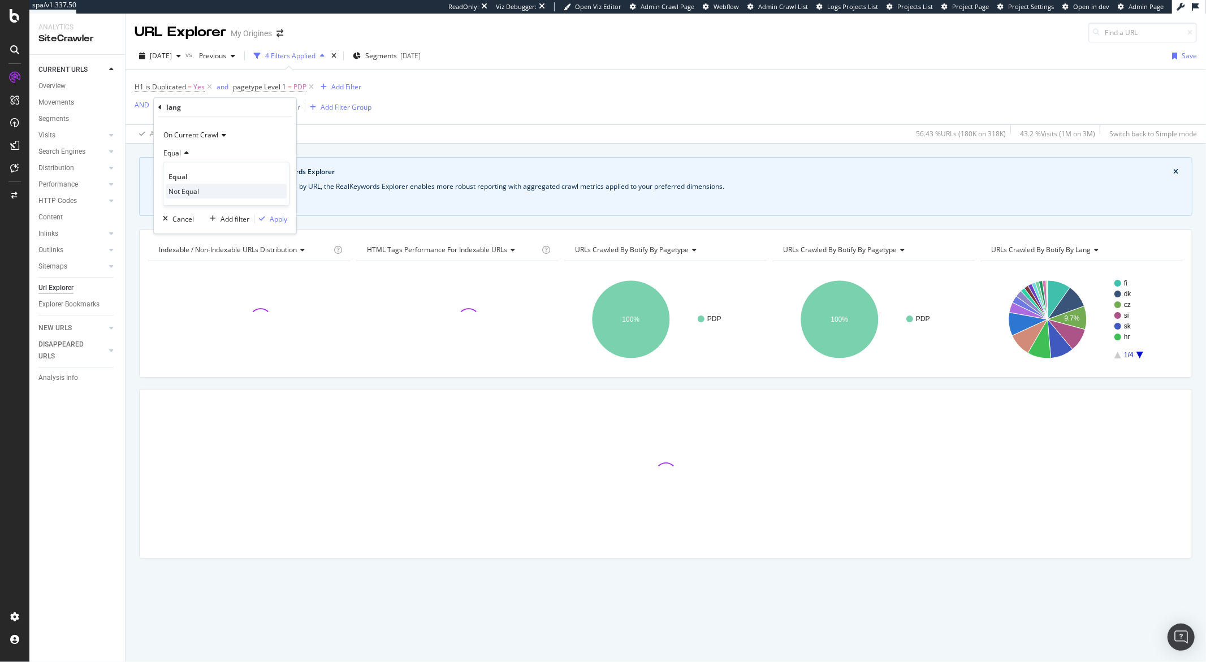
click at [188, 191] on span "Not Equal" at bounding box center [183, 192] width 31 height 10
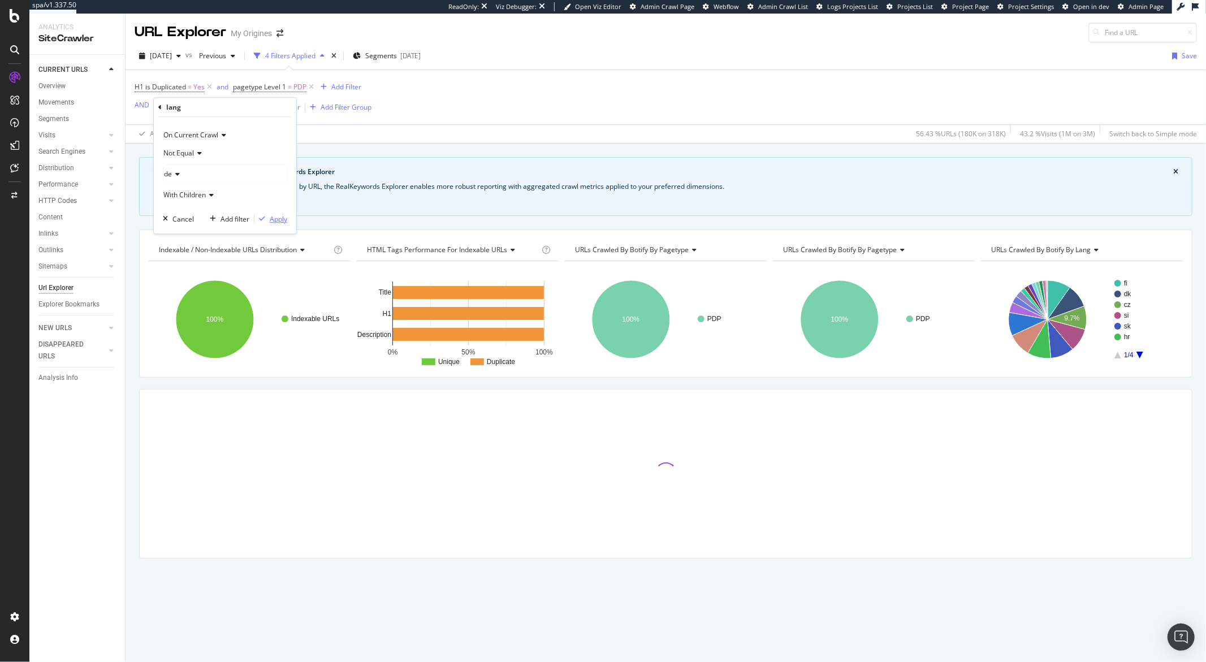
click at [273, 221] on div "Apply" at bounding box center [279, 219] width 18 height 10
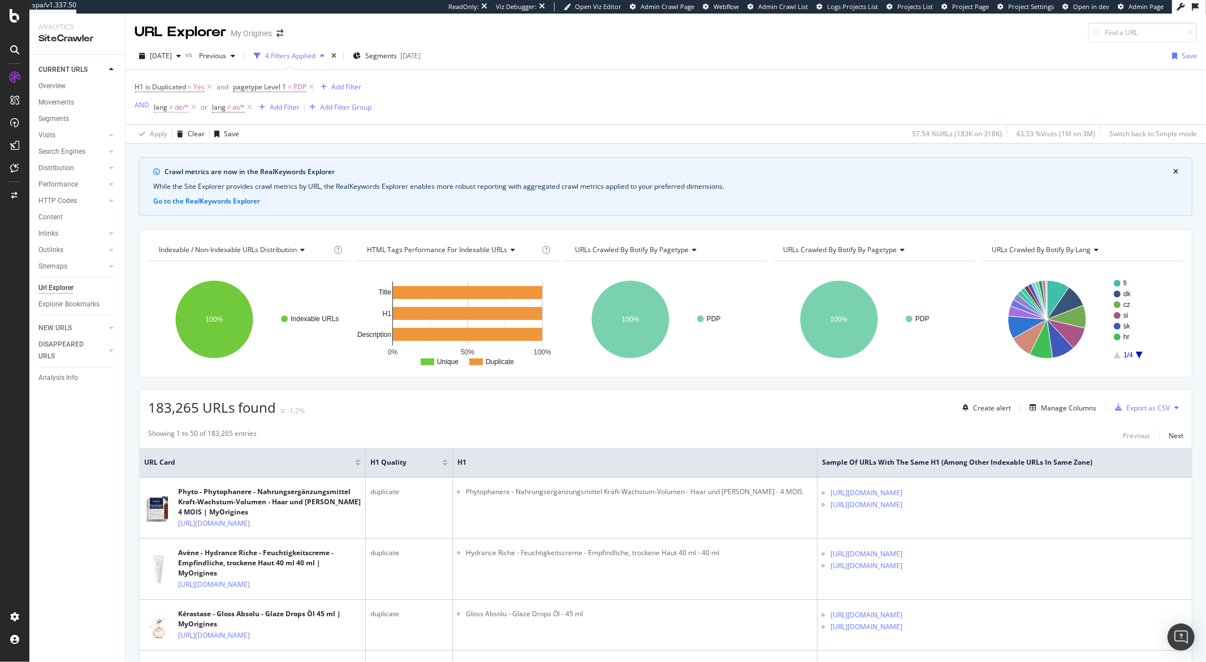
click at [170, 111] on span "≠" at bounding box center [171, 107] width 4 height 10
click at [193, 158] on div "Not Equal" at bounding box center [225, 153] width 124 height 18
click at [193, 156] on span "Not Equal" at bounding box center [178, 153] width 31 height 10
click at [212, 133] on span "On Current Crawl" at bounding box center [190, 135] width 55 height 10
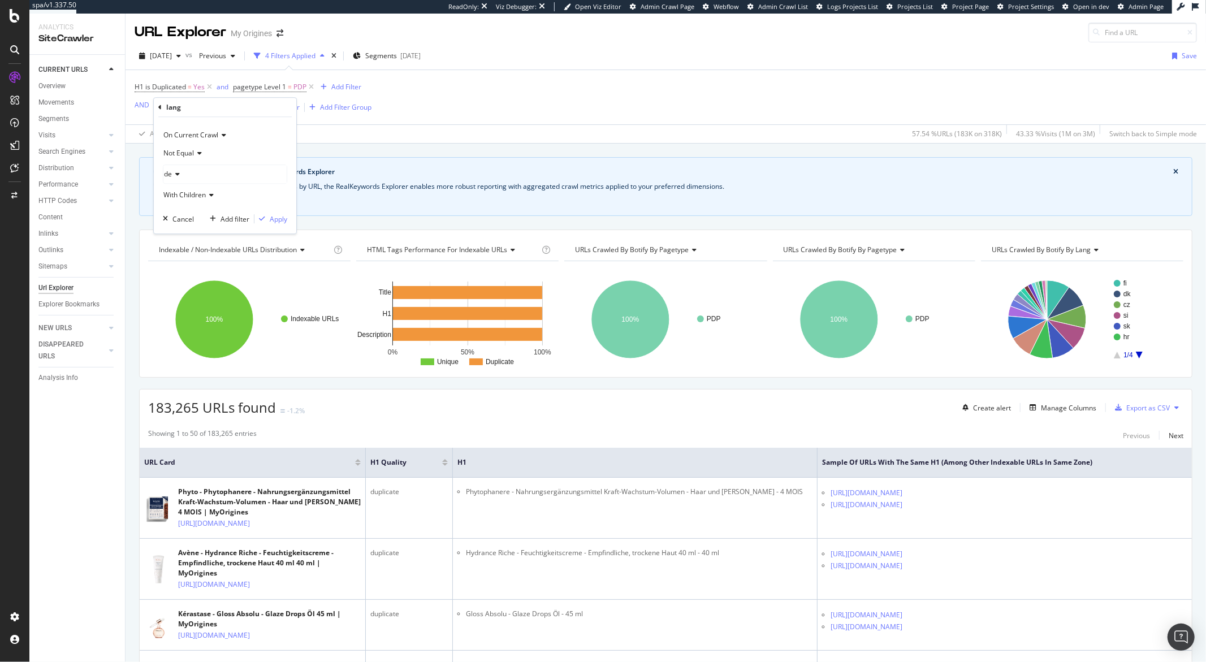
click at [198, 147] on div "Not Equal" at bounding box center [225, 153] width 124 height 18
click at [163, 109] on div "lang" at bounding box center [224, 107] width 133 height 19
click at [162, 108] on div "lang" at bounding box center [224, 107] width 133 height 19
click at [161, 107] on icon at bounding box center [159, 107] width 3 height 7
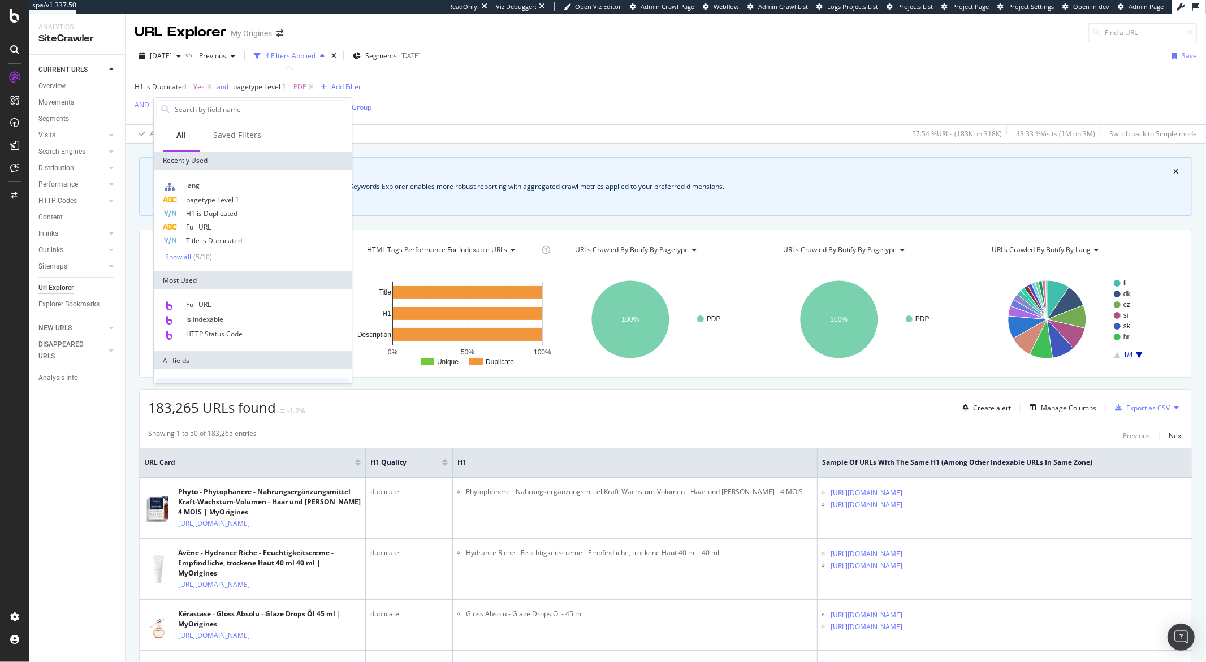
click at [371, 101] on div "lang ≠ de/* or lang ≠ at/* Add Filter Add Filter Group" at bounding box center [263, 108] width 218 height 16
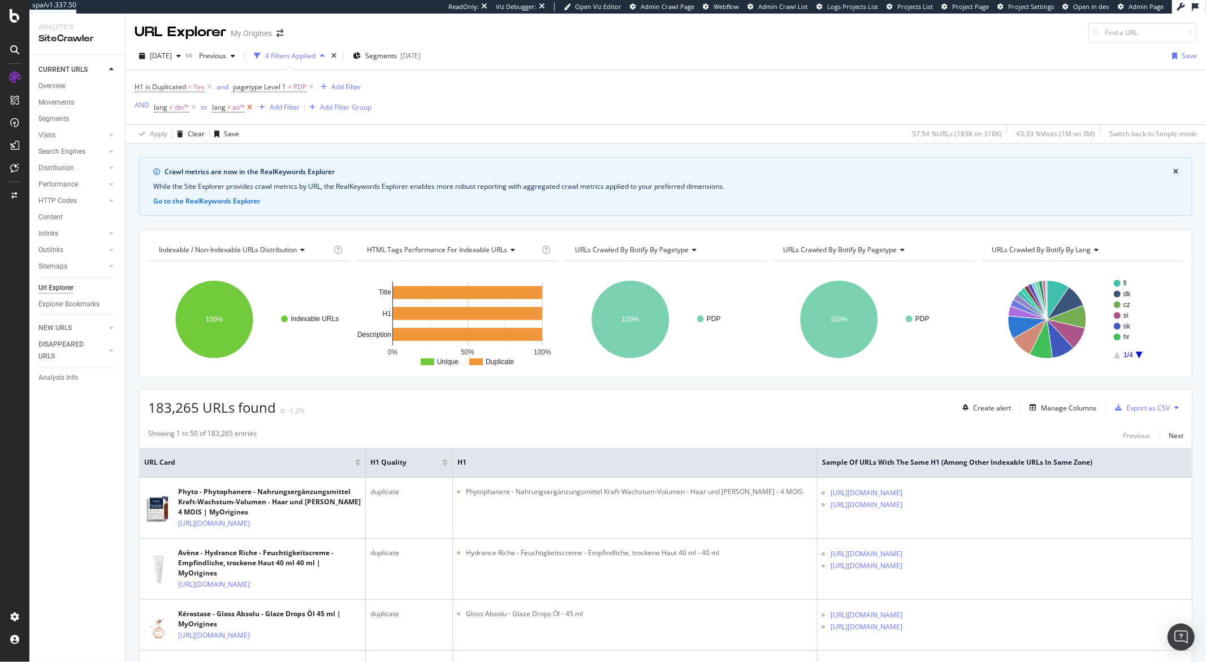
click at [252, 109] on icon at bounding box center [250, 107] width 10 height 11
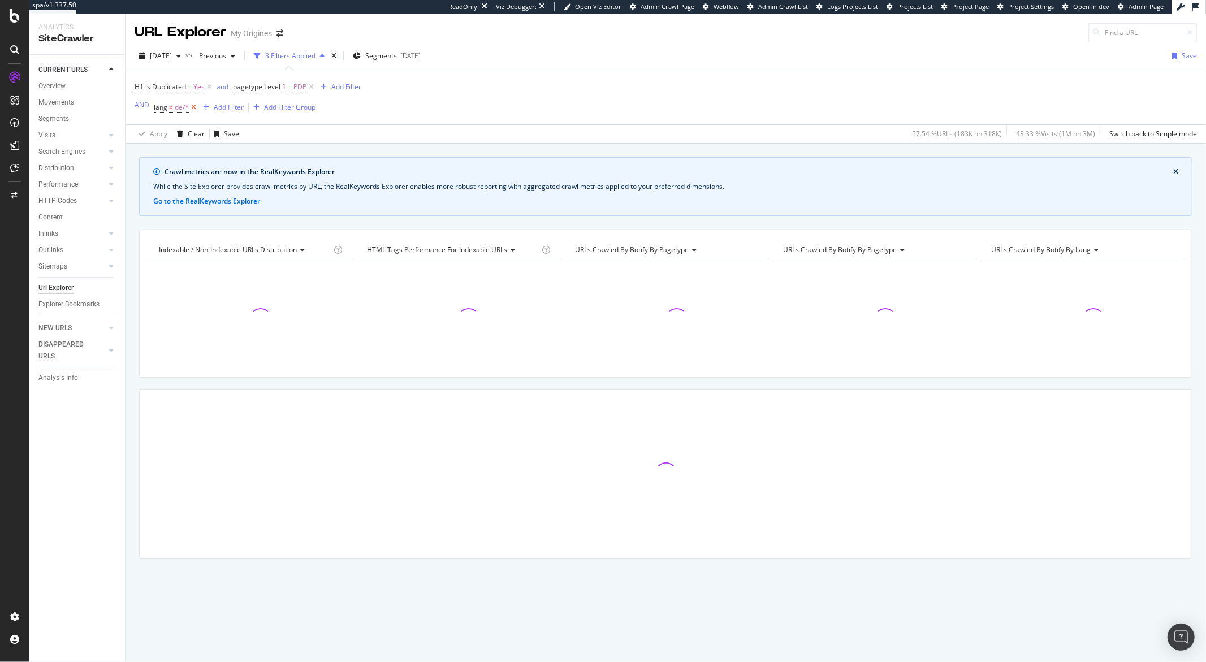
click at [196, 108] on icon at bounding box center [194, 107] width 10 height 11
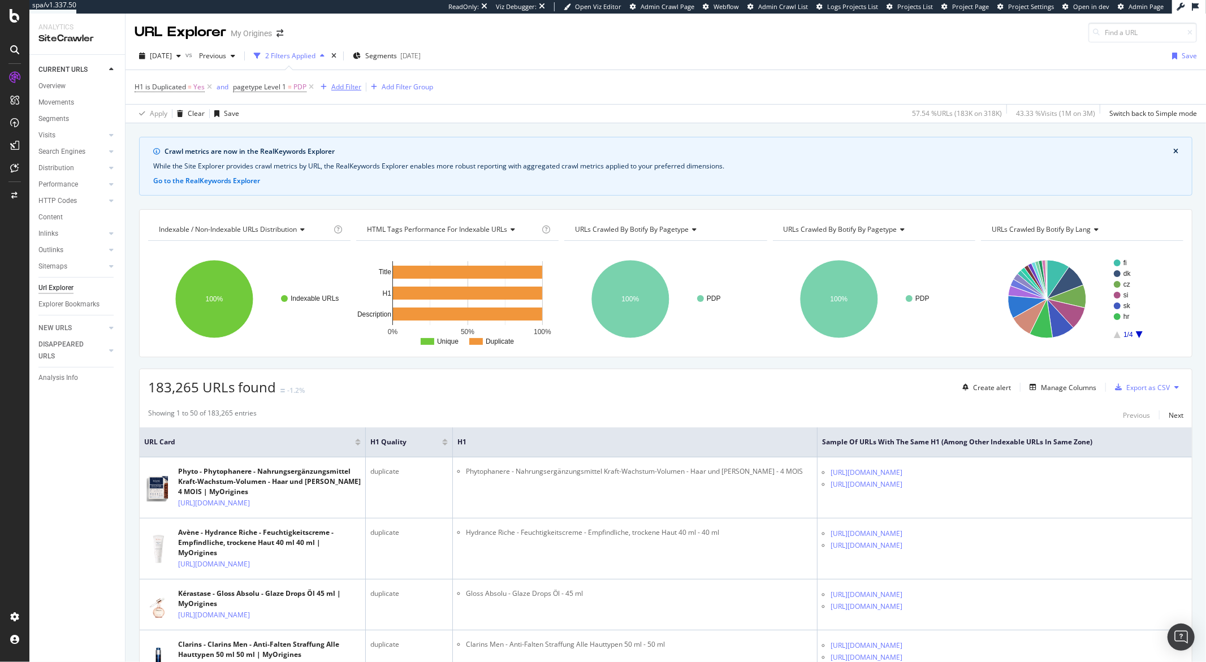
click at [352, 93] on div "Add Filter" at bounding box center [338, 87] width 45 height 12
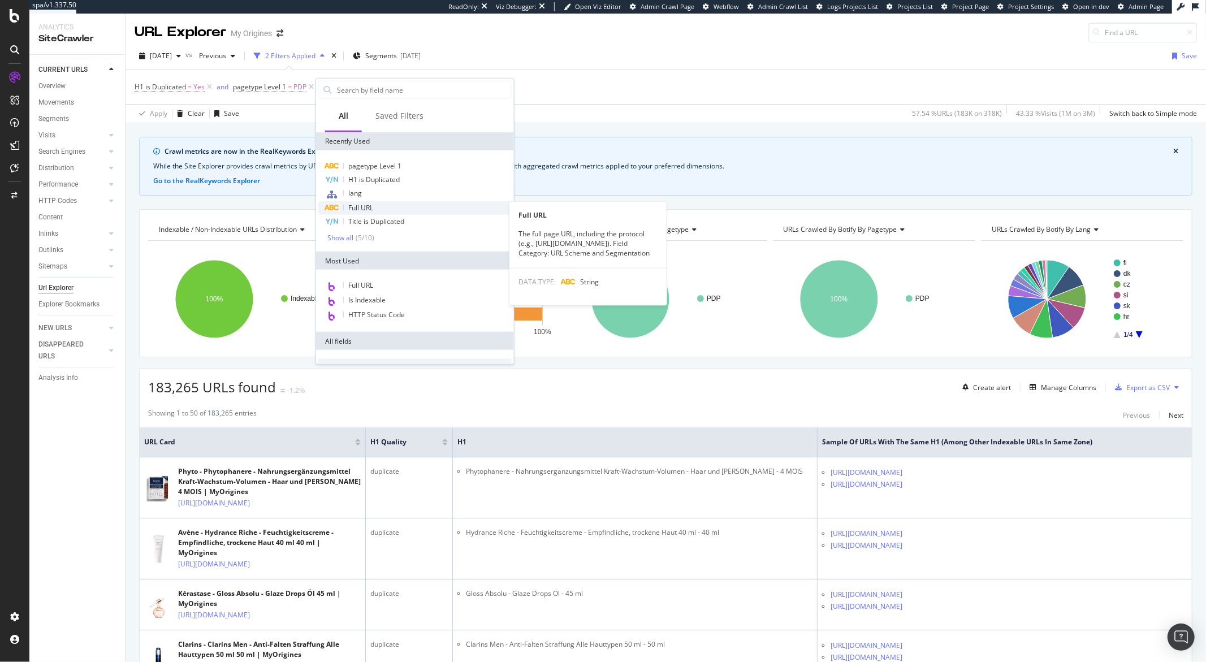
click at [365, 209] on span "Full URL" at bounding box center [360, 208] width 25 height 10
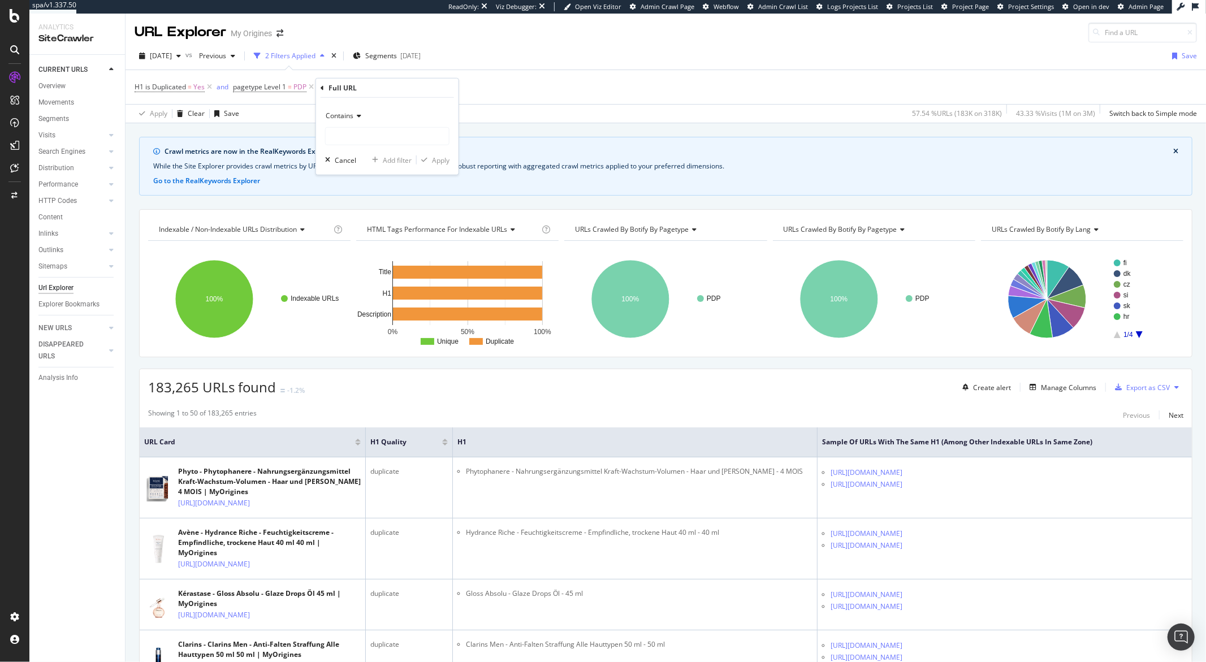
click at [354, 119] on icon at bounding box center [357, 116] width 8 height 7
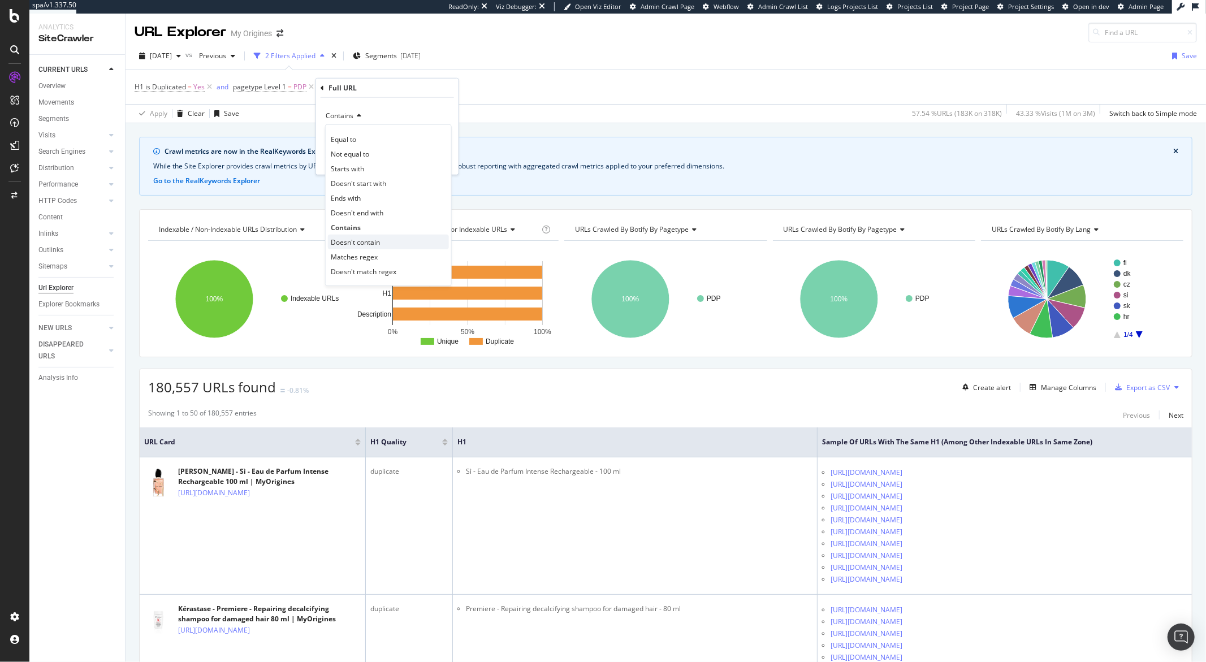
click at [357, 243] on span "Doesn't contain" at bounding box center [355, 242] width 49 height 10
click at [355, 135] on input "text" at bounding box center [387, 136] width 123 height 18
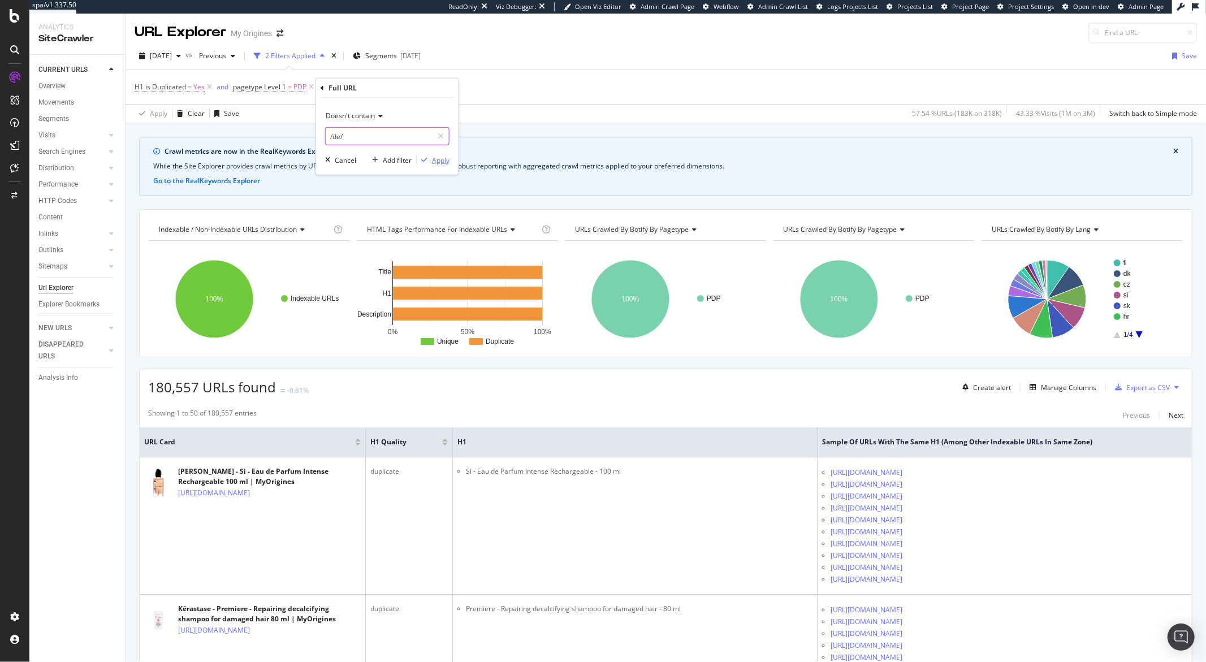
type input "/de/"
click at [434, 161] on div "Apply" at bounding box center [441, 160] width 18 height 10
click at [402, 88] on icon at bounding box center [404, 86] width 10 height 11
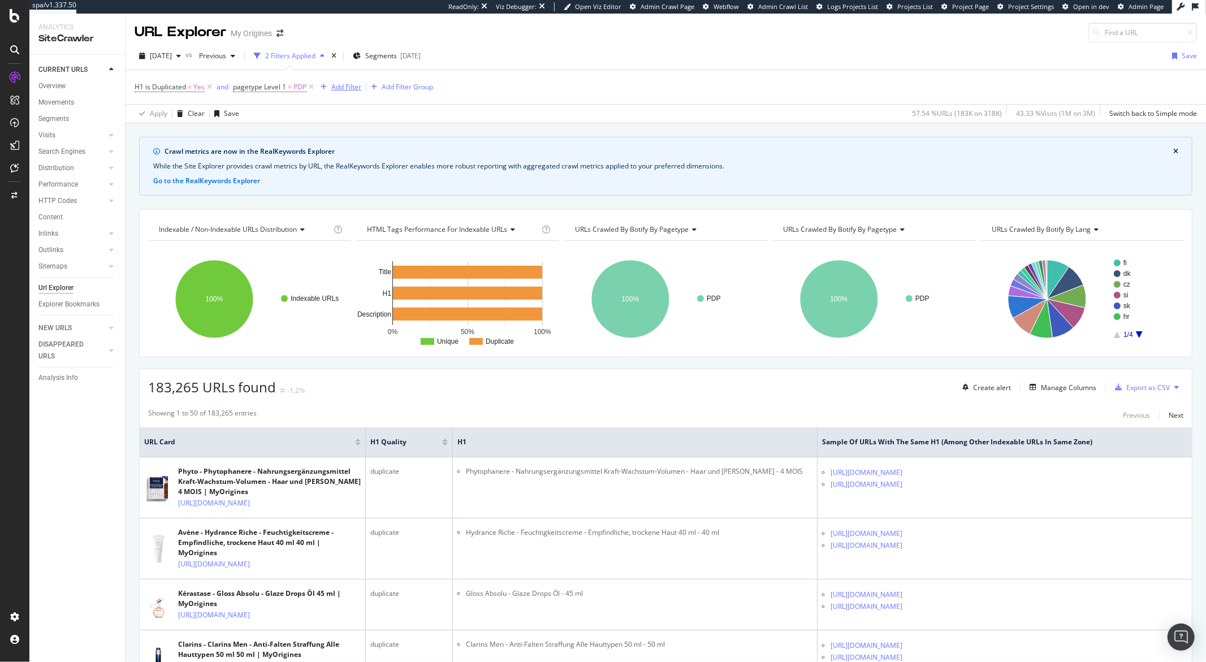
click at [347, 89] on div "Add Filter" at bounding box center [346, 87] width 30 height 10
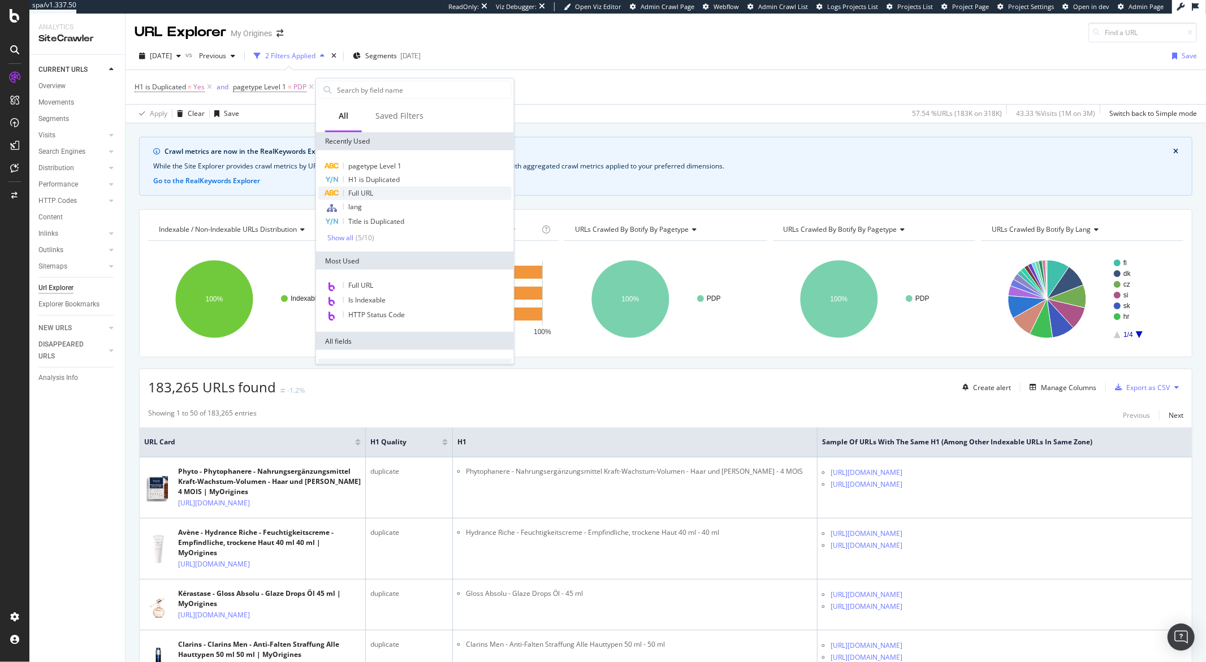
click at [350, 195] on span "Full URL" at bounding box center [360, 193] width 25 height 10
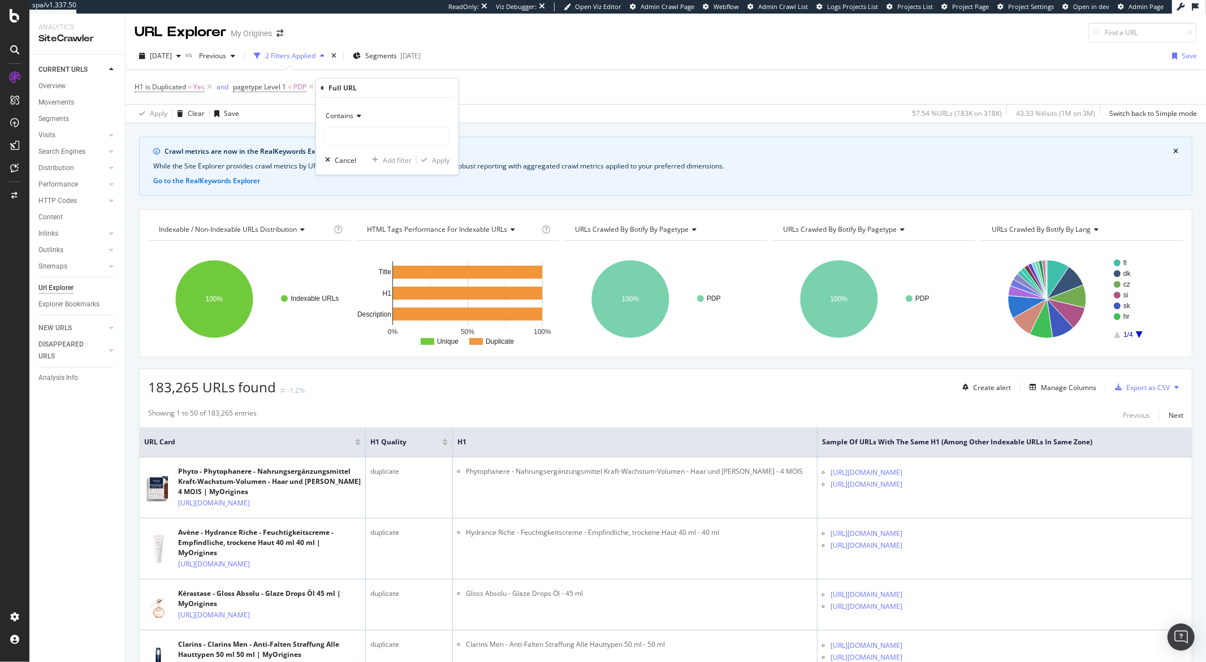
click at [351, 118] on span "Contains" at bounding box center [340, 116] width 28 height 10
click at [359, 243] on span "Doesn't contain" at bounding box center [355, 242] width 49 height 10
click at [341, 136] on input "text" at bounding box center [387, 136] width 123 height 18
type input "/de/"
click at [430, 162] on div "button" at bounding box center [424, 160] width 15 height 7
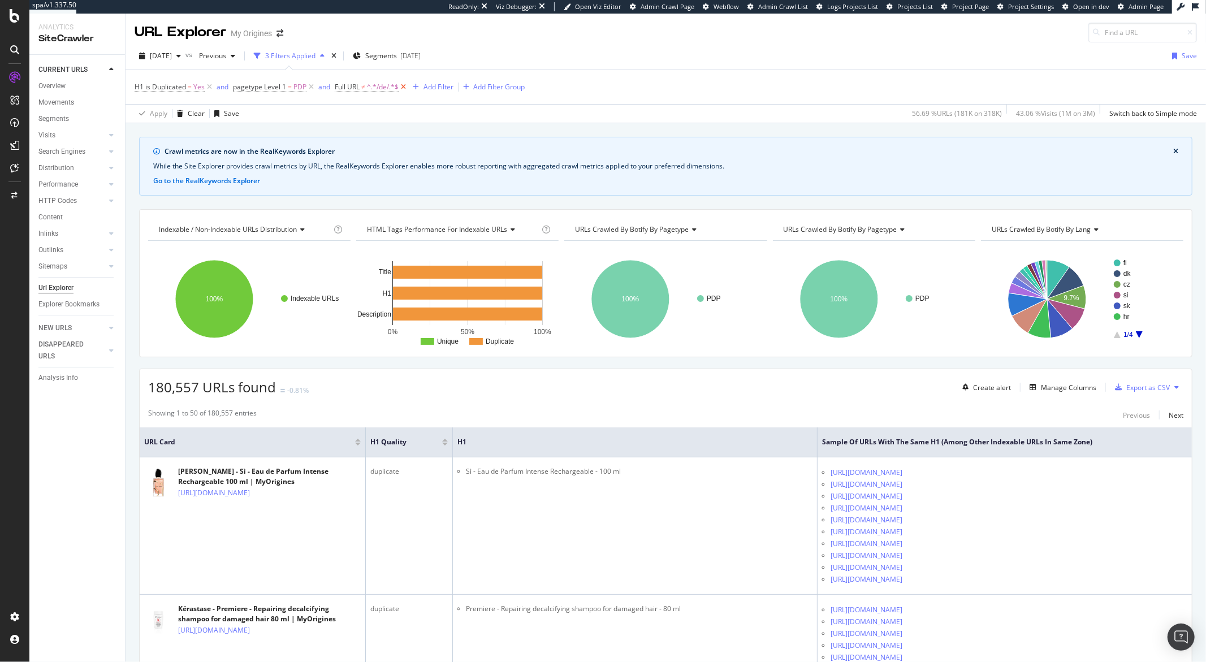
click at [403, 88] on icon at bounding box center [404, 86] width 10 height 11
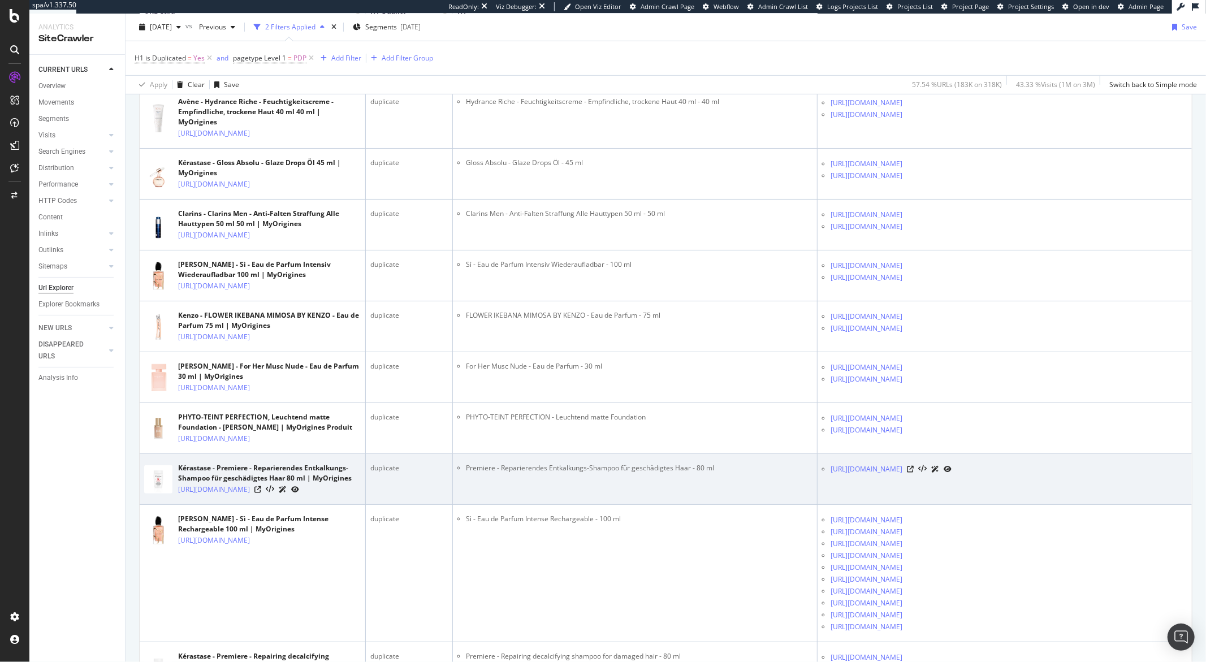
scroll to position [621, 0]
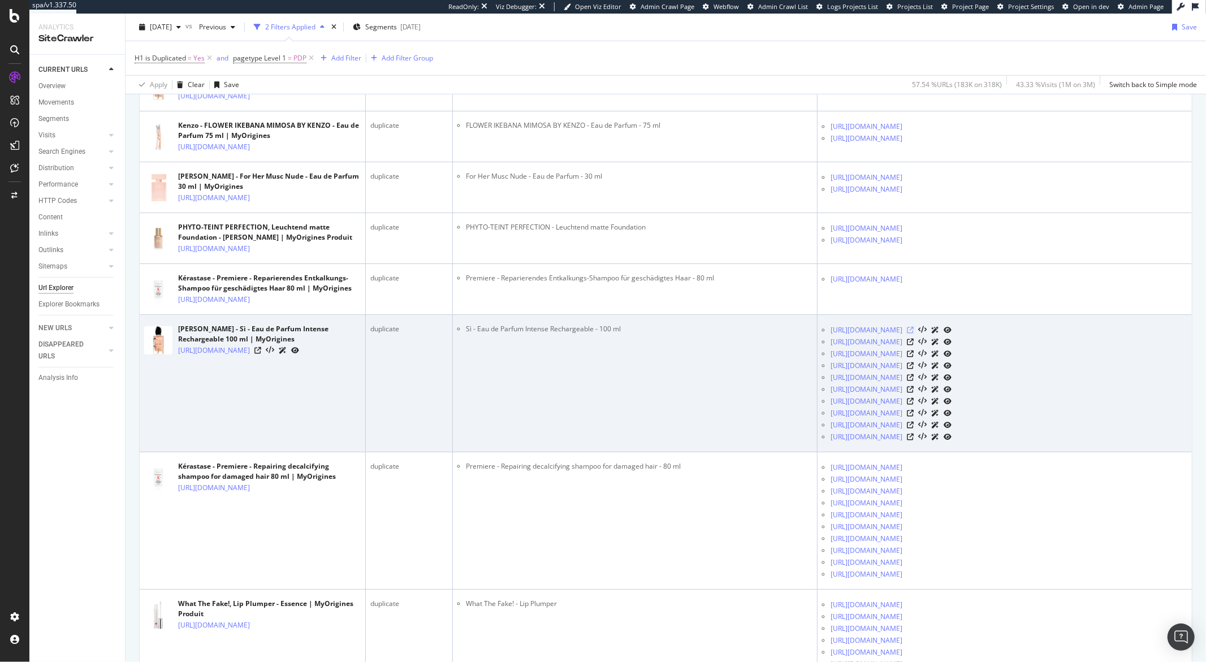
click at [914, 334] on icon at bounding box center [910, 330] width 7 height 7
click at [261, 354] on icon at bounding box center [257, 350] width 7 height 7
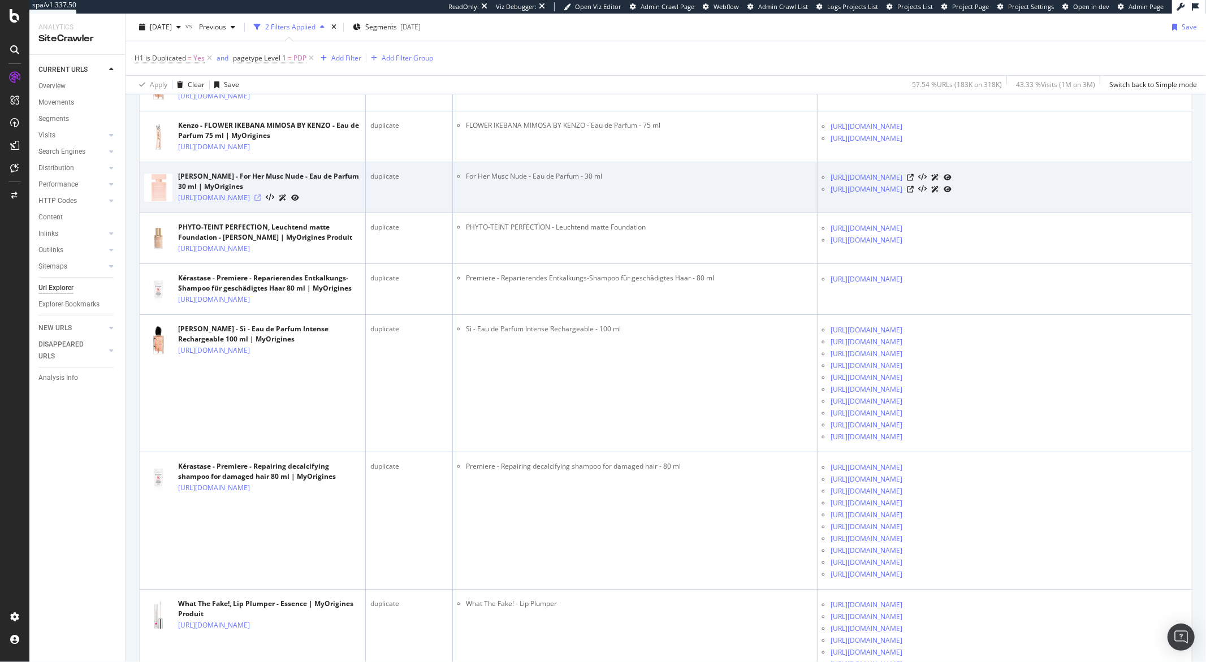
click at [261, 201] on icon at bounding box center [257, 197] width 7 height 7
click at [914, 181] on icon at bounding box center [910, 177] width 7 height 7
click at [914, 193] on icon at bounding box center [910, 189] width 7 height 7
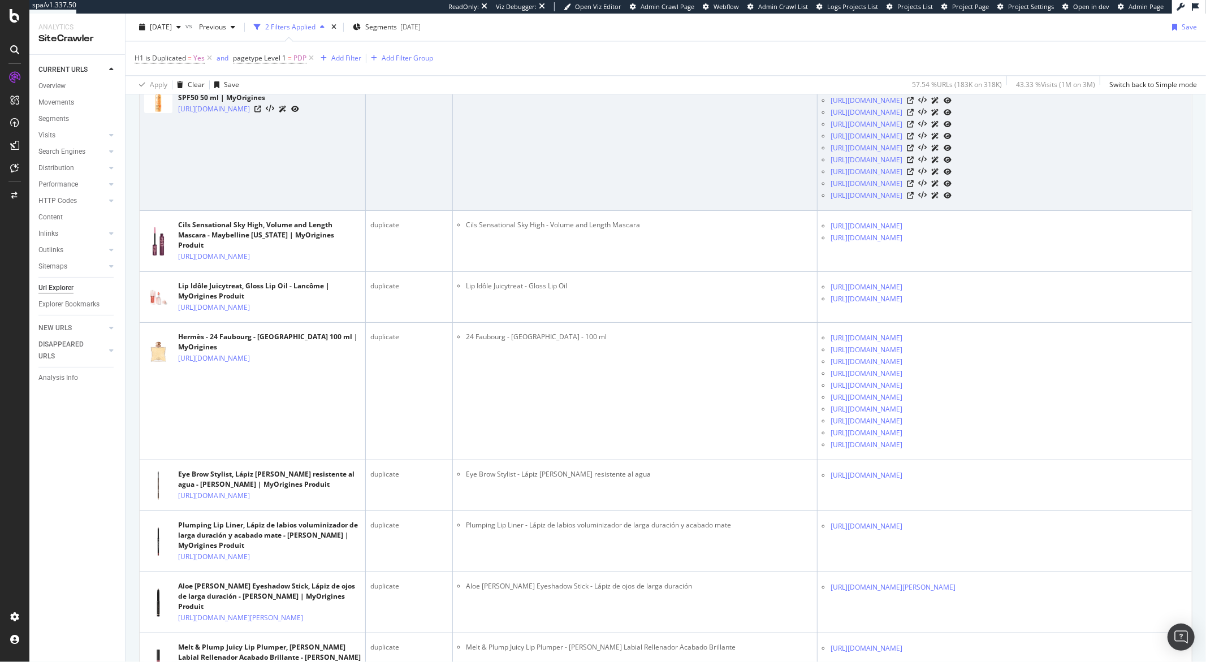
scroll to position [2697, 0]
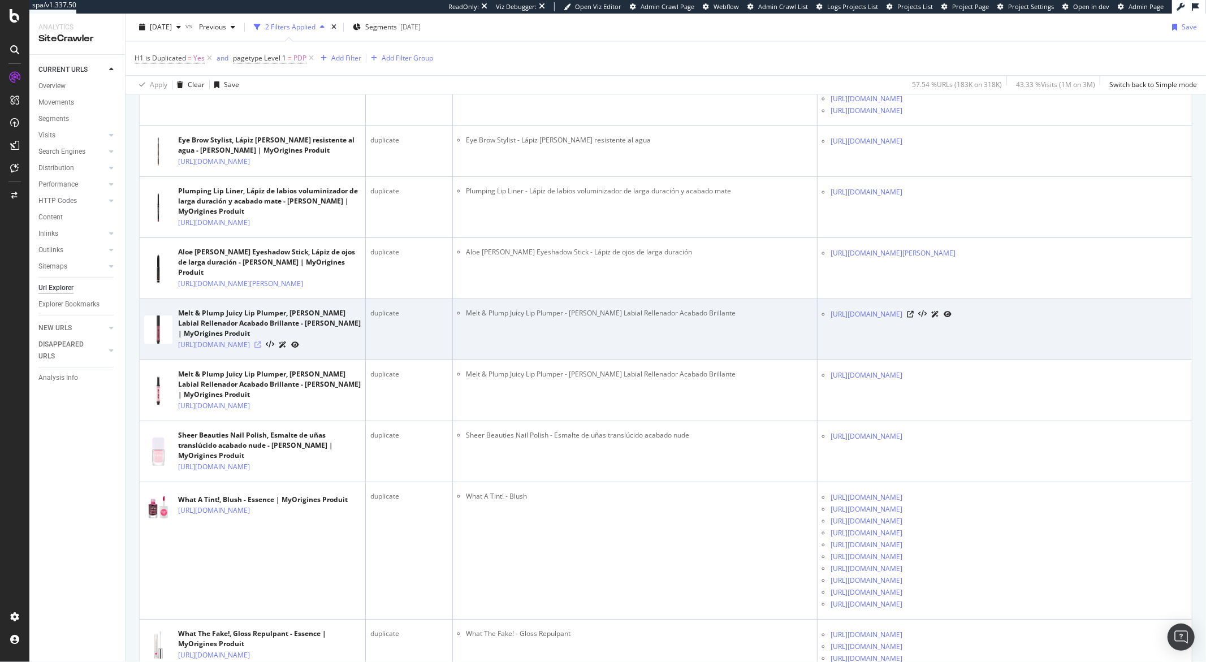
click at [261, 348] on icon at bounding box center [257, 344] width 7 height 7
click at [914, 318] on icon at bounding box center [910, 314] width 7 height 7
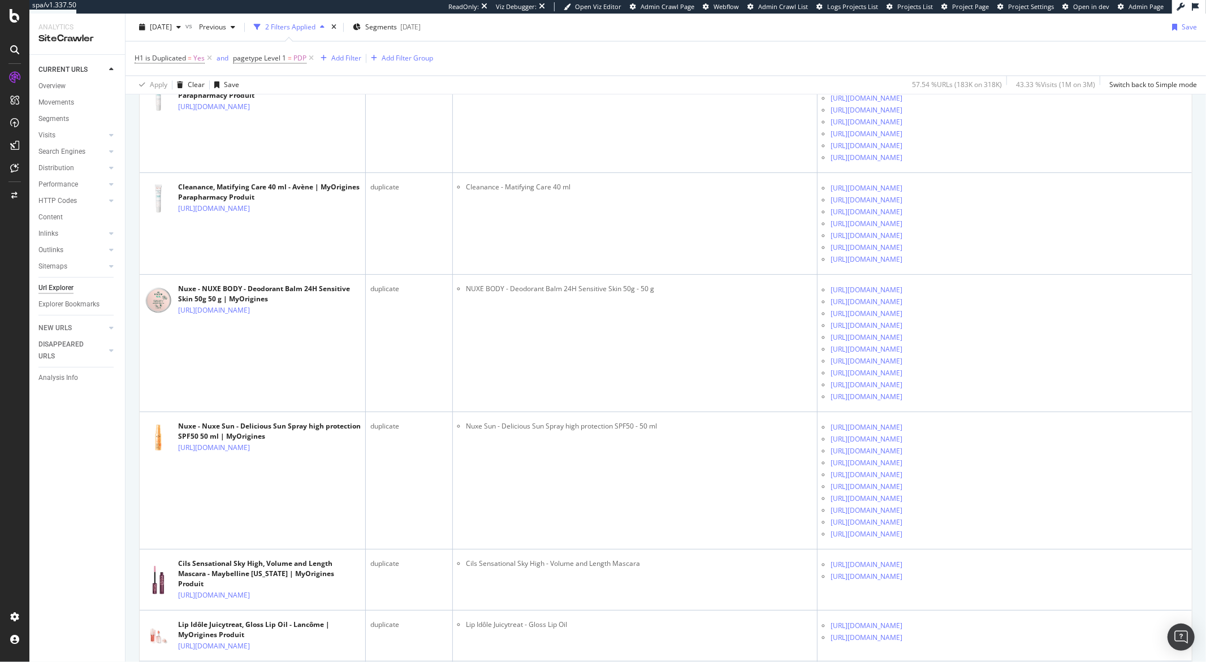
scroll to position [1976, 0]
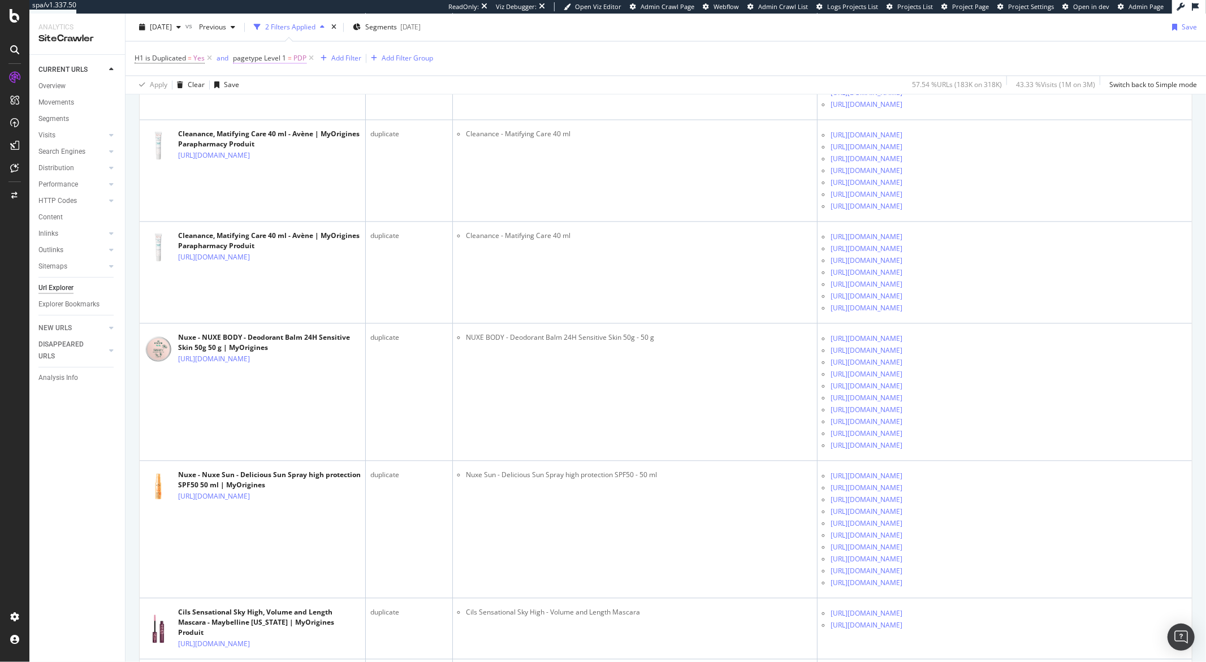
click at [284, 59] on span "pagetype Level 1 = PDP" at bounding box center [269, 58] width 73 height 10
click at [278, 140] on input "PDP" at bounding box center [296, 141] width 107 height 18
click at [357, 142] on icon at bounding box center [357, 141] width 6 height 8
click at [299, 141] on input "text" at bounding box center [304, 141] width 123 height 18
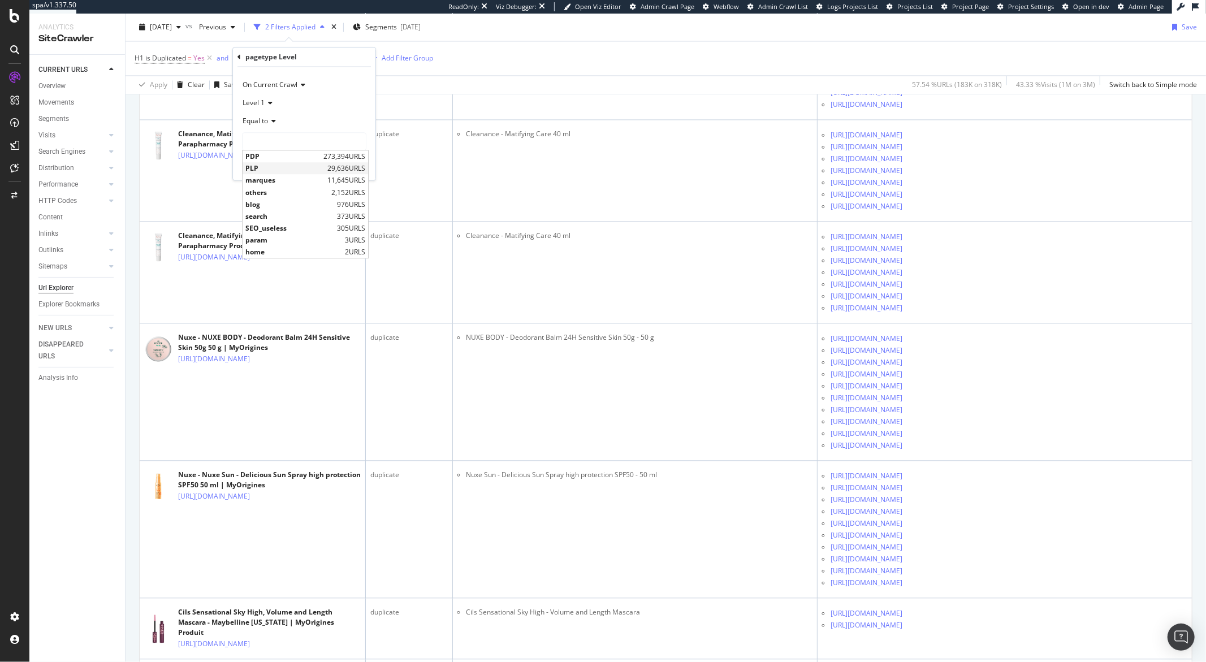
click at [287, 164] on span "PLP" at bounding box center [284, 169] width 79 height 10
type input "PLP"
click at [349, 170] on div "Apply" at bounding box center [358, 166] width 18 height 10
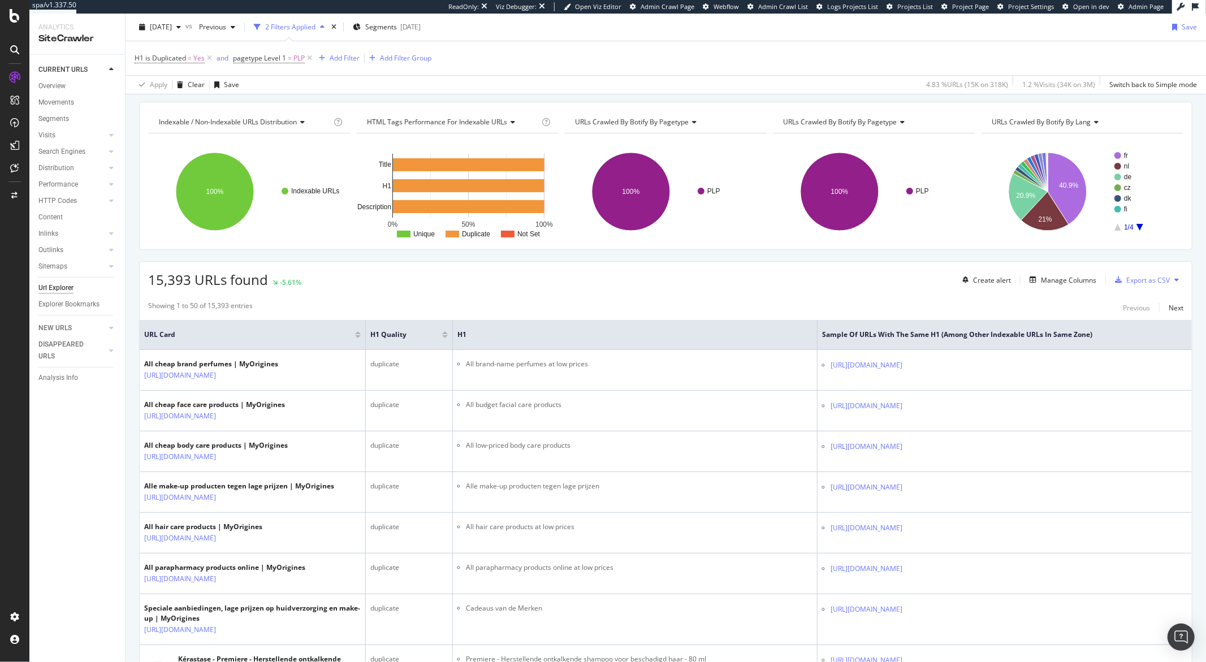
scroll to position [185, 0]
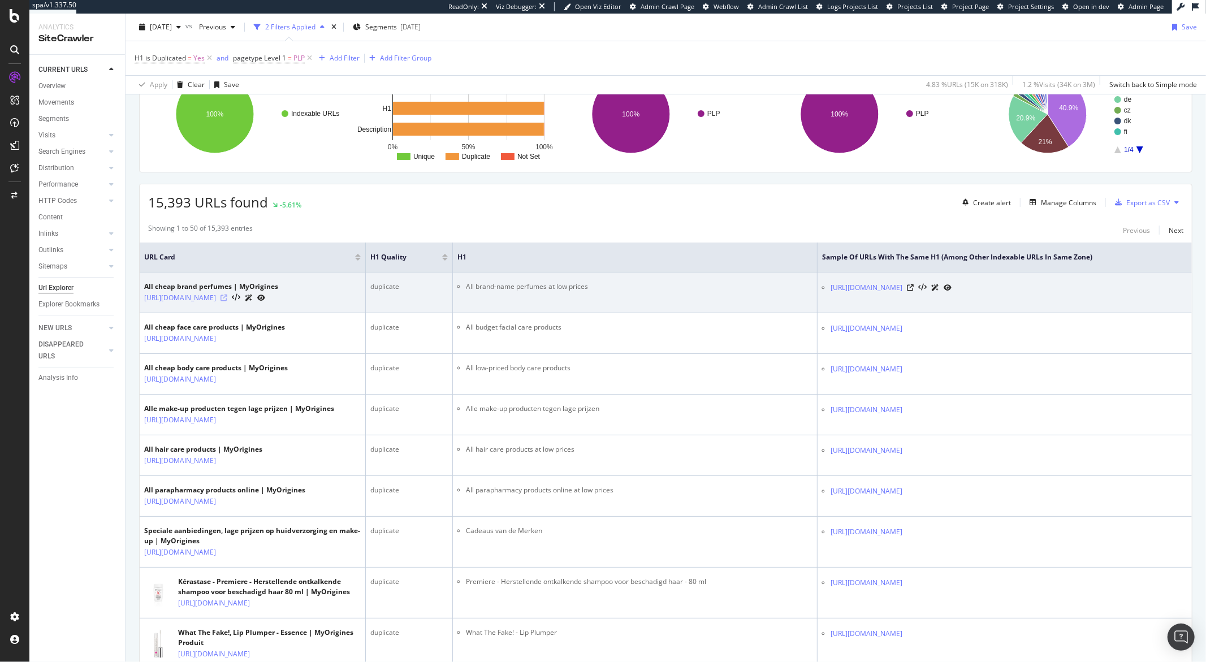
click at [227, 300] on icon at bounding box center [223, 298] width 7 height 7
click at [914, 288] on icon at bounding box center [910, 287] width 7 height 7
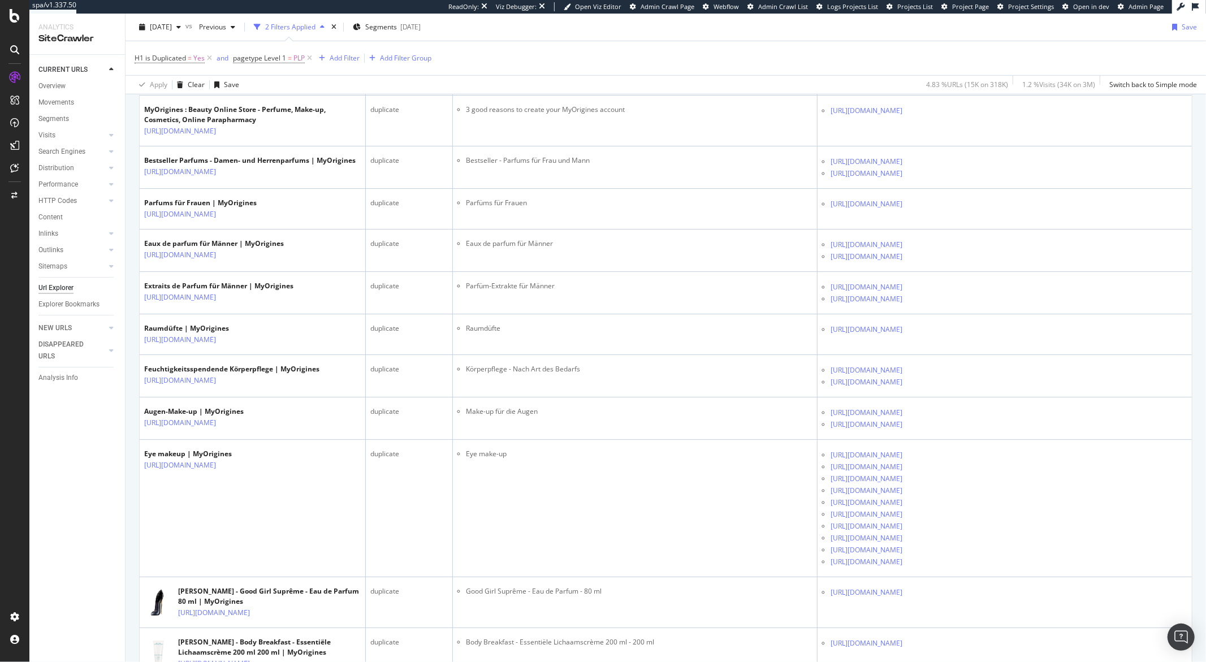
scroll to position [835, 0]
